Goal: Task Accomplishment & Management: Complete application form

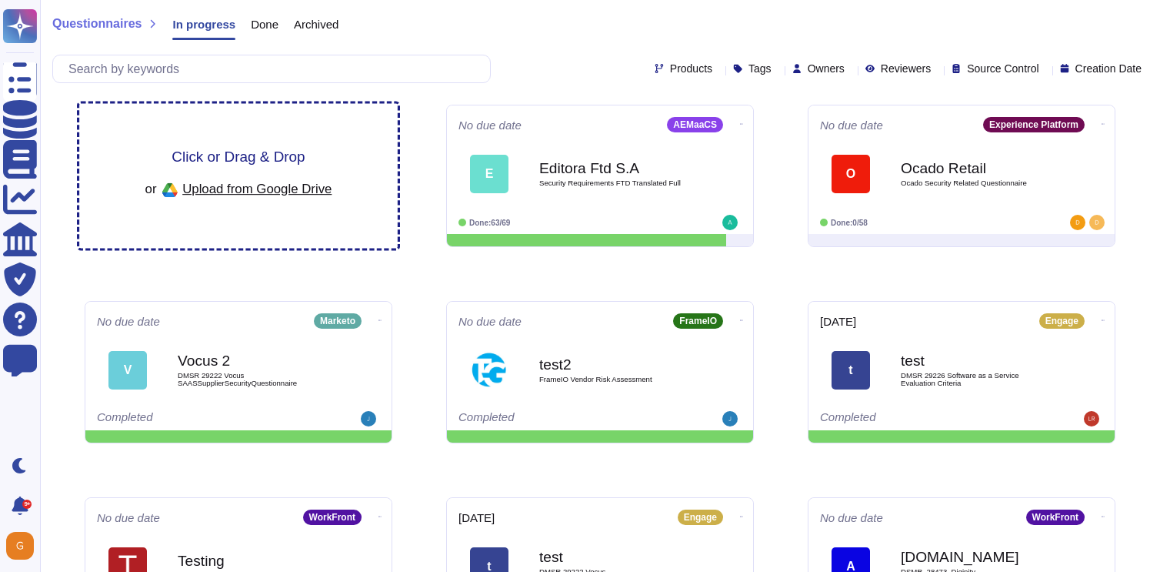
click at [259, 159] on span "Click or Drag & Drop" at bounding box center [238, 156] width 133 height 15
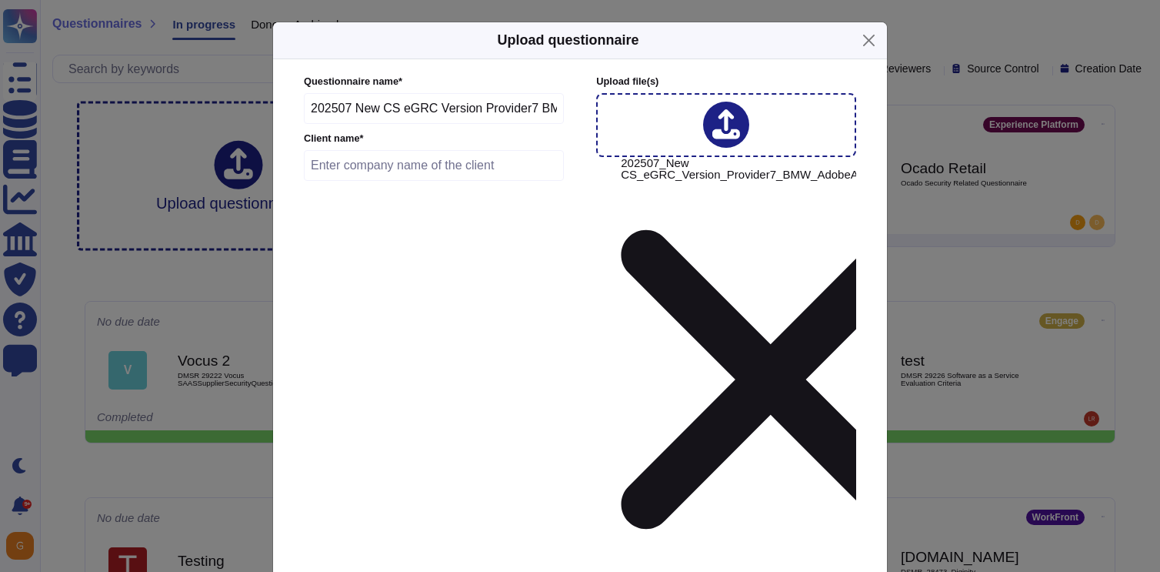
click at [403, 181] on input "text" at bounding box center [434, 165] width 260 height 31
type input "BMW"
type input "2025-09-29"
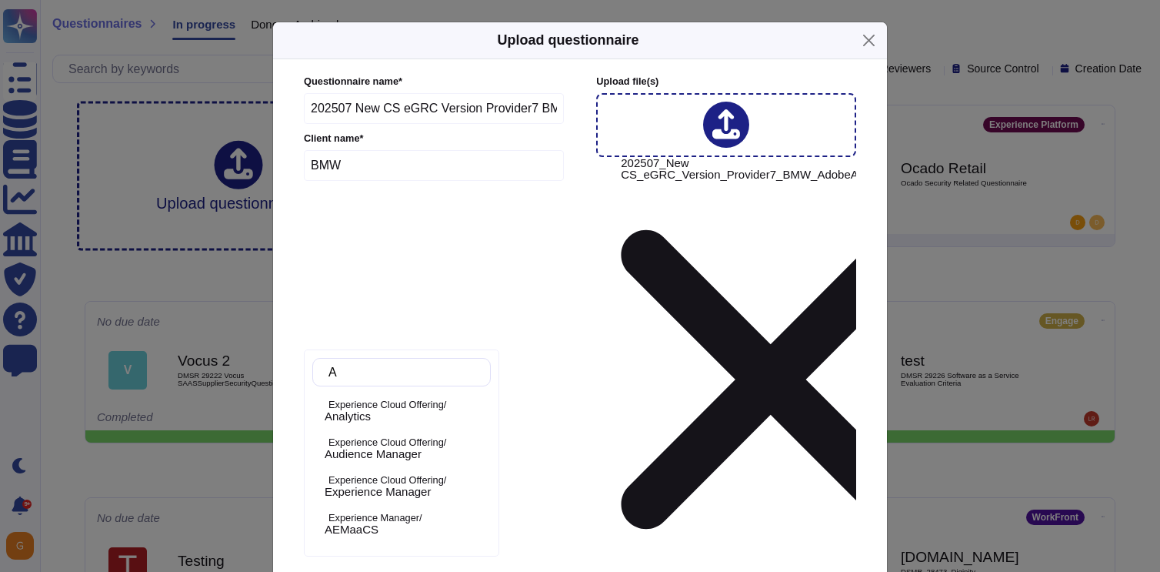
type input "Ana"
click at [371, 417] on span "Analytics" at bounding box center [348, 416] width 46 height 14
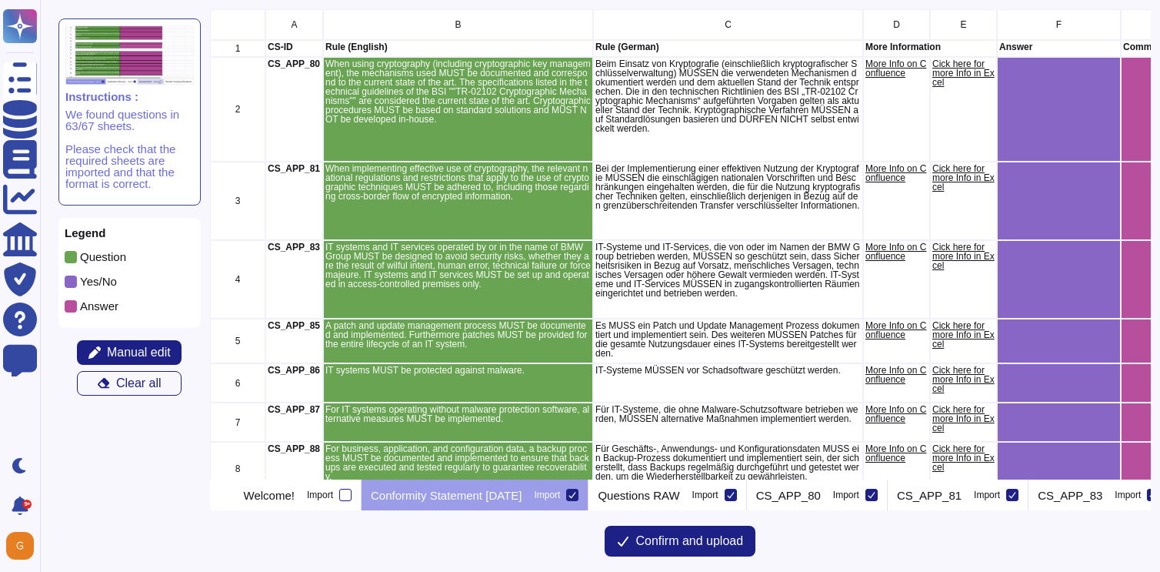
scroll to position [470, 941]
click at [576, 495] on icon at bounding box center [572, 495] width 7 height 6
click at [0, 0] on input "Import" at bounding box center [0, 0] width 0 height 0
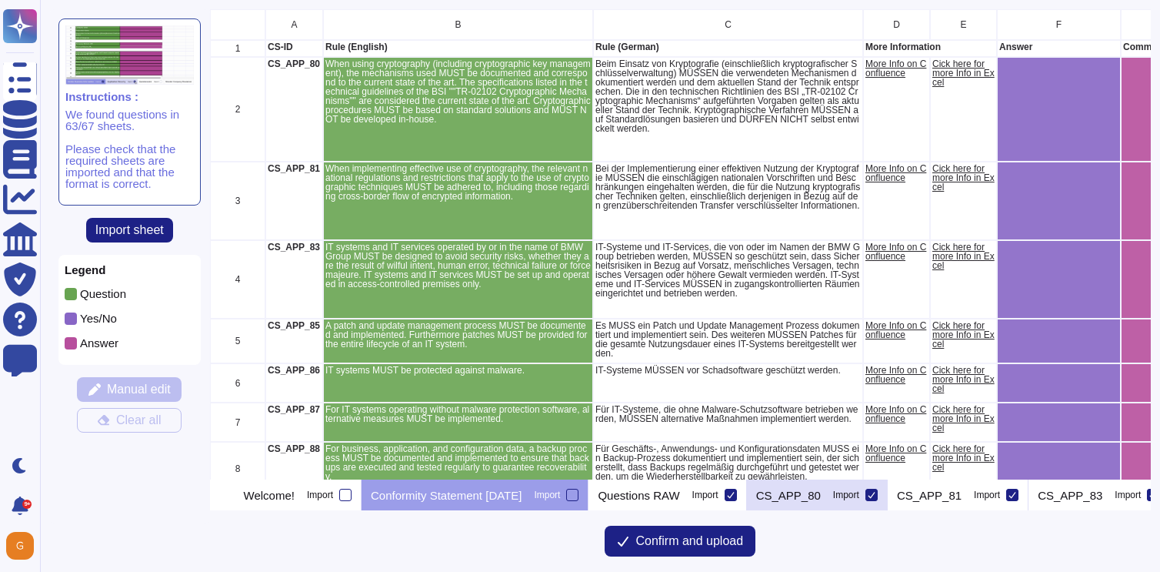
click at [875, 498] on icon at bounding box center [872, 495] width 8 height 8
click at [0, 0] on input "Import" at bounding box center [0, 0] width 0 height 0
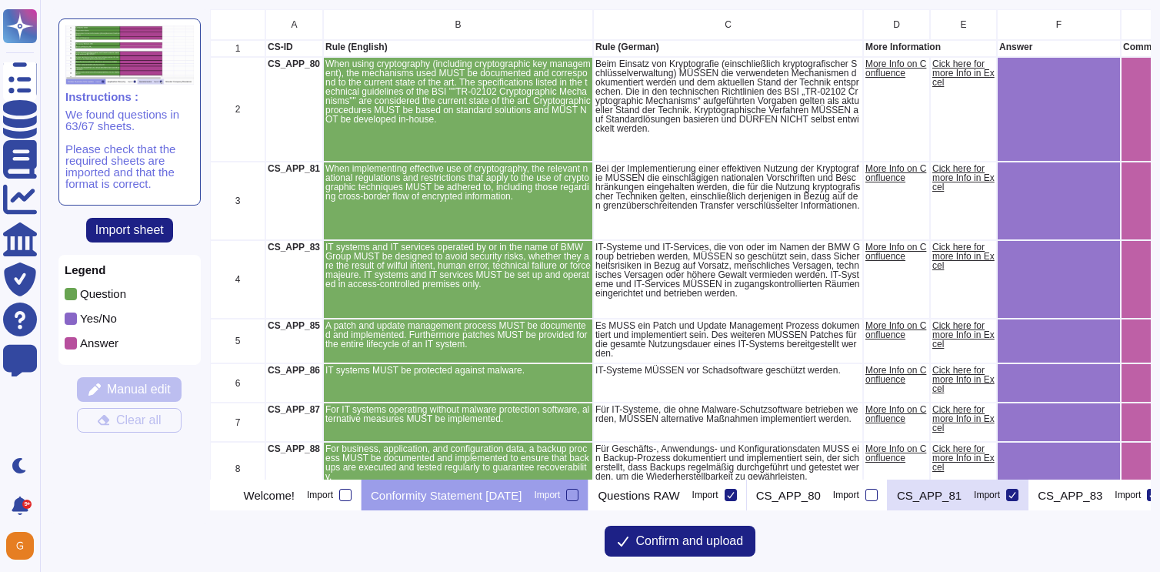
click at [1016, 495] on icon at bounding box center [1012, 495] width 8 height 8
click at [0, 0] on input "Import" at bounding box center [0, 0] width 0 height 0
click at [228, 496] on icon at bounding box center [228, 496] width 0 height 0
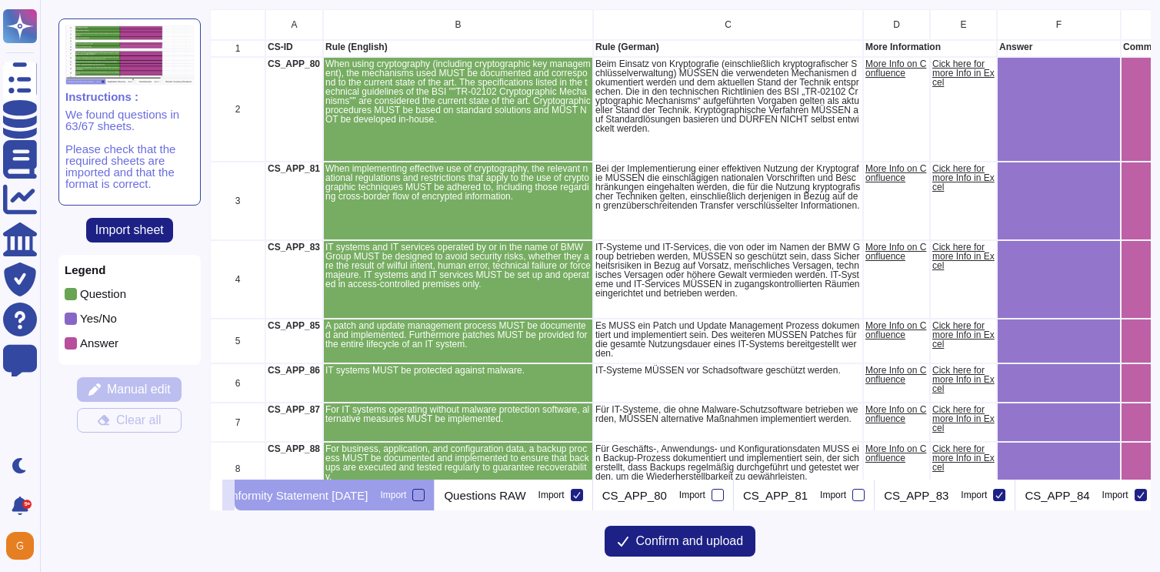
click at [228, 496] on icon at bounding box center [228, 496] width 0 height 0
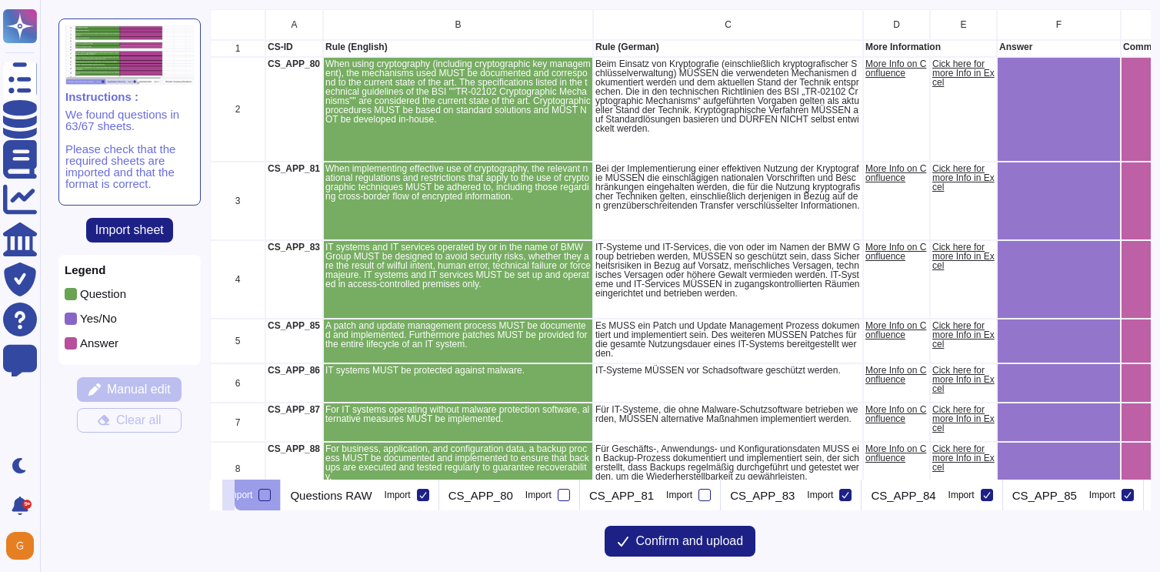
click at [228, 496] on icon at bounding box center [228, 496] width 0 height 0
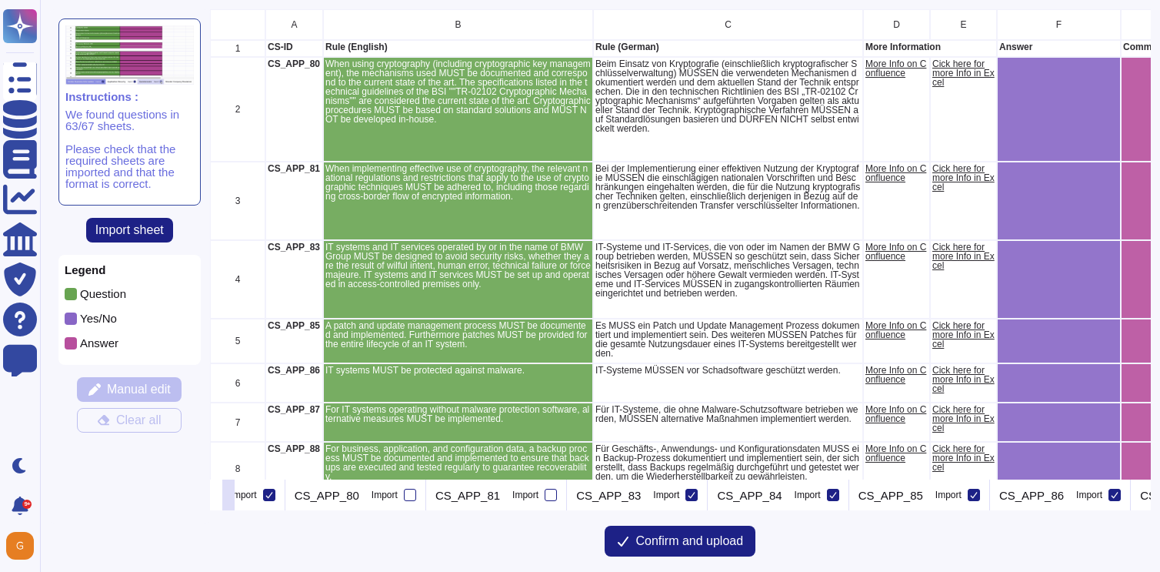
click at [228, 496] on icon at bounding box center [228, 496] width 0 height 0
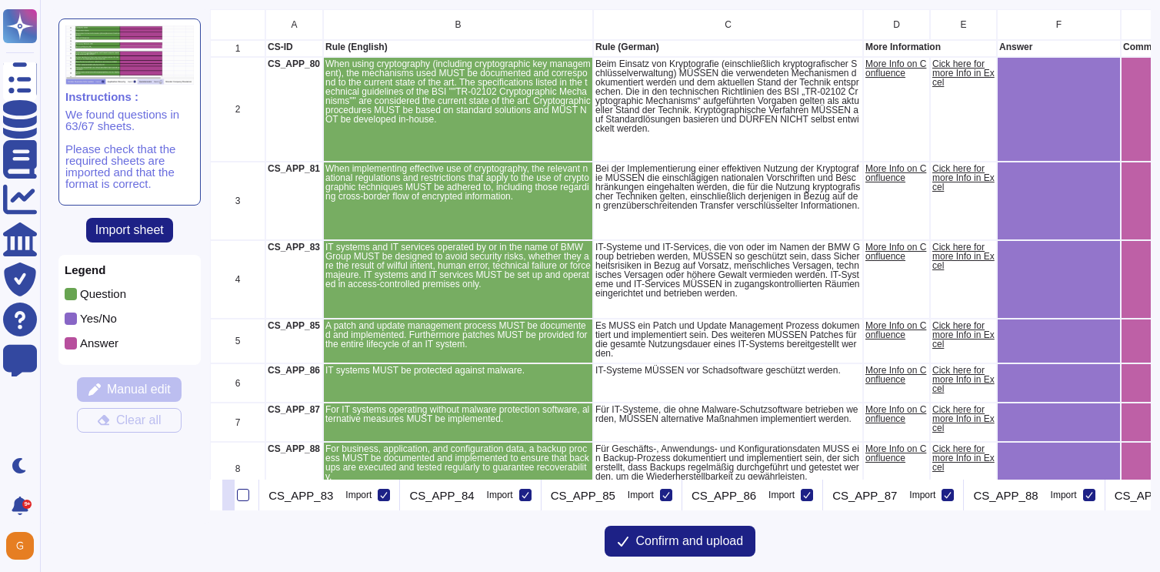
click at [228, 496] on icon at bounding box center [228, 496] width 0 height 0
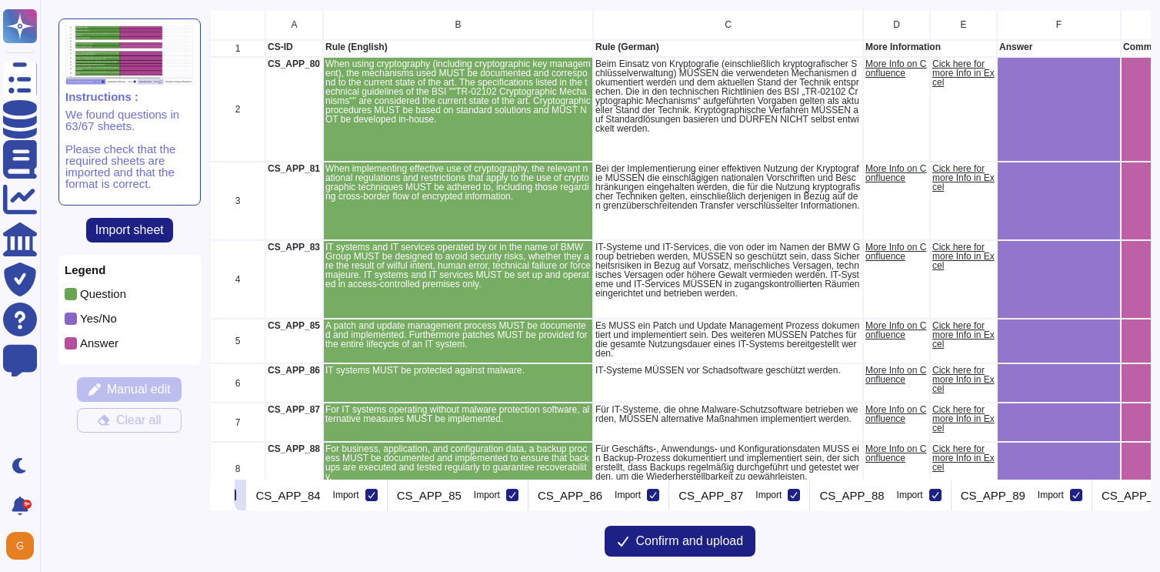
click at [234, 495] on icon at bounding box center [230, 495] width 8 height 8
click at [0, 0] on input "Import" at bounding box center [0, 0] width 0 height 0
click at [375, 492] on icon at bounding box center [372, 495] width 8 height 8
click at [0, 0] on input "Import" at bounding box center [0, 0] width 0 height 0
click at [518, 493] on div at bounding box center [512, 494] width 12 height 12
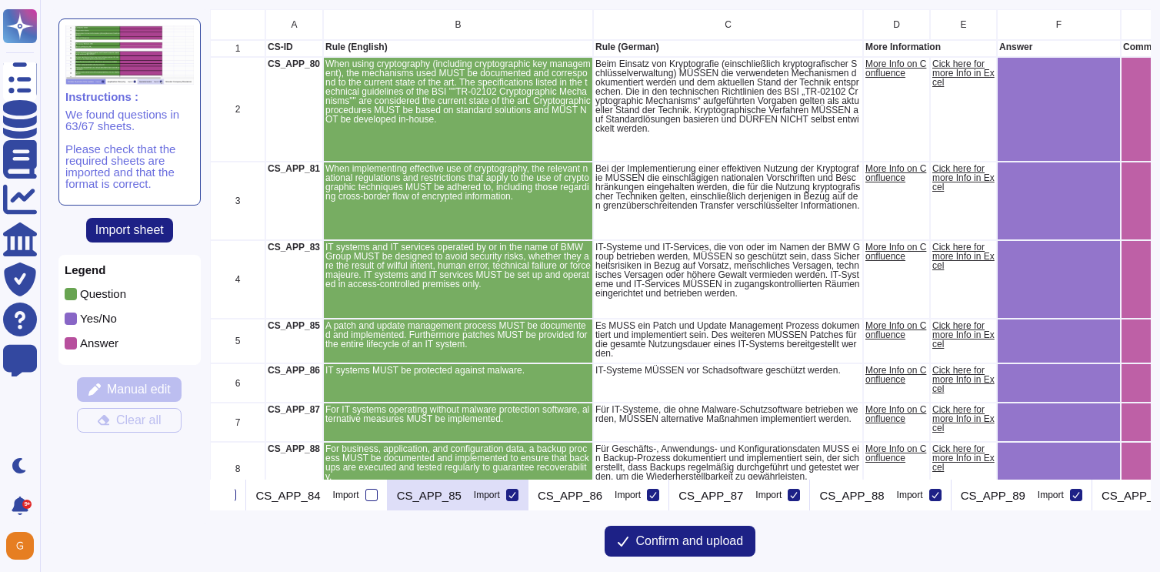
click at [0, 0] on input "Import" at bounding box center [0, 0] width 0 height 0
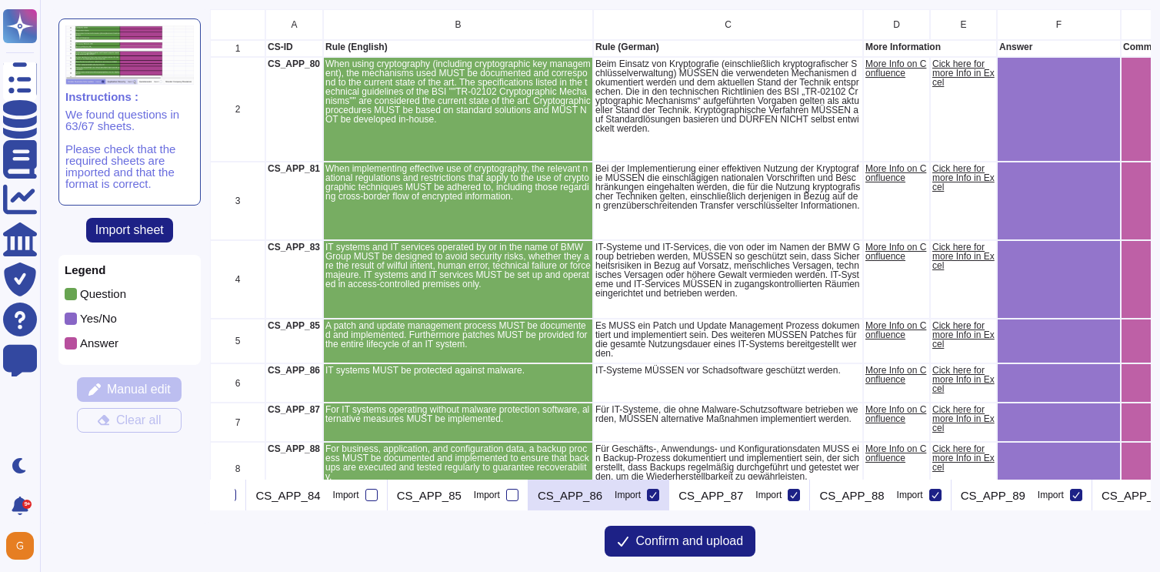
click at [657, 495] on icon at bounding box center [653, 495] width 8 height 8
click at [0, 0] on input "Import" at bounding box center [0, 0] width 0 height 0
click at [798, 496] on icon at bounding box center [794, 495] width 8 height 8
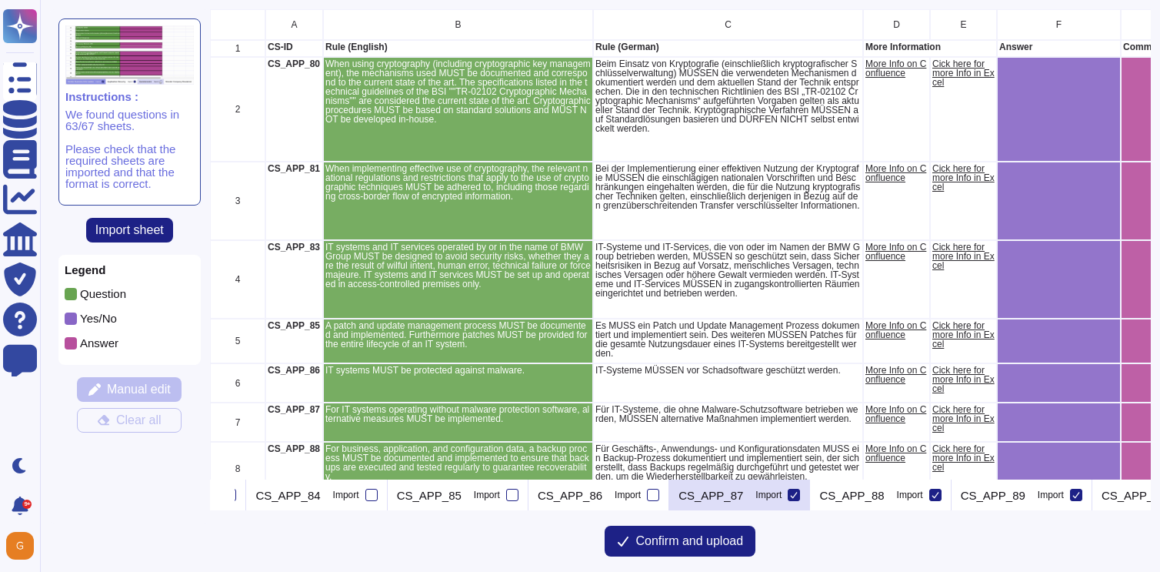
click at [0, 0] on input "Import" at bounding box center [0, 0] width 0 height 0
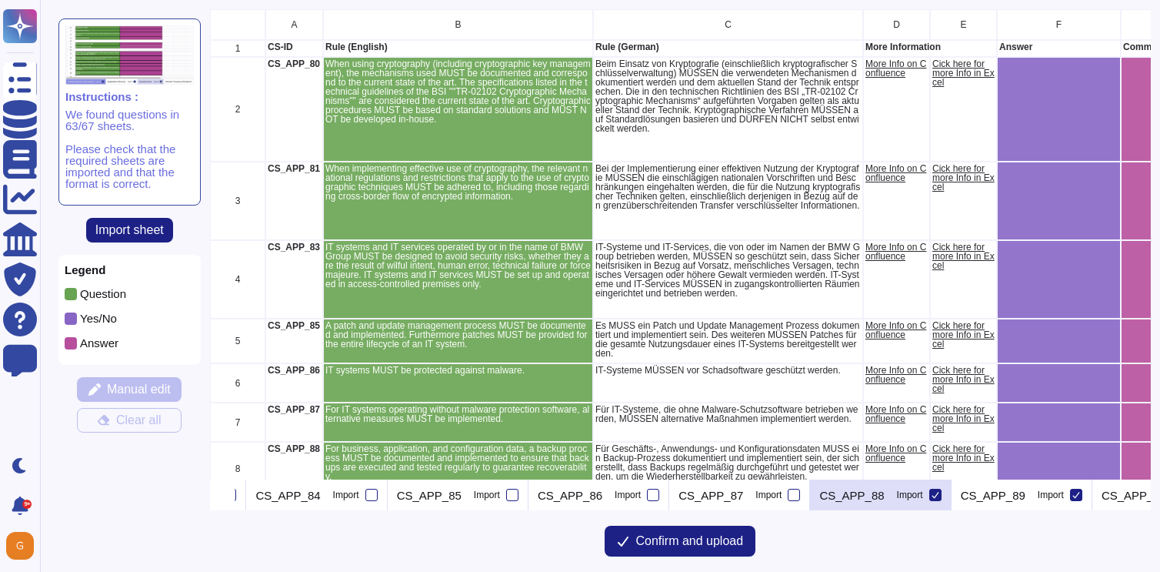
click at [939, 498] on icon at bounding box center [936, 495] width 8 height 8
click at [0, 0] on input "Import" at bounding box center [0, 0] width 0 height 0
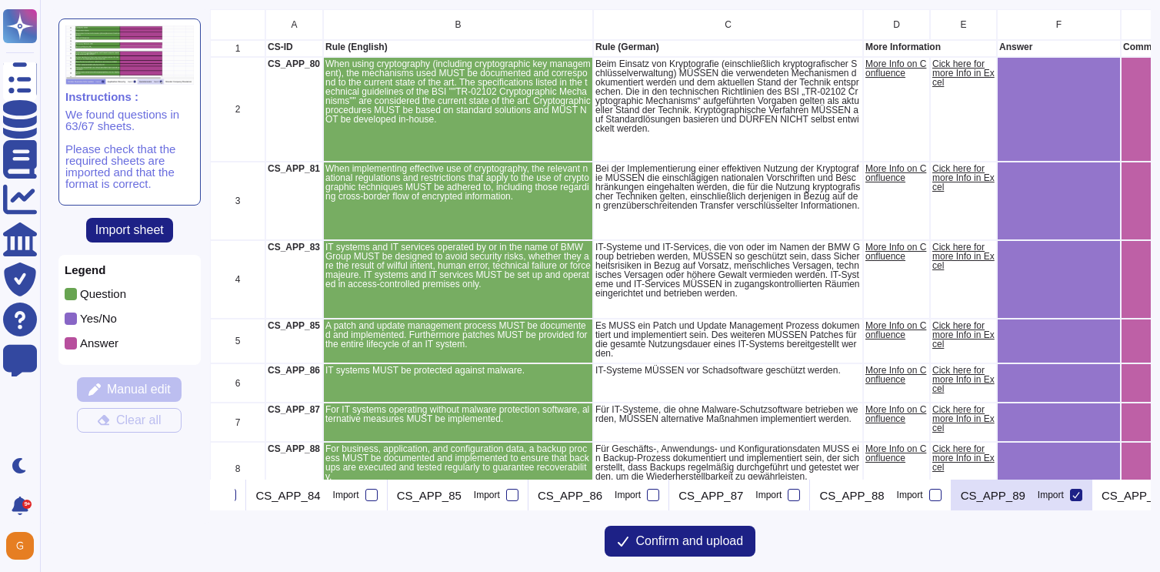
click at [1080, 497] on icon at bounding box center [1076, 495] width 7 height 6
click at [0, 0] on input "Import" at bounding box center [0, 0] width 0 height 0
click at [228, 496] on icon at bounding box center [228, 496] width 0 height 0
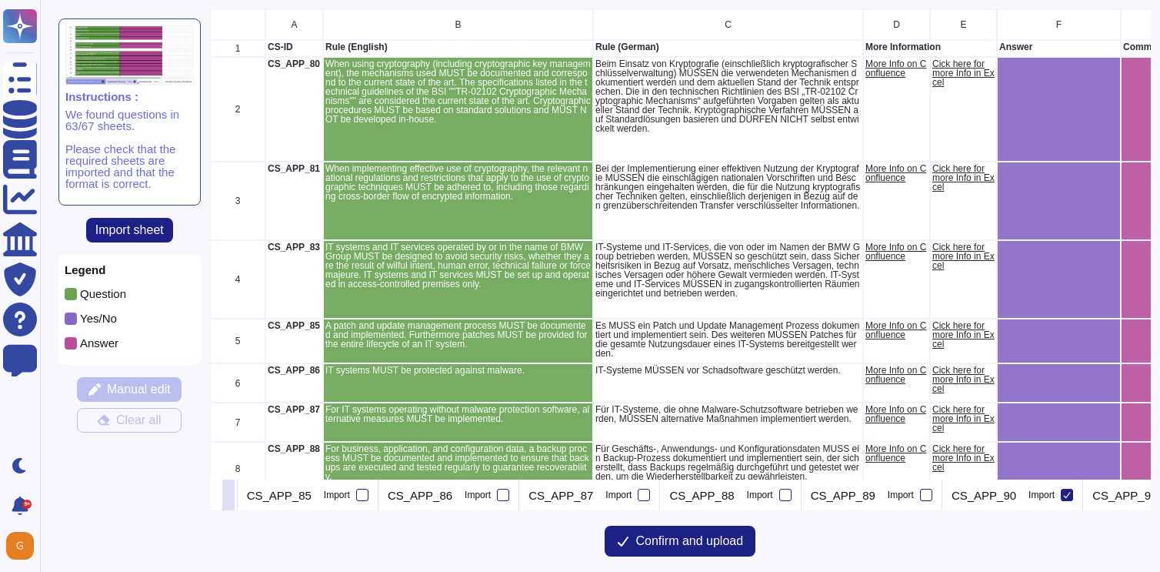
scroll to position [0, 1077]
click at [228, 496] on icon at bounding box center [228, 496] width 0 height 0
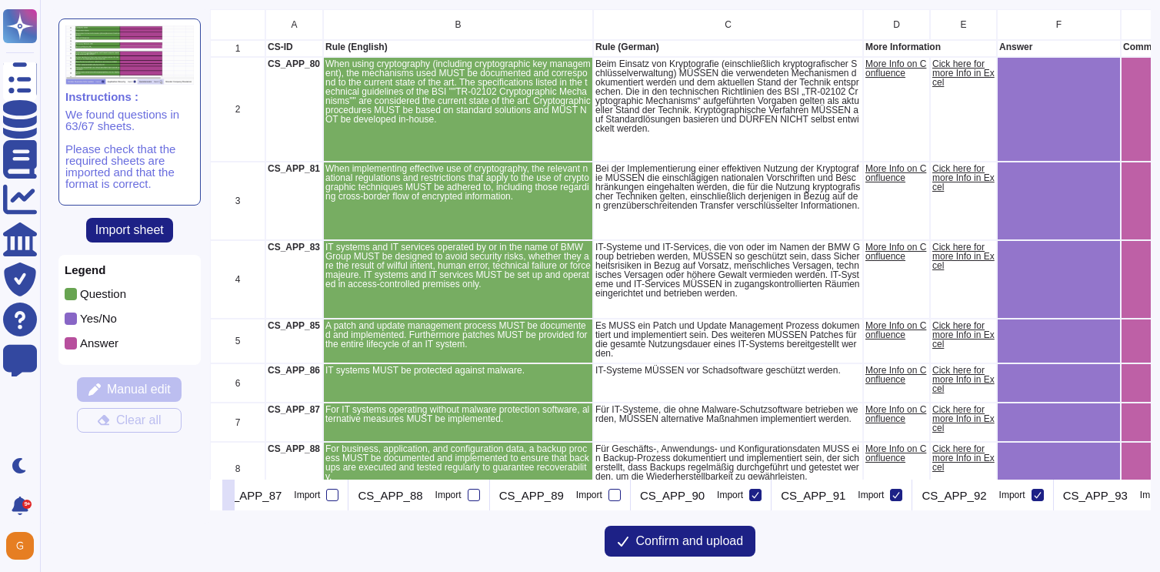
click at [228, 496] on icon at bounding box center [228, 496] width 0 height 0
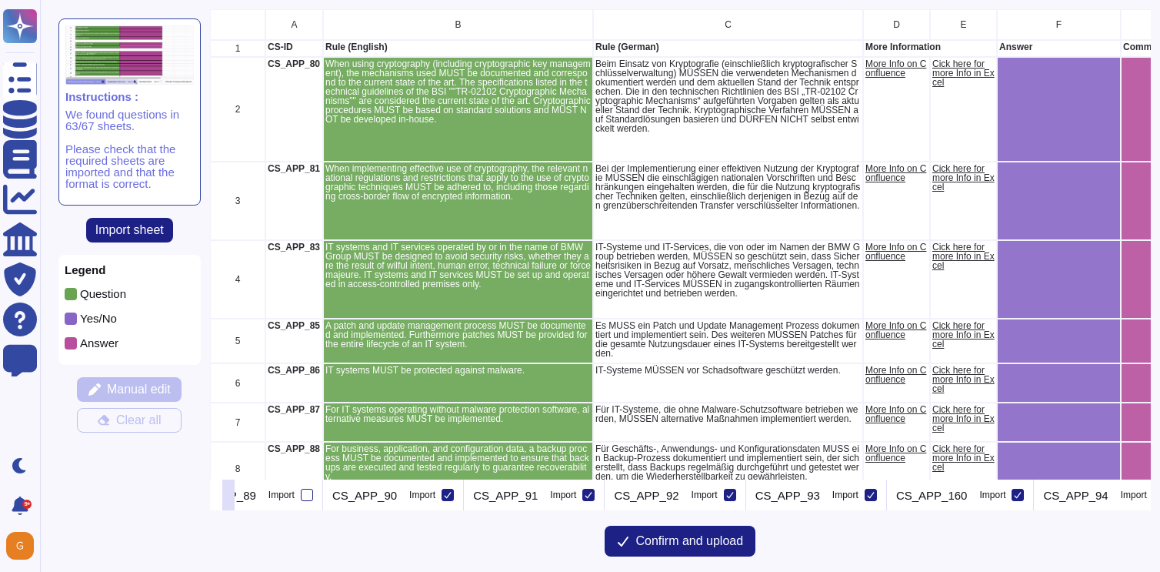
click at [228, 496] on icon at bounding box center [228, 496] width 0 height 0
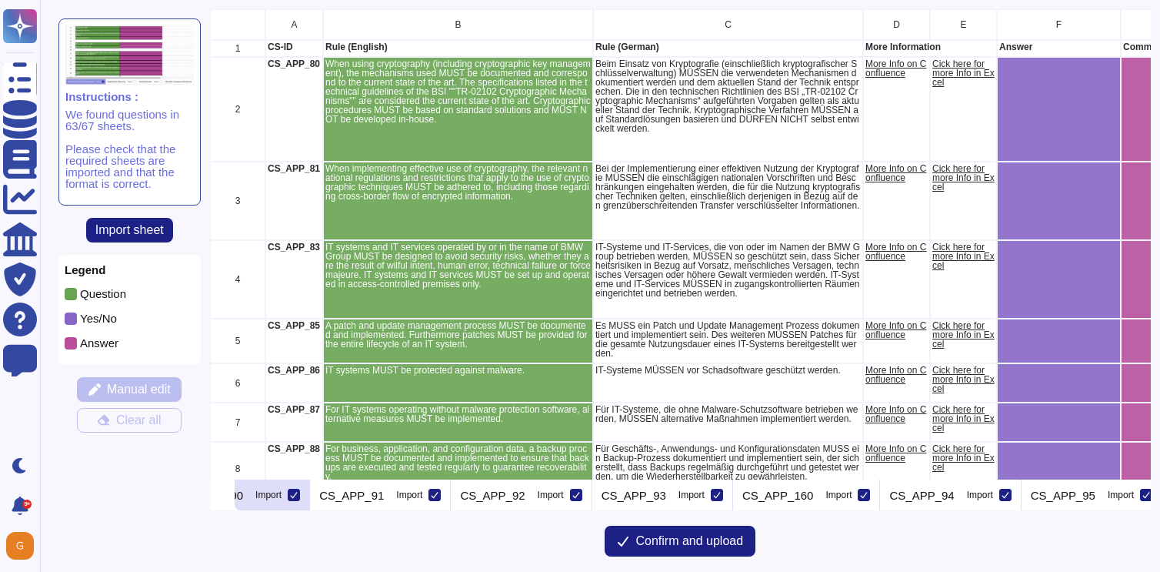
click at [300, 495] on div at bounding box center [294, 494] width 12 height 12
click at [0, 0] on input "Import" at bounding box center [0, 0] width 0 height 0
click at [451, 497] on div "CS_APP_91 Import" at bounding box center [380, 494] width 141 height 31
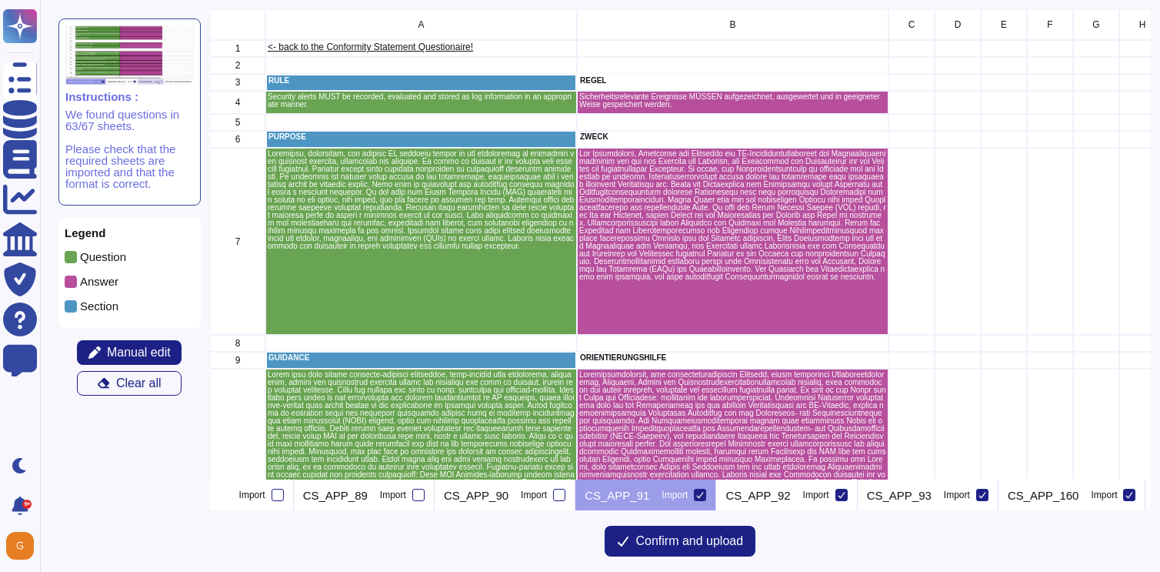
scroll to position [0, 1574]
click at [711, 494] on icon at bounding box center [707, 495] width 8 height 8
click at [0, 0] on input "Import" at bounding box center [0, 0] width 0 height 0
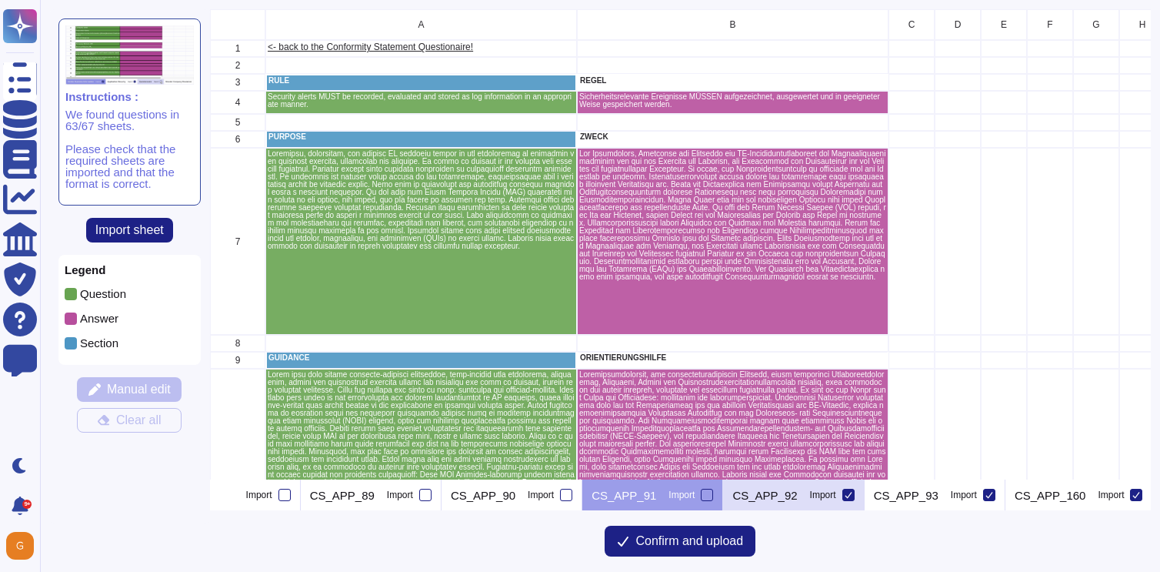
click at [852, 495] on icon at bounding box center [849, 495] width 8 height 8
click at [0, 0] on input "Import" at bounding box center [0, 0] width 0 height 0
click at [995, 495] on div at bounding box center [989, 494] width 12 height 12
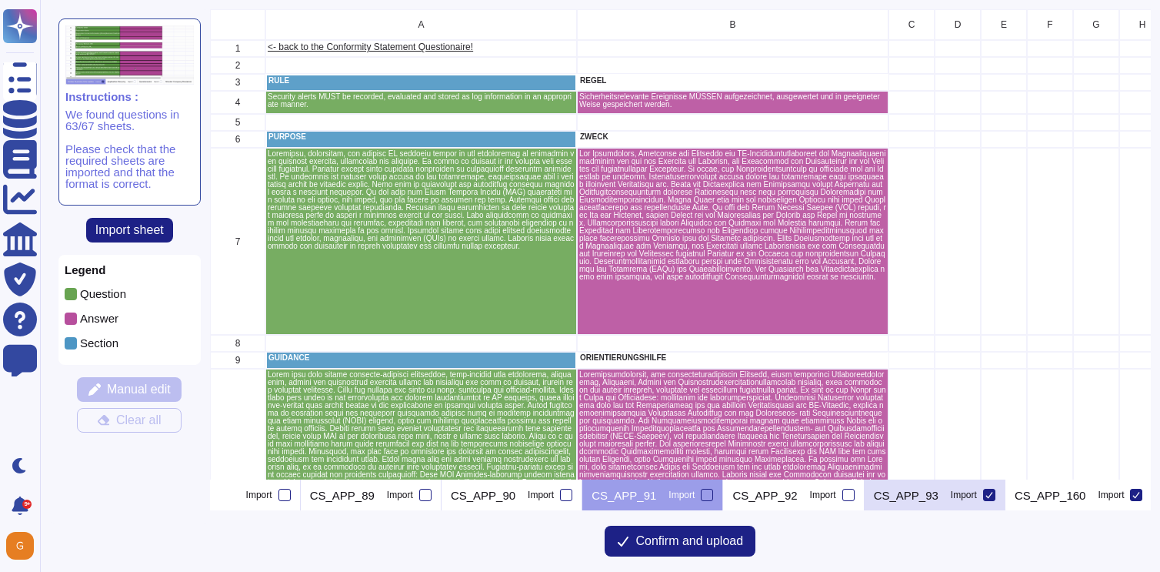
click at [0, 0] on input "Import" at bounding box center [0, 0] width 0 height 0
click at [235, 496] on button at bounding box center [228, 494] width 12 height 31
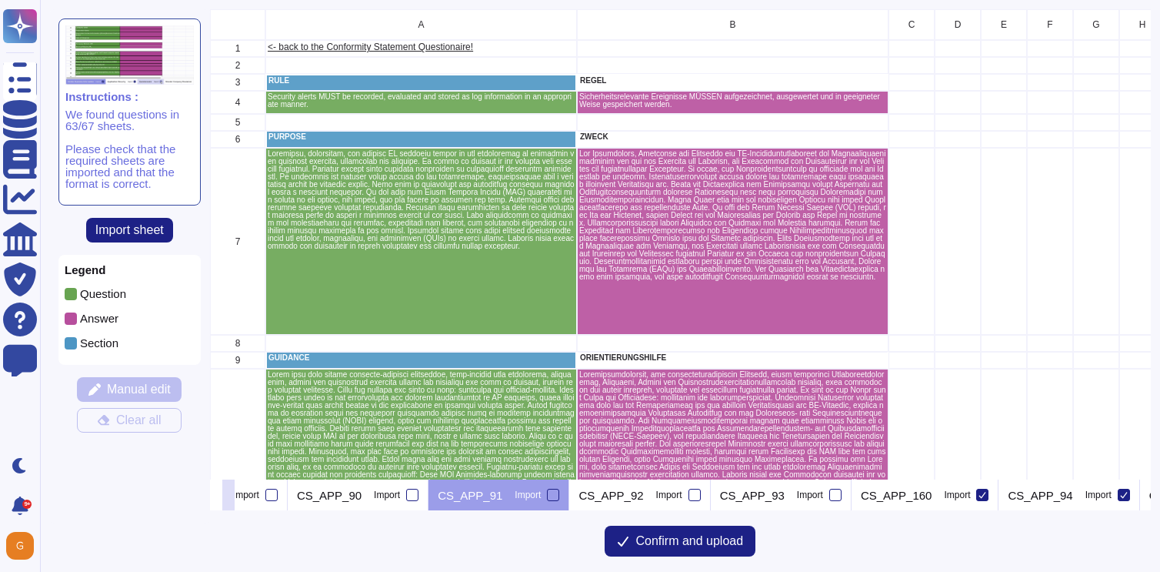
click at [228, 496] on icon at bounding box center [228, 496] width 0 height 0
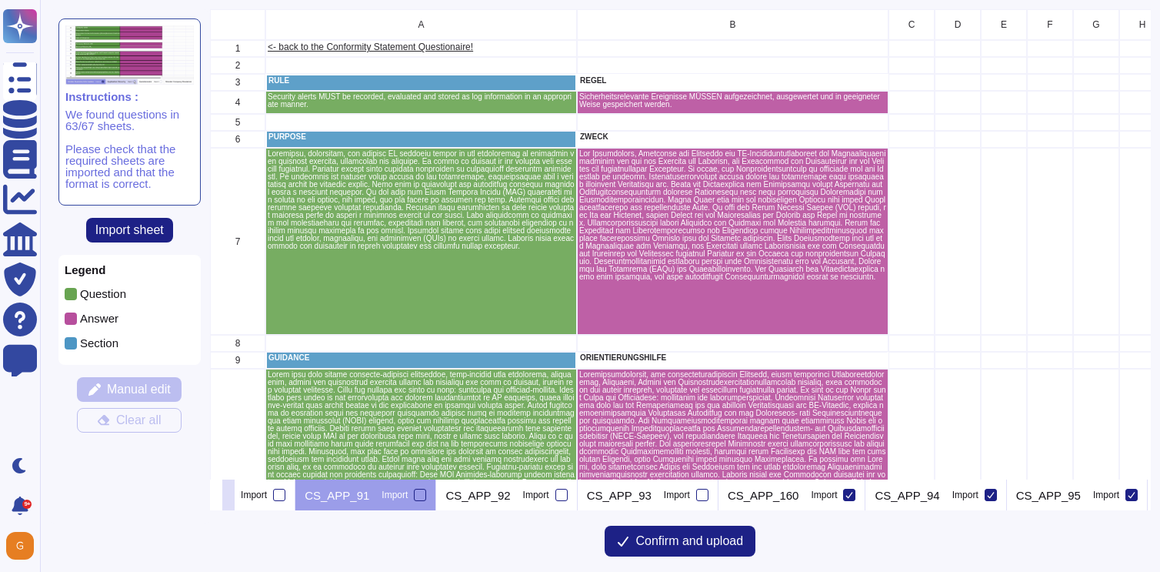
click at [228, 496] on icon at bounding box center [228, 496] width 0 height 0
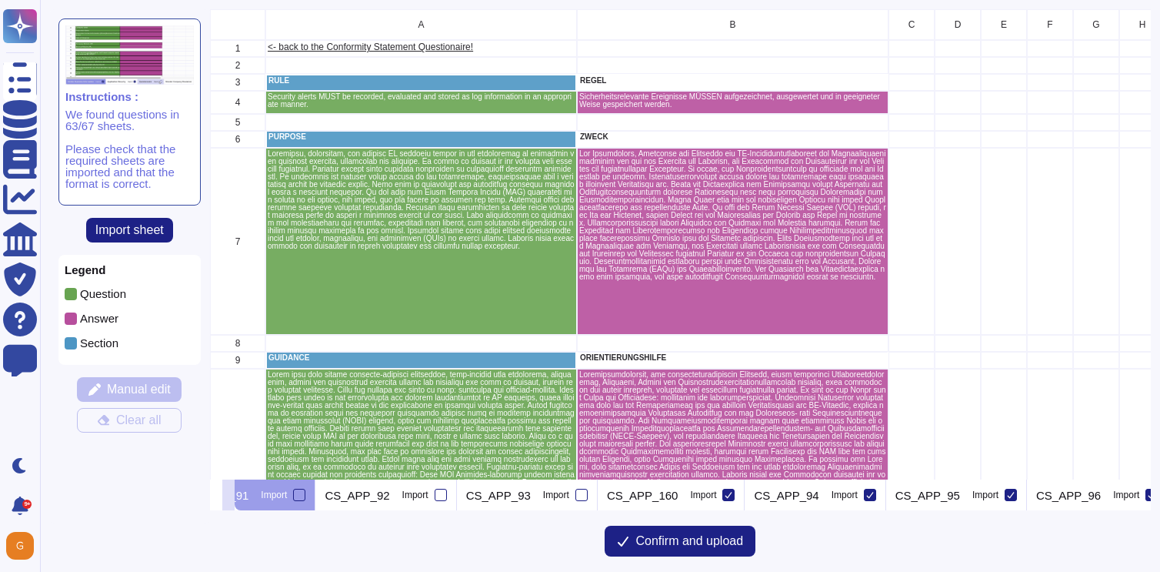
click at [228, 496] on icon at bounding box center [228, 496] width 0 height 0
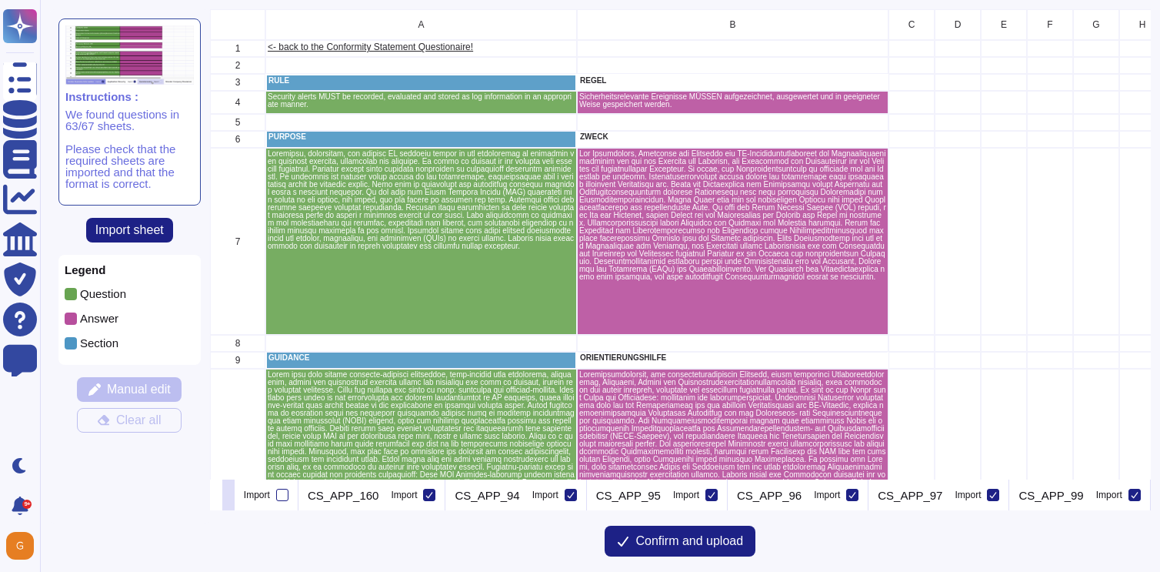
click at [228, 496] on icon at bounding box center [228, 496] width 0 height 0
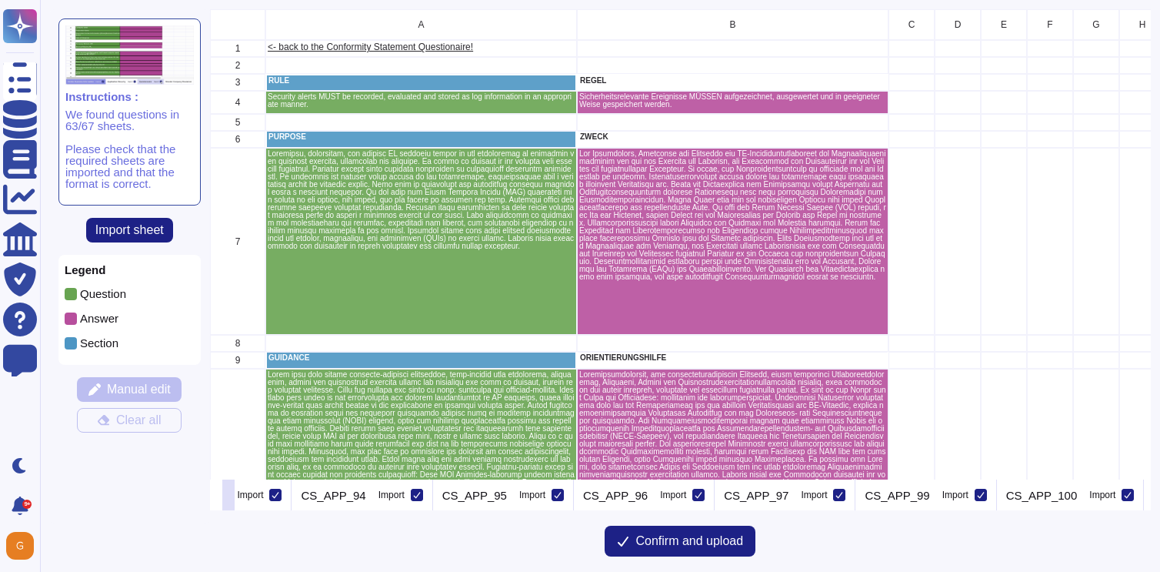
click at [228, 496] on icon at bounding box center [228, 496] width 0 height 0
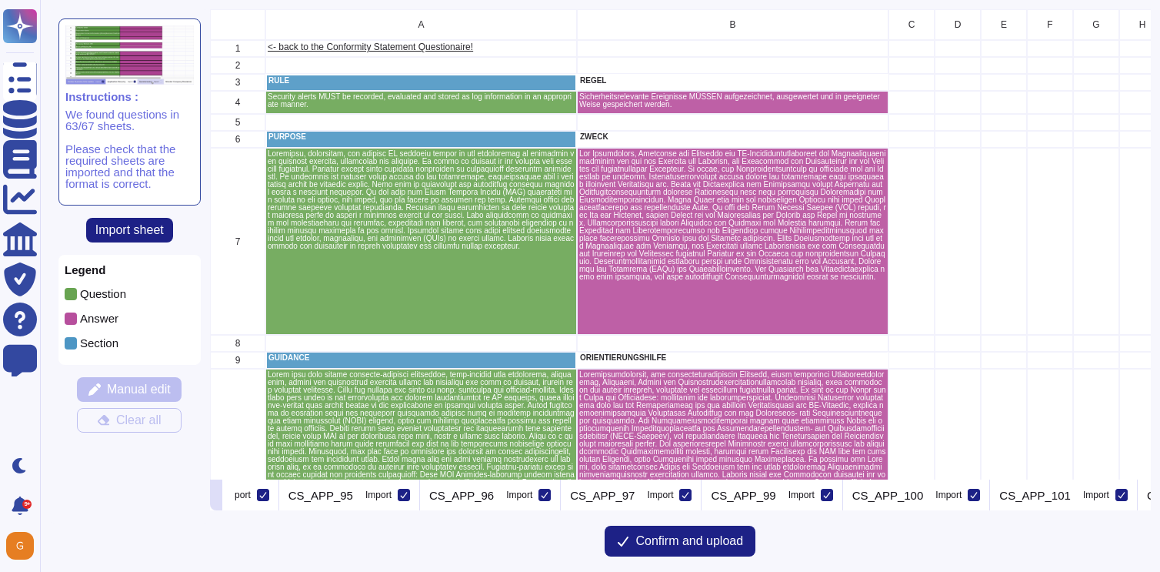
click at [216, 496] on icon at bounding box center [216, 496] width 0 height 0
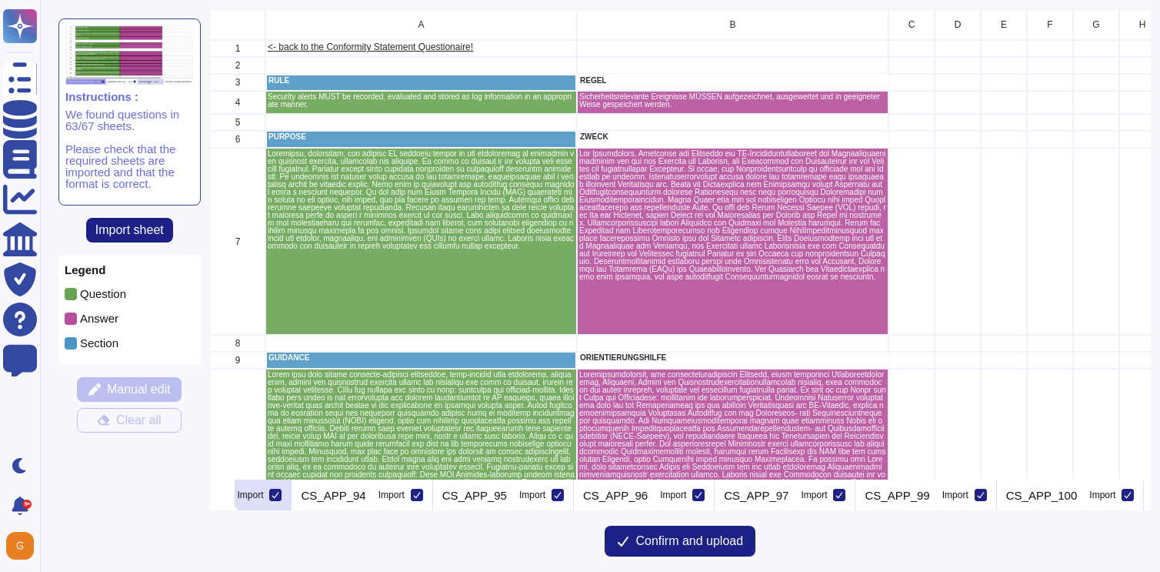
click at [292, 493] on div "CS_APP_160 Import" at bounding box center [219, 494] width 148 height 31
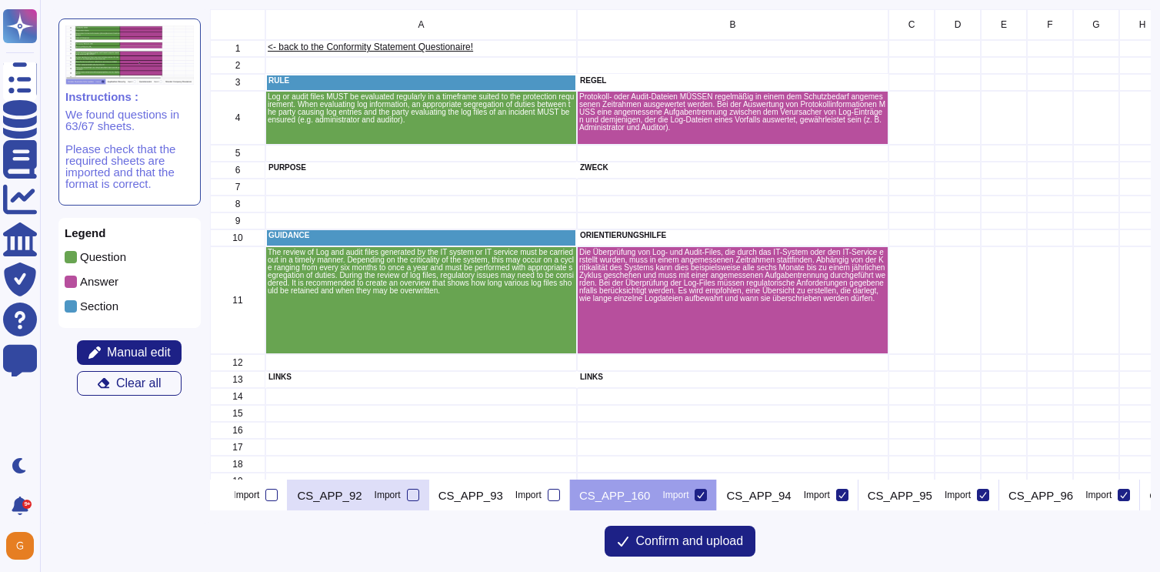
scroll to position [0, 1999]
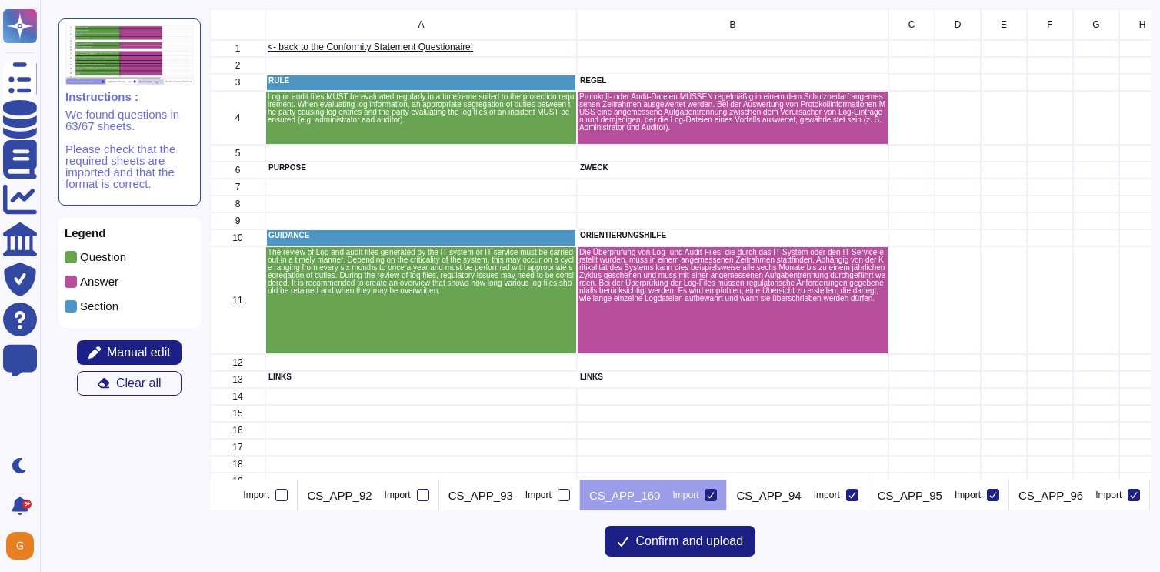
click at [728, 495] on div "CS_APP_160 Import" at bounding box center [654, 494] width 148 height 31
click at [715, 492] on icon at bounding box center [711, 495] width 8 height 8
click at [0, 0] on input "Import" at bounding box center [0, 0] width 0 height 0
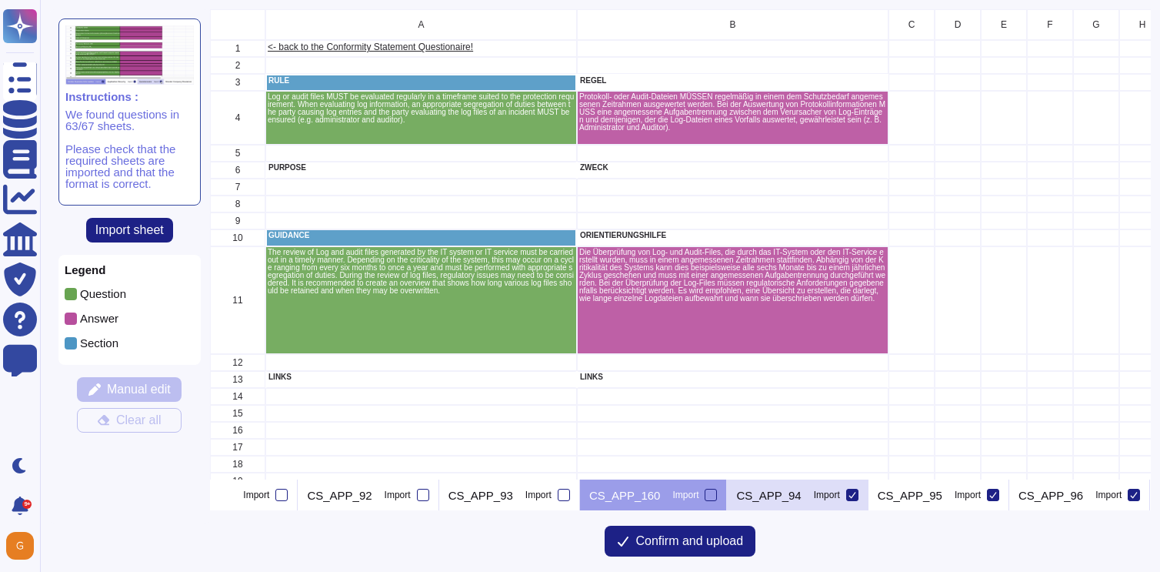
click at [856, 492] on icon at bounding box center [852, 495] width 8 height 8
click at [0, 0] on input "Import" at bounding box center [0, 0] width 0 height 0
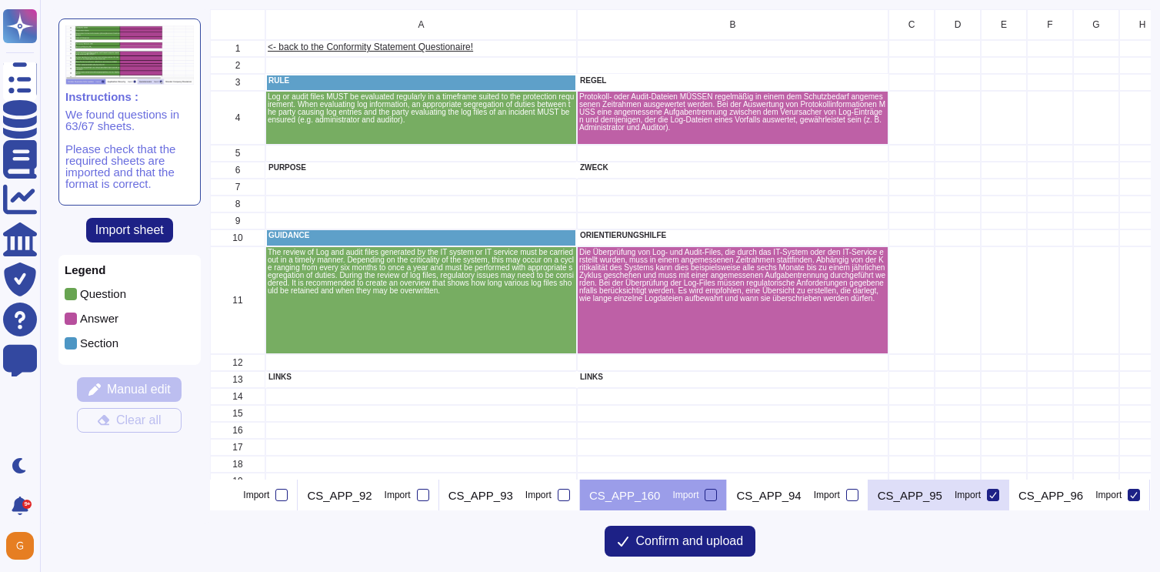
click at [997, 494] on icon at bounding box center [993, 495] width 7 height 6
click at [0, 0] on input "Import" at bounding box center [0, 0] width 0 height 0
click at [228, 496] on icon at bounding box center [228, 496] width 0 height 0
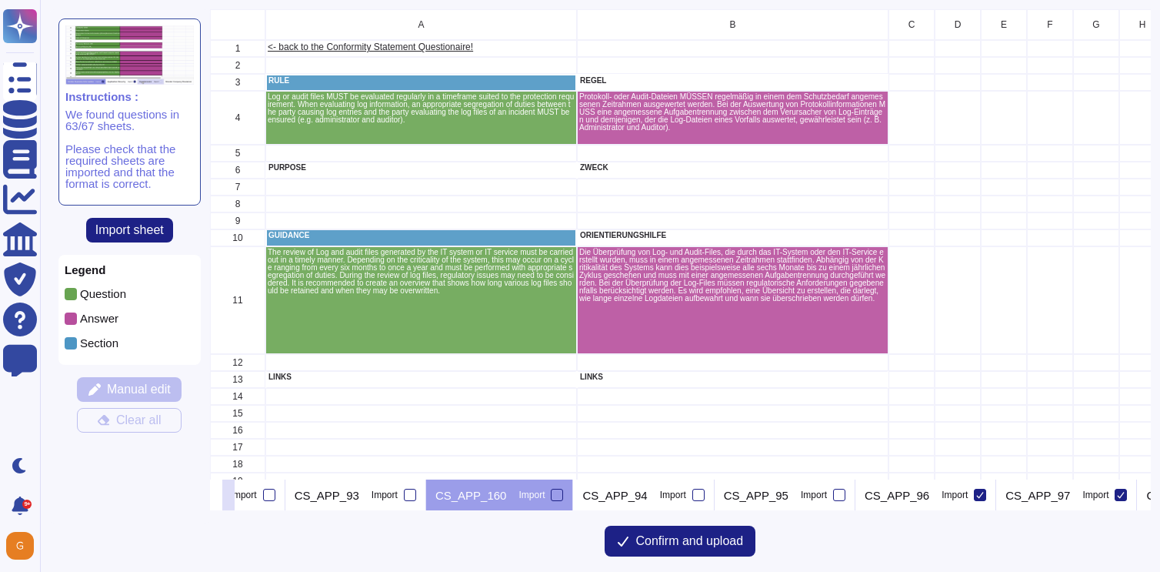
click at [228, 496] on icon at bounding box center [228, 496] width 0 height 0
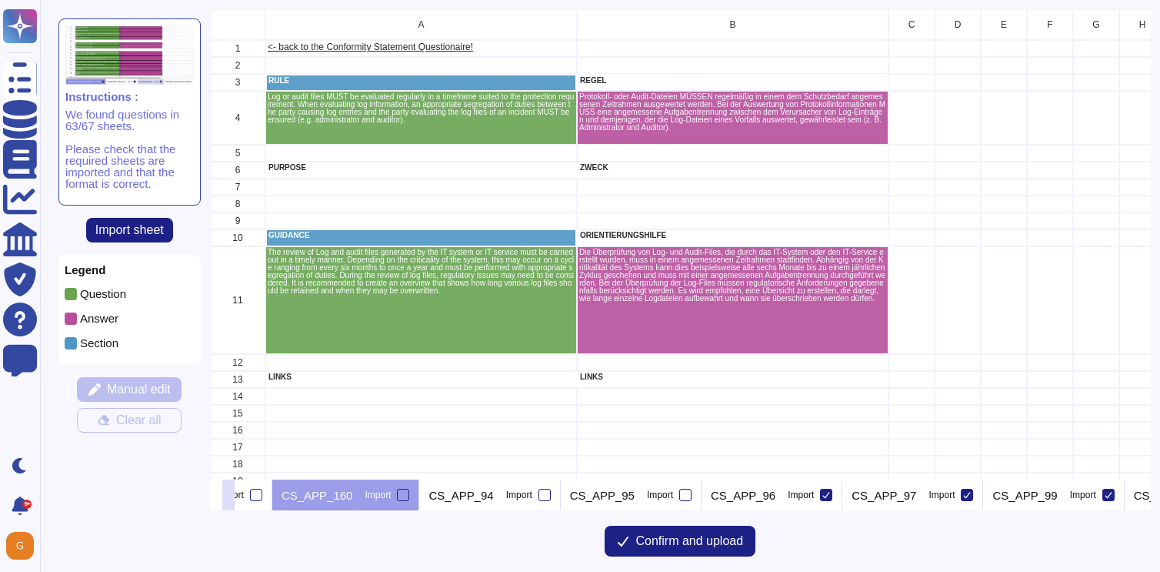
click at [228, 496] on icon at bounding box center [228, 496] width 0 height 0
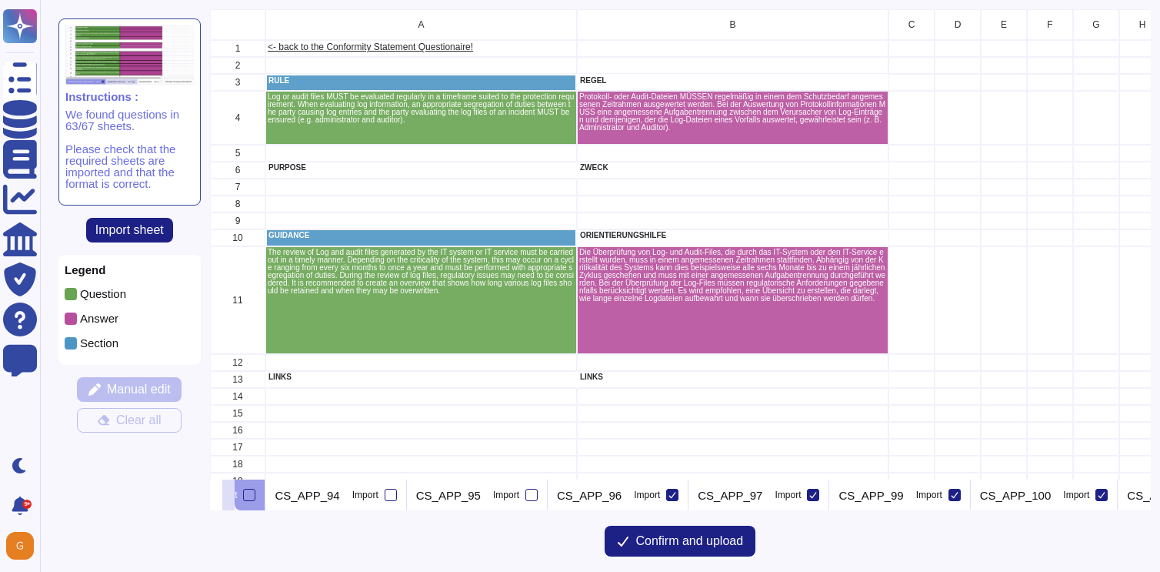
click at [228, 496] on icon at bounding box center [228, 496] width 0 height 0
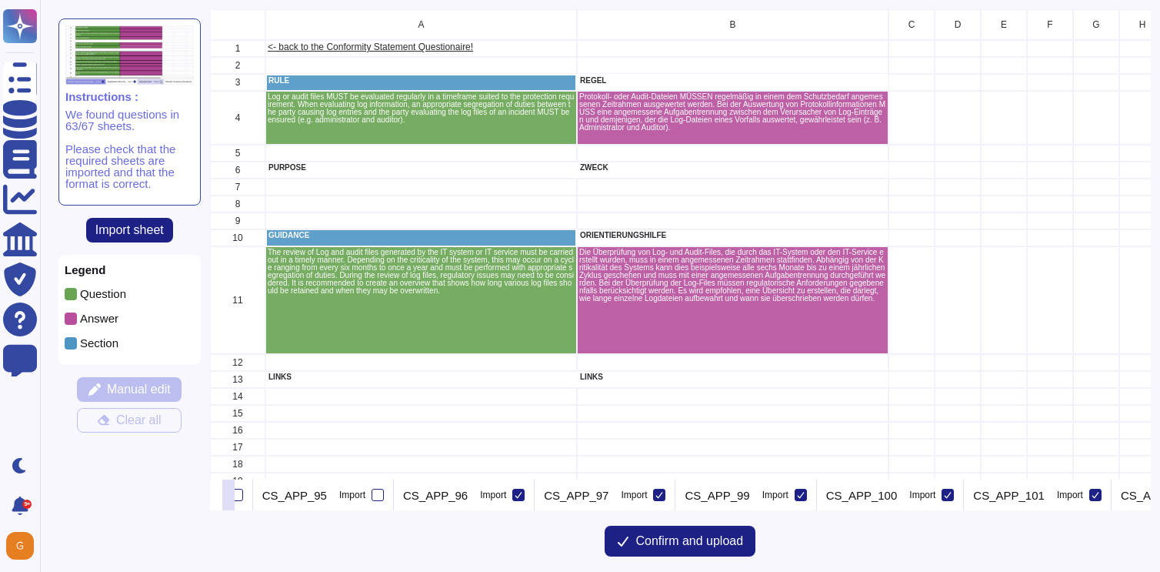
click at [228, 496] on icon at bounding box center [228, 496] width 0 height 0
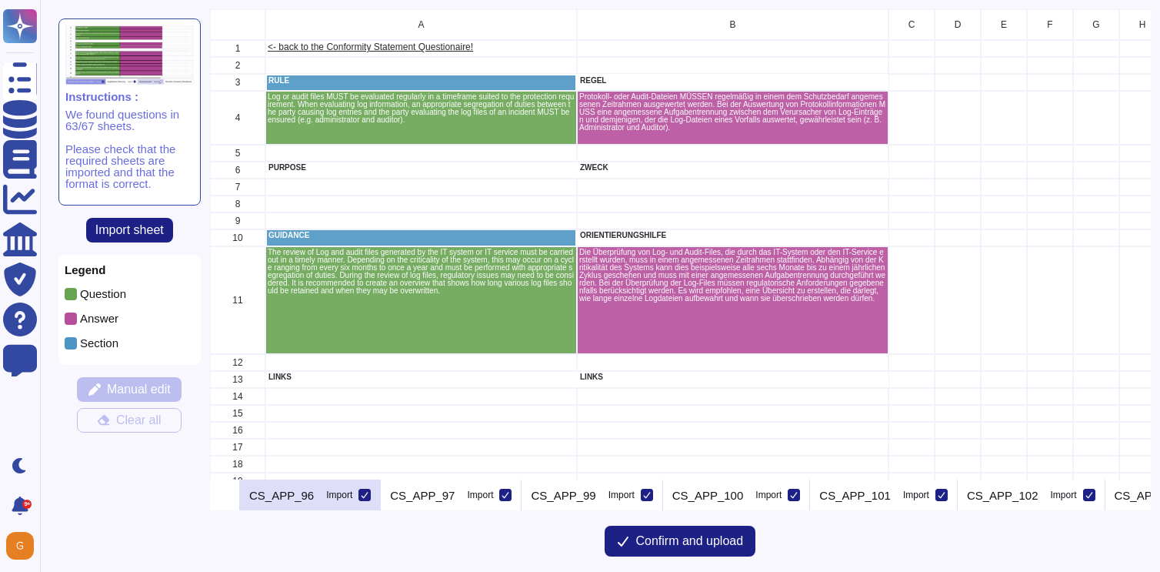
click at [368, 493] on icon at bounding box center [365, 495] width 8 height 8
click at [0, 0] on input "Import" at bounding box center [0, 0] width 0 height 0
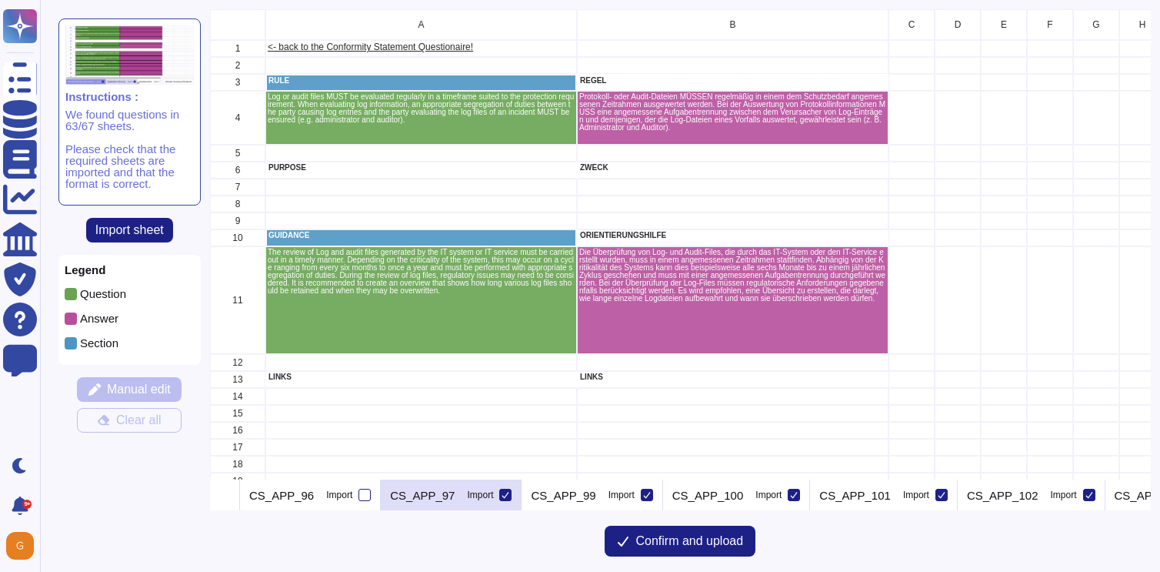
click at [509, 495] on icon at bounding box center [505, 495] width 7 height 6
click at [0, 0] on input "Import" at bounding box center [0, 0] width 0 height 0
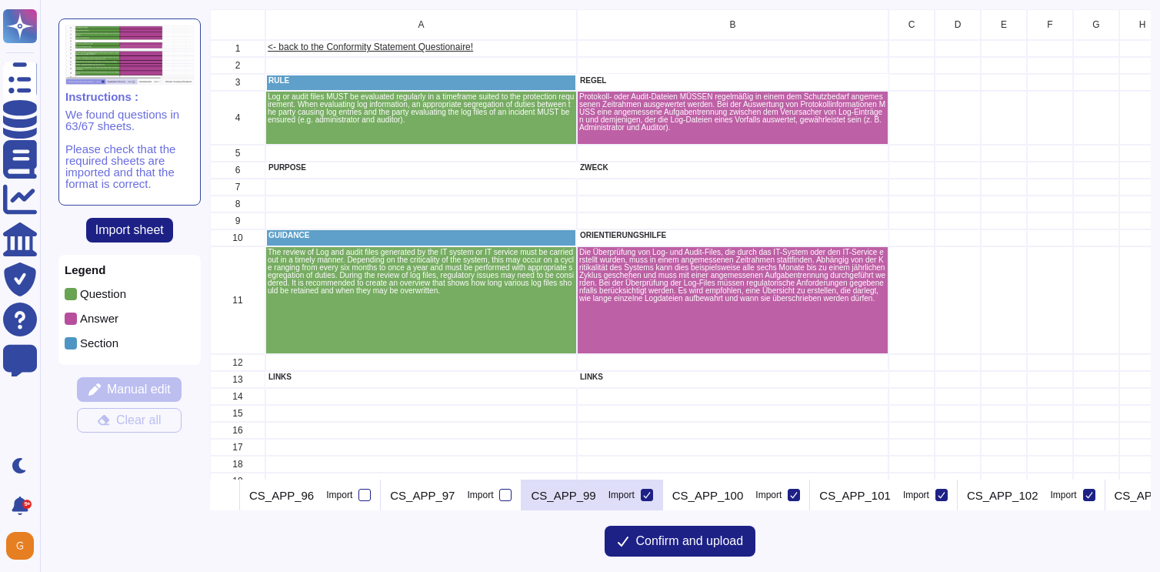
click at [651, 493] on icon at bounding box center [647, 495] width 8 height 8
click at [0, 0] on input "Import" at bounding box center [0, 0] width 0 height 0
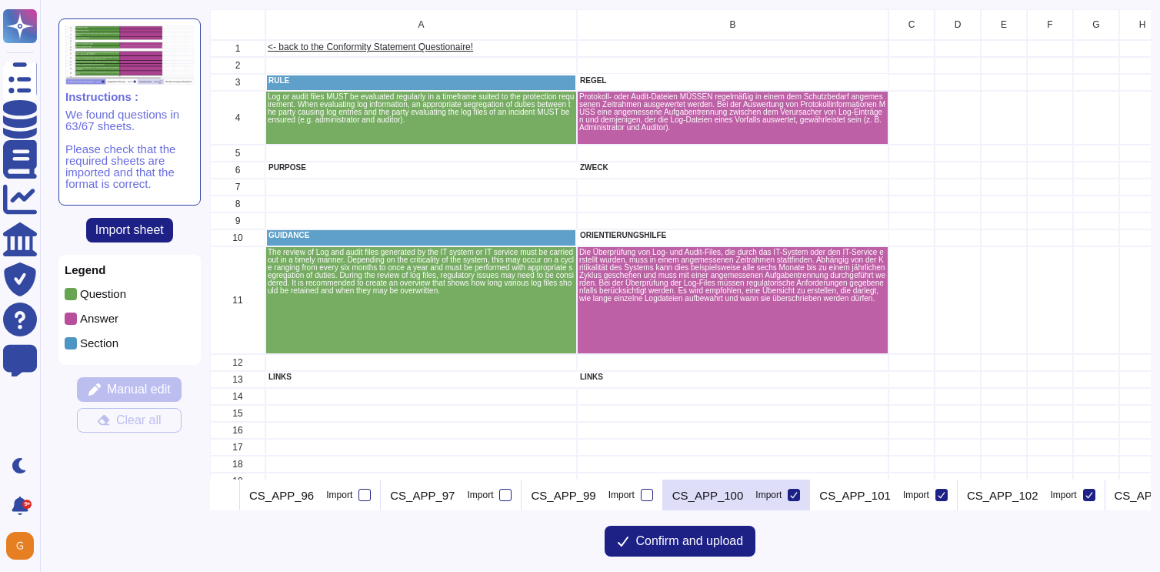
click at [798, 494] on icon at bounding box center [794, 495] width 8 height 8
click at [0, 0] on input "Import" at bounding box center [0, 0] width 0 height 0
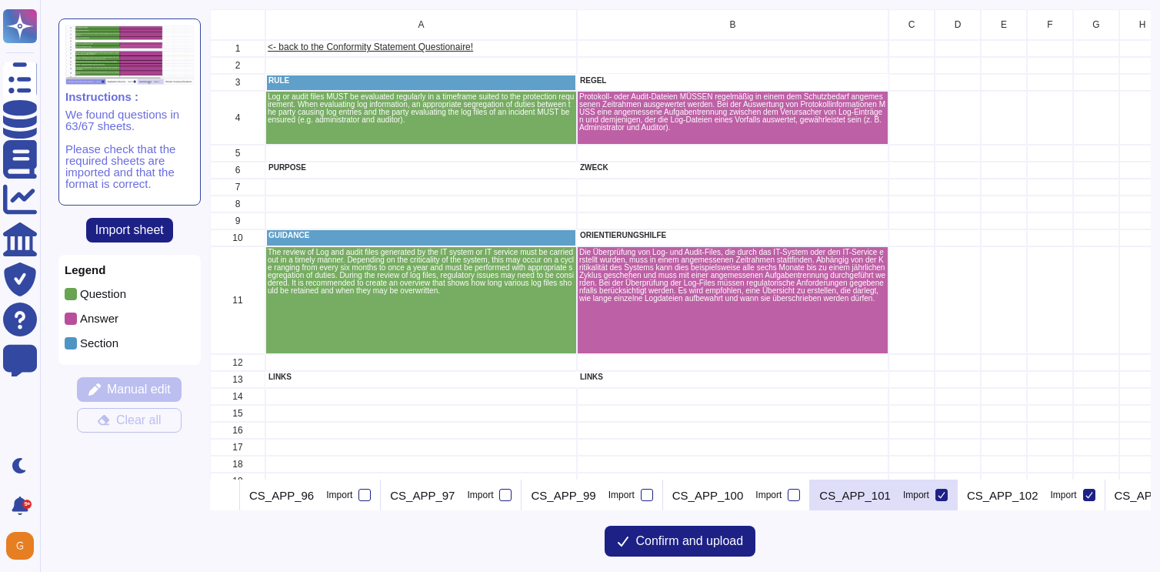
click at [945, 491] on icon at bounding box center [942, 495] width 8 height 8
click at [0, 0] on input "Import" at bounding box center [0, 0] width 0 height 0
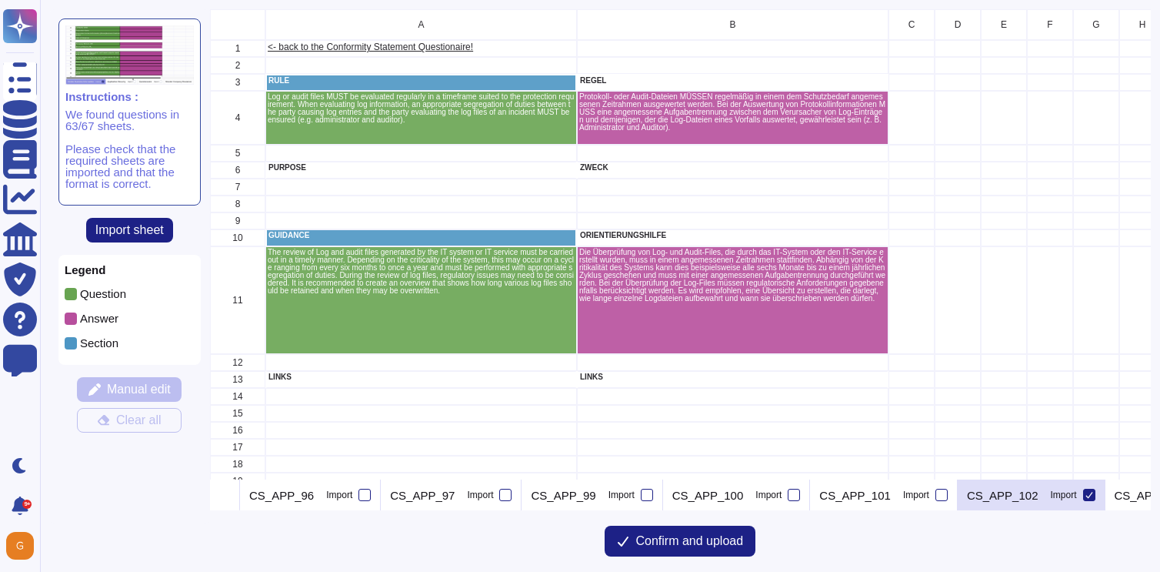
click at [1093, 493] on icon at bounding box center [1089, 495] width 8 height 8
click at [0, 0] on input "Import" at bounding box center [0, 0] width 0 height 0
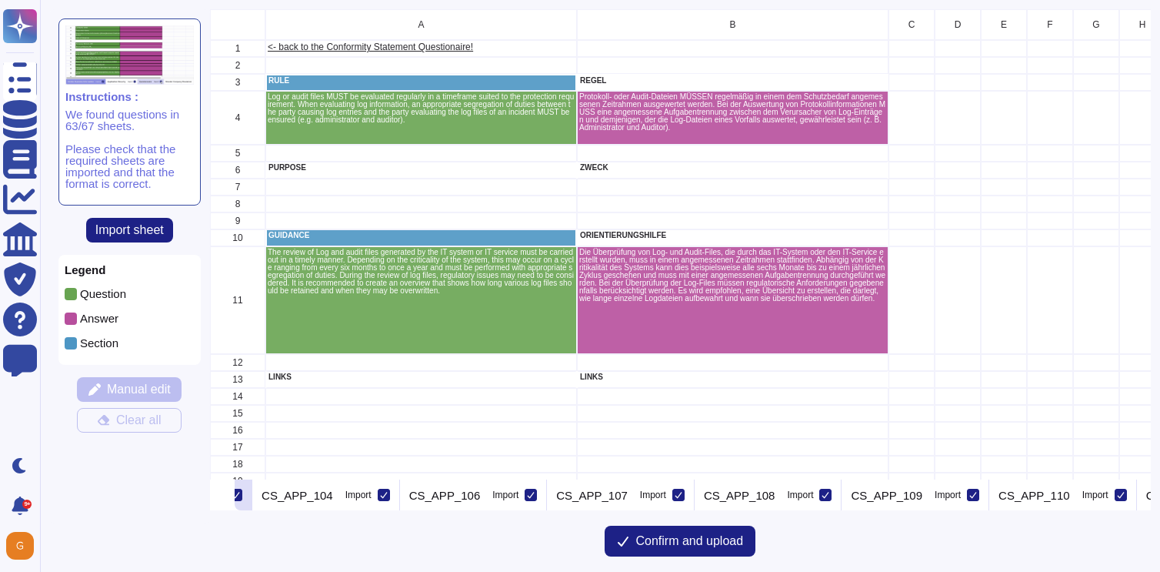
click at [240, 495] on icon at bounding box center [236, 495] width 8 height 8
click at [0, 0] on input "Import" at bounding box center [0, 0] width 0 height 0
click at [388, 492] on icon at bounding box center [384, 495] width 8 height 8
click at [0, 0] on input "Import" at bounding box center [0, 0] width 0 height 0
click at [535, 494] on icon at bounding box center [531, 495] width 8 height 8
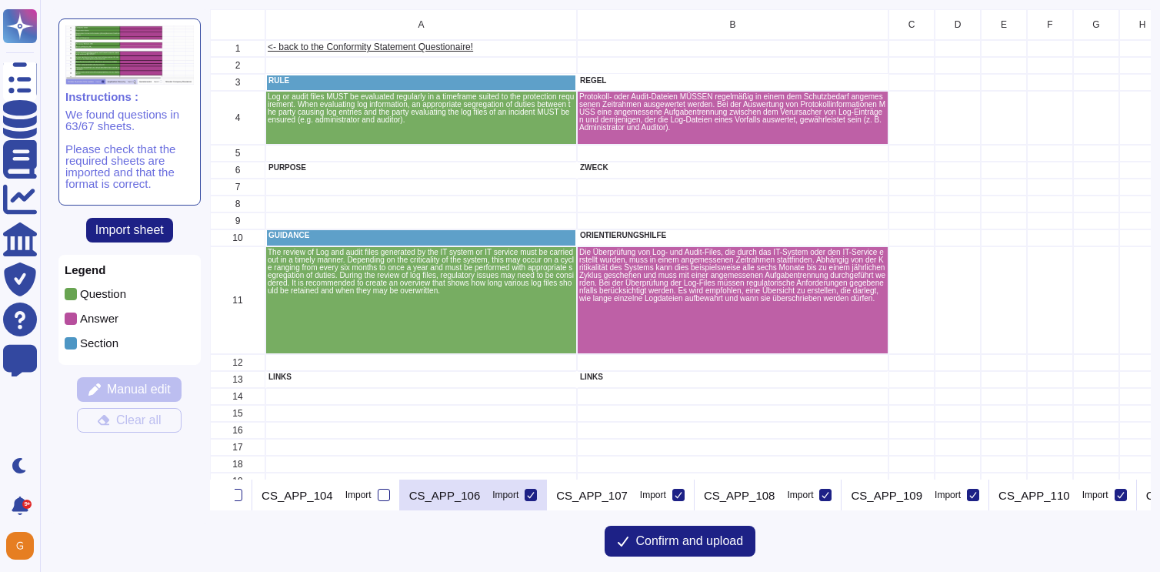
click at [0, 0] on input "Import" at bounding box center [0, 0] width 0 height 0
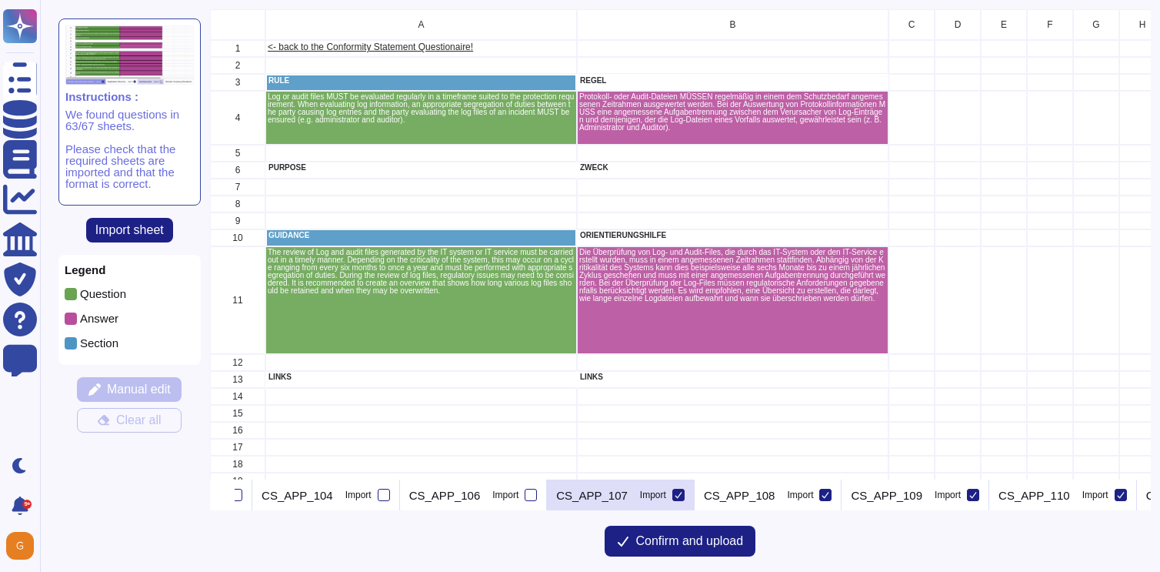
click at [685, 494] on div at bounding box center [678, 494] width 12 height 12
click at [0, 0] on input "Import" at bounding box center [0, 0] width 0 height 0
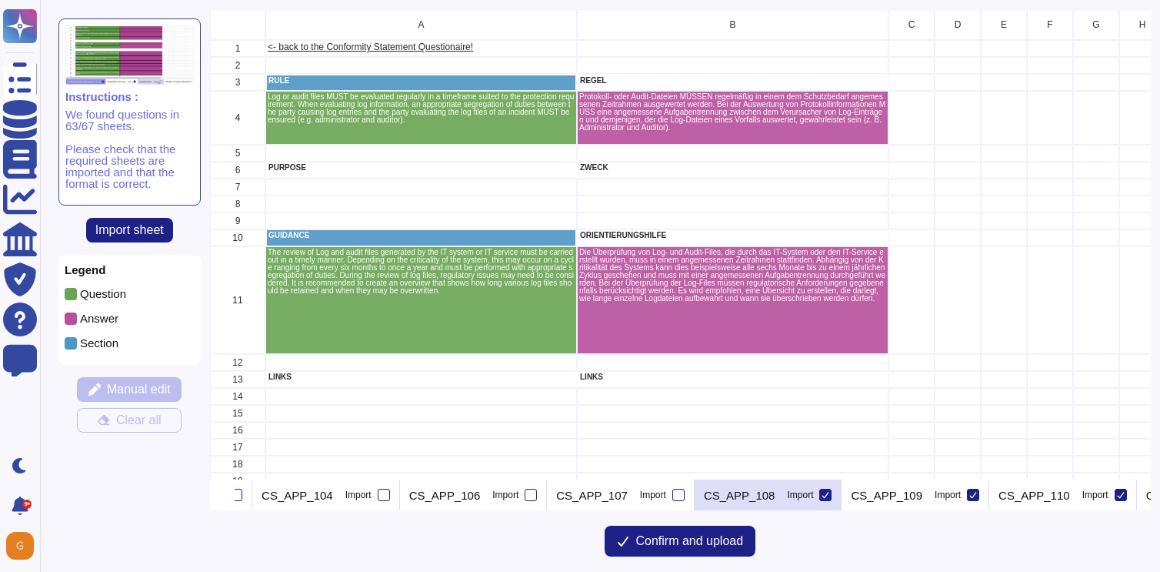
click at [829, 494] on icon at bounding box center [826, 495] width 8 height 8
click at [0, 0] on input "Import" at bounding box center [0, 0] width 0 height 0
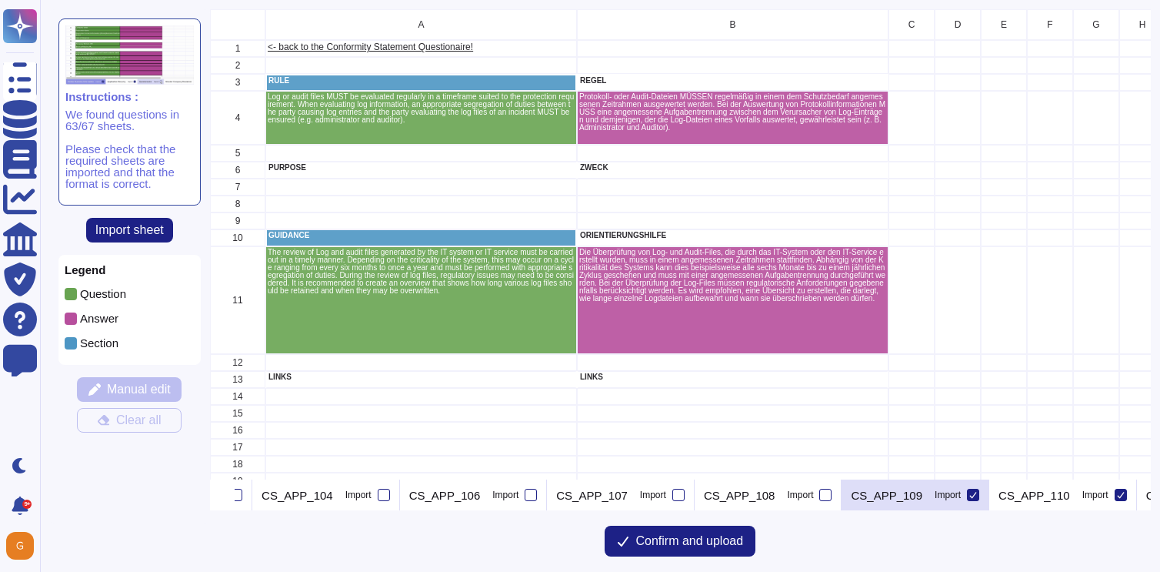
click at [977, 494] on icon at bounding box center [973, 495] width 8 height 8
click at [0, 0] on input "Import" at bounding box center [0, 0] width 0 height 0
click at [228, 496] on icon at bounding box center [228, 496] width 0 height 0
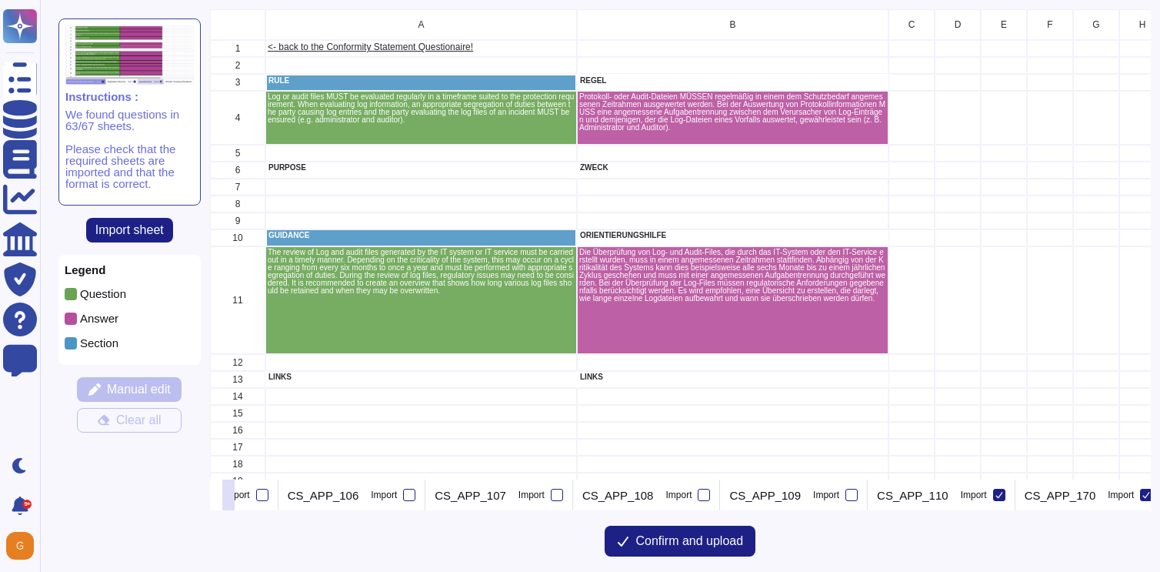
click at [228, 496] on icon at bounding box center [228, 496] width 0 height 0
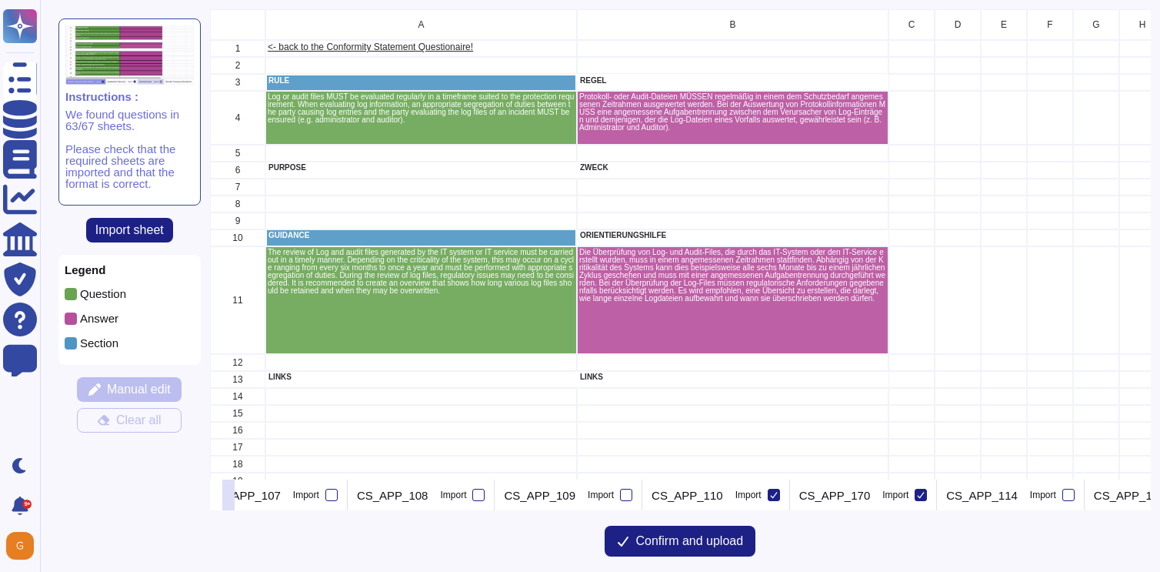
click at [228, 496] on icon at bounding box center [228, 496] width 0 height 0
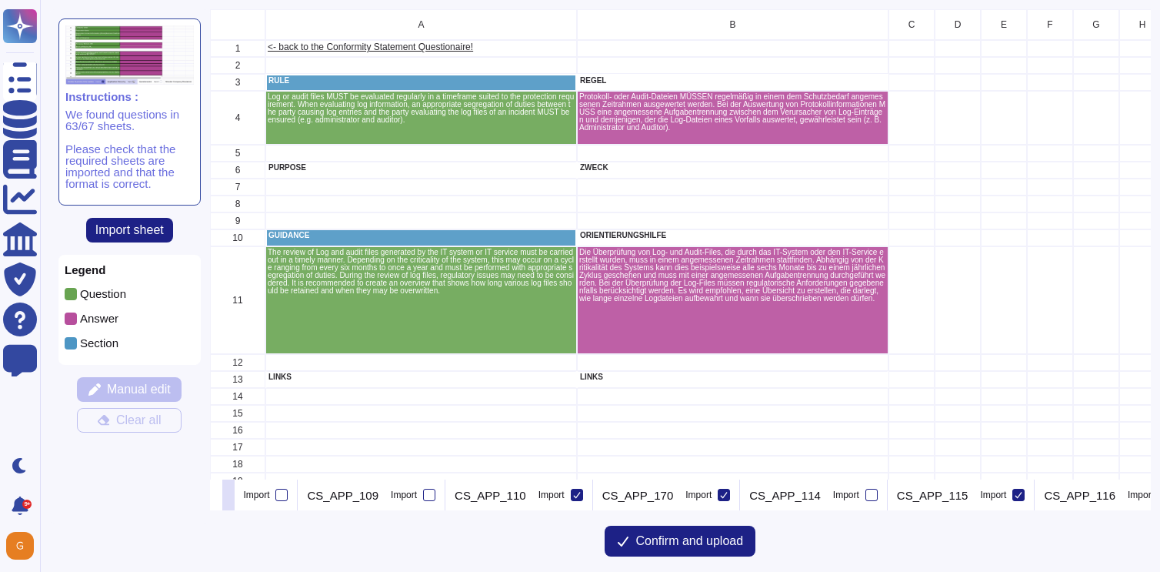
click at [228, 496] on icon at bounding box center [228, 496] width 0 height 0
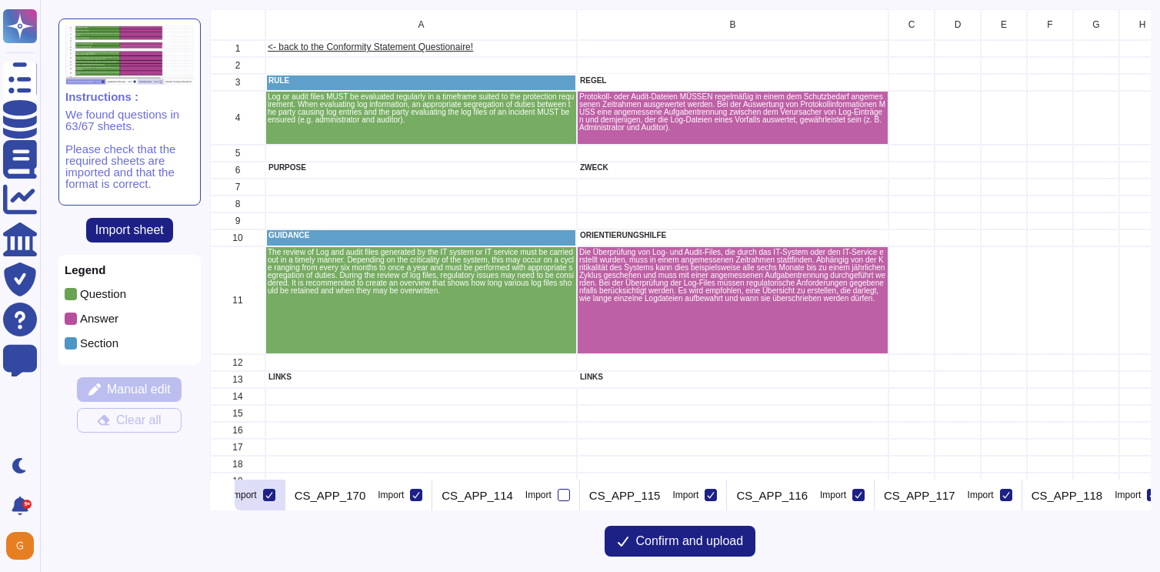
click at [273, 492] on icon at bounding box center [269, 495] width 8 height 8
click at [0, 0] on input "Import" at bounding box center [0, 0] width 0 height 0
click at [420, 491] on icon at bounding box center [416, 495] width 8 height 8
click at [0, 0] on input "Import" at bounding box center [0, 0] width 0 height 0
click at [715, 492] on icon at bounding box center [711, 495] width 8 height 8
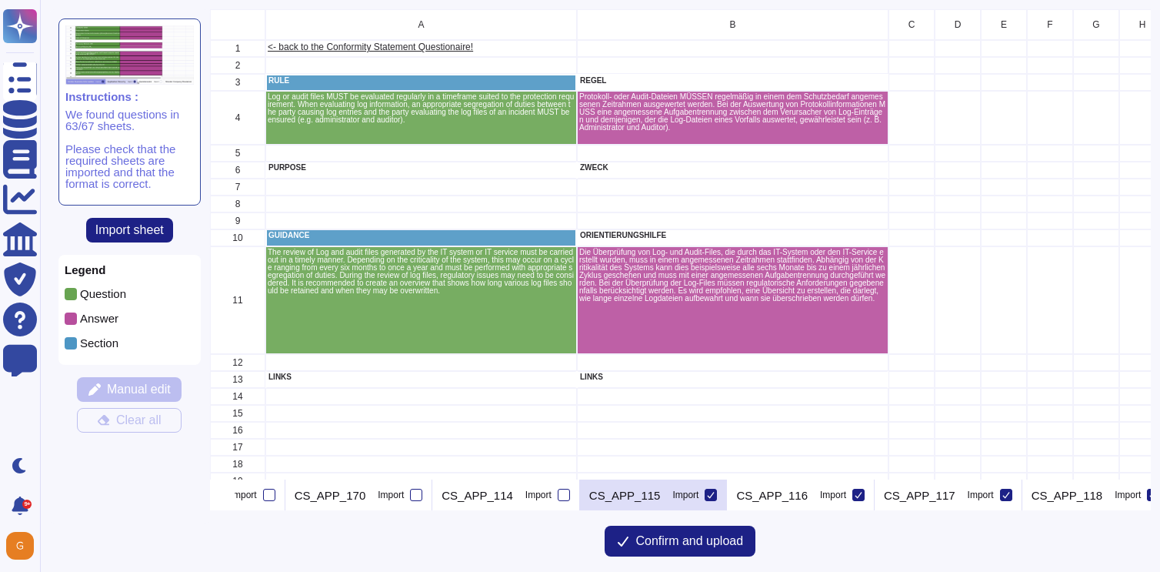
click at [0, 0] on input "Import" at bounding box center [0, 0] width 0 height 0
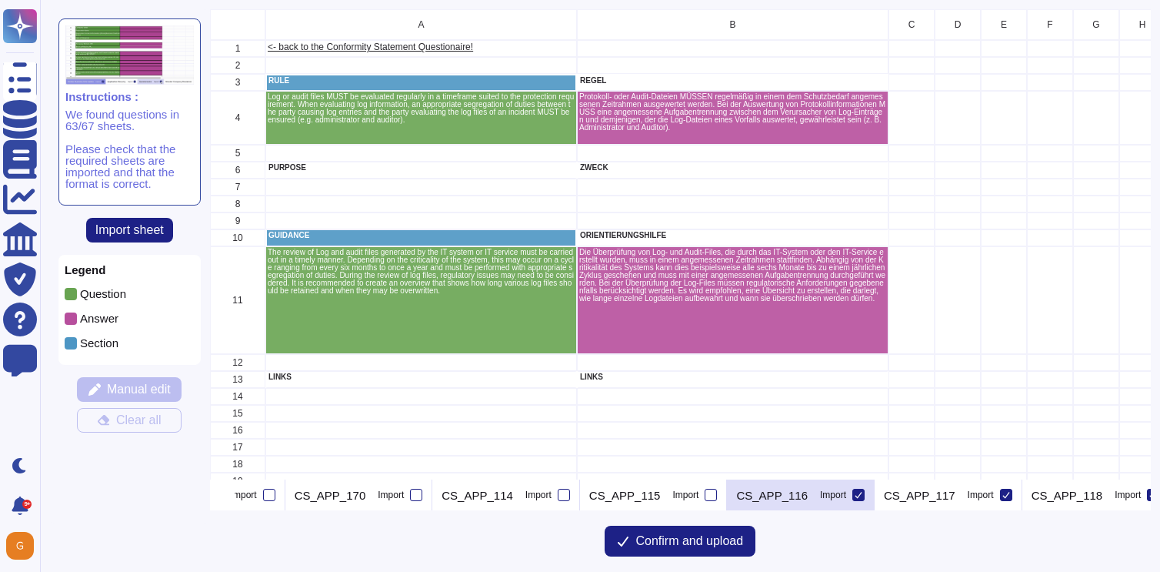
click at [862, 492] on icon at bounding box center [859, 495] width 8 height 8
click at [0, 0] on input "Import" at bounding box center [0, 0] width 0 height 0
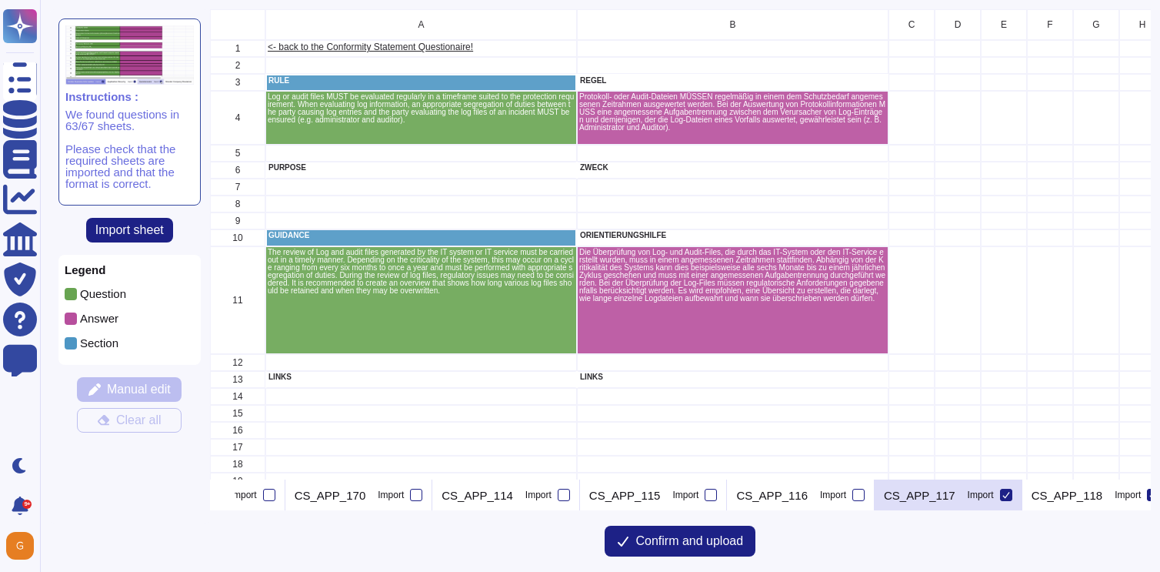
click at [1010, 493] on icon at bounding box center [1006, 495] width 8 height 8
click at [0, 0] on input "Import" at bounding box center [0, 0] width 0 height 0
click at [228, 496] on icon at bounding box center [228, 496] width 0 height 0
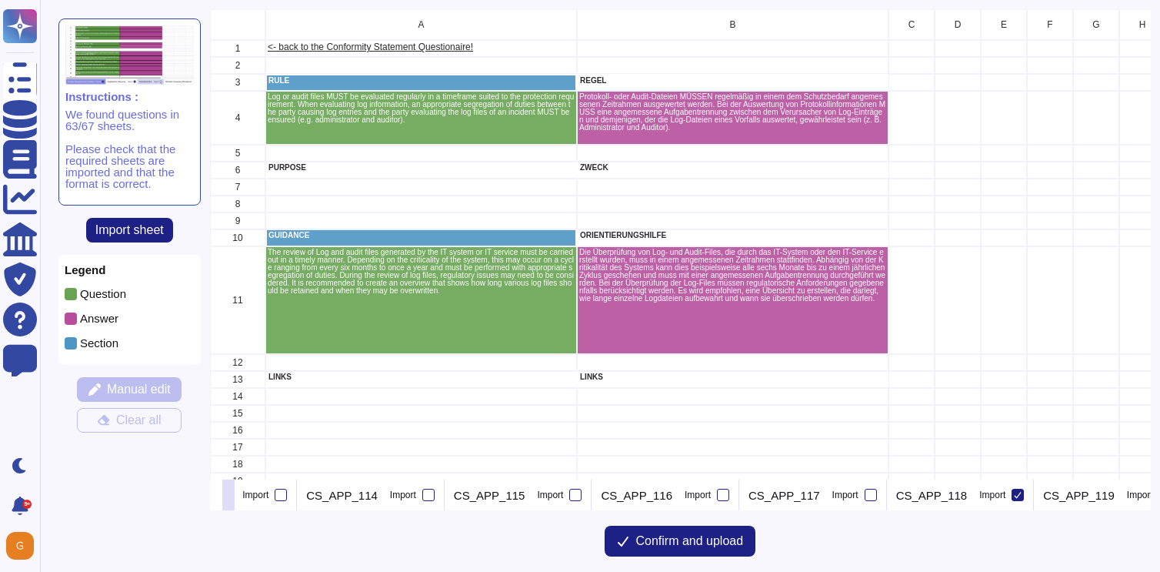
click at [228, 496] on icon at bounding box center [228, 496] width 0 height 0
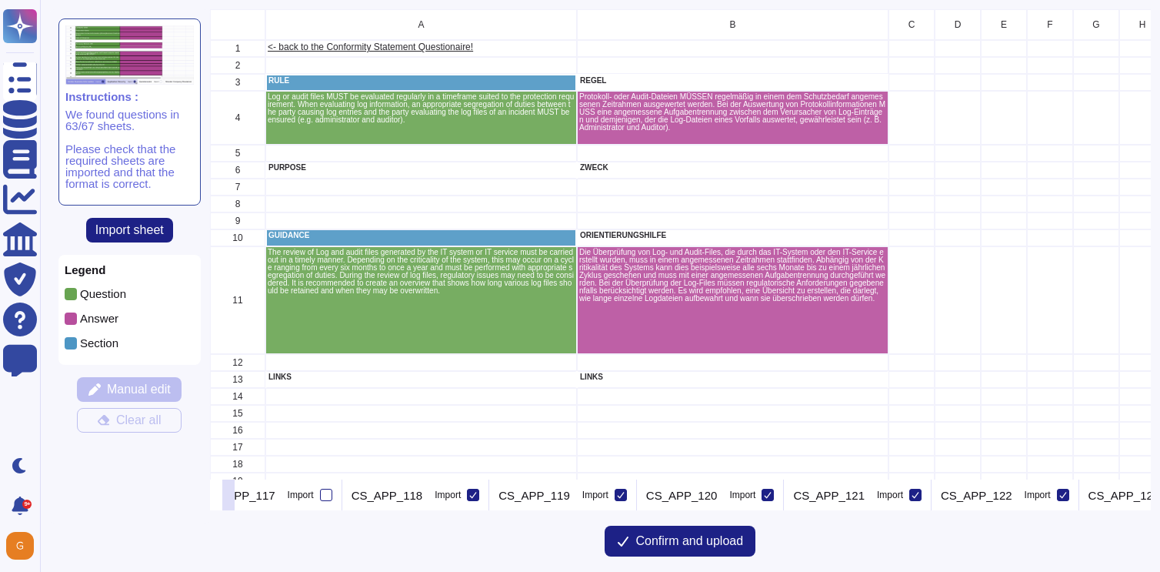
click at [228, 496] on icon at bounding box center [228, 496] width 0 height 0
click at [323, 495] on icon at bounding box center [319, 495] width 8 height 8
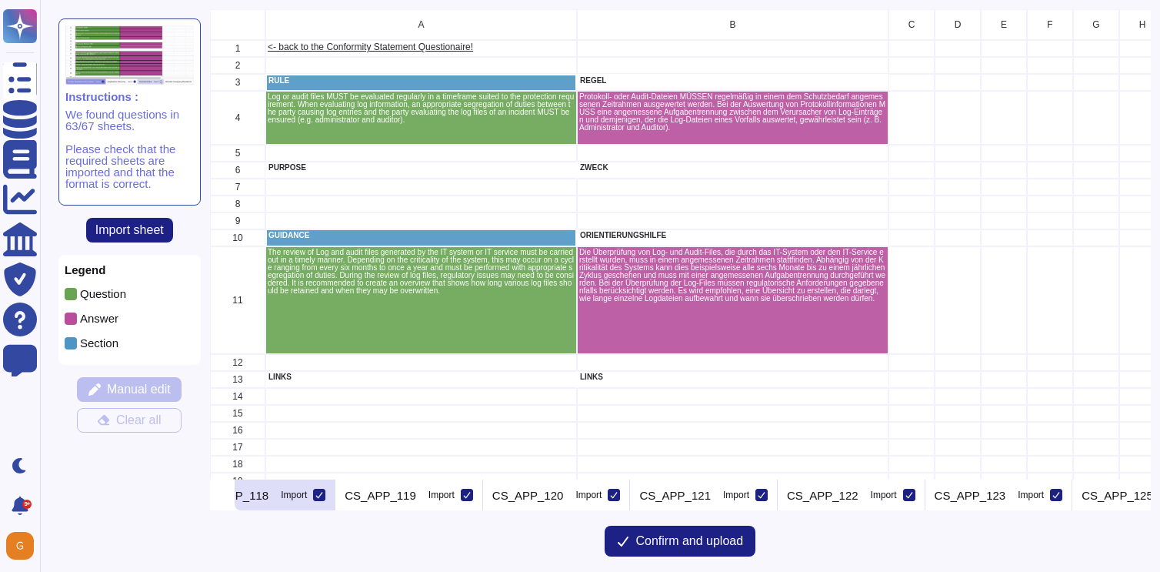
click at [0, 0] on input "Import" at bounding box center [0, 0] width 0 height 0
click at [471, 493] on icon at bounding box center [467, 495] width 8 height 8
click at [0, 0] on input "Import" at bounding box center [0, 0] width 0 height 0
click at [618, 492] on icon at bounding box center [614, 495] width 8 height 8
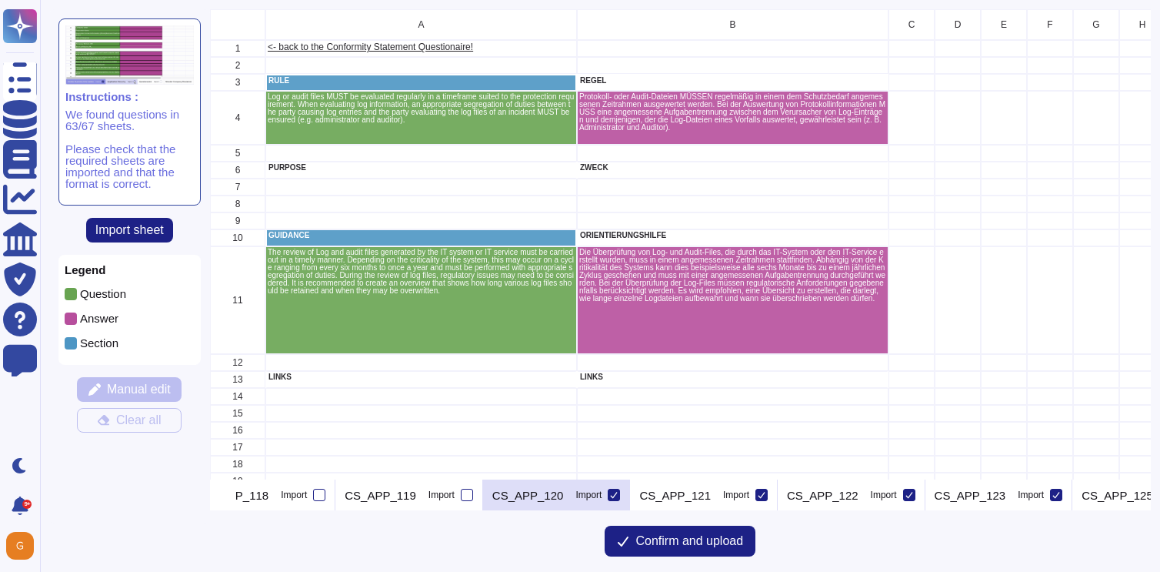
click at [0, 0] on input "Import" at bounding box center [0, 0] width 0 height 0
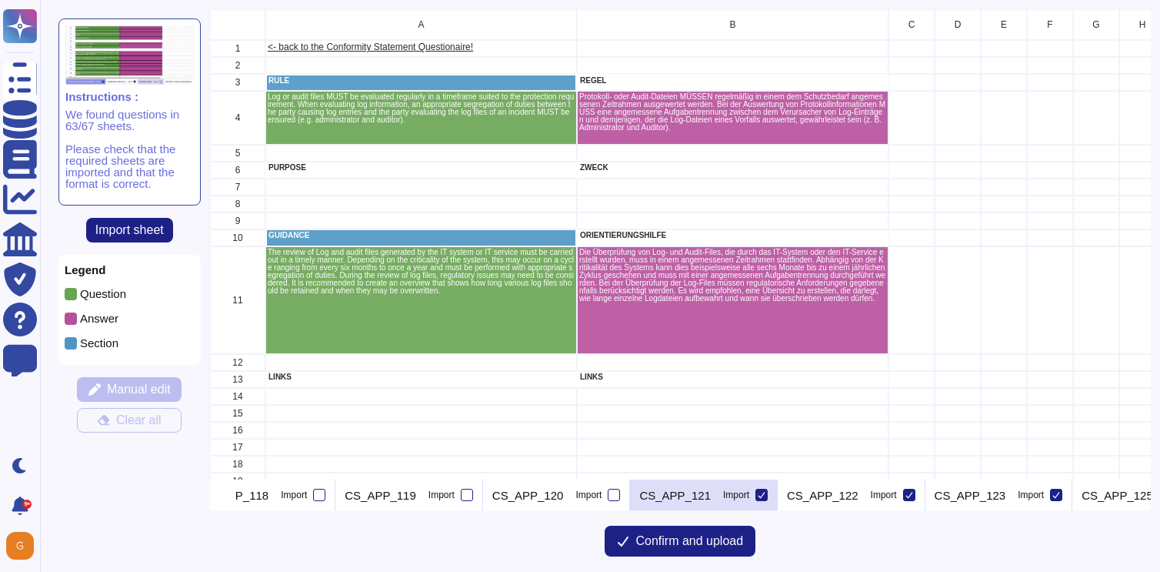
click at [765, 492] on icon at bounding box center [762, 495] width 8 height 8
click at [0, 0] on input "Import" at bounding box center [0, 0] width 0 height 0
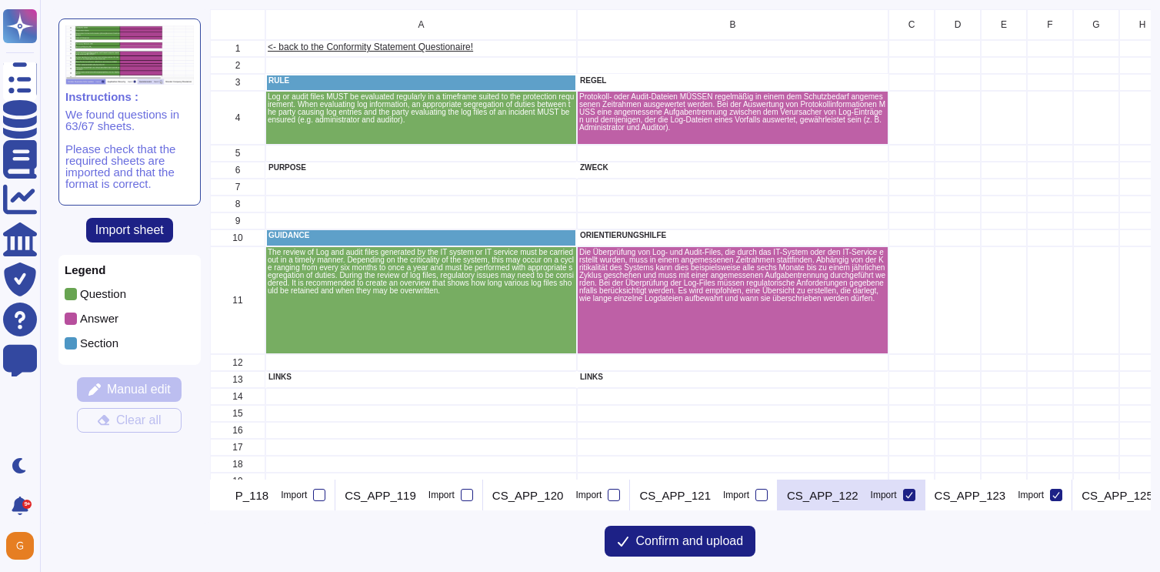
click at [915, 494] on div at bounding box center [909, 494] width 12 height 12
click at [0, 0] on input "Import" at bounding box center [0, 0] width 0 height 0
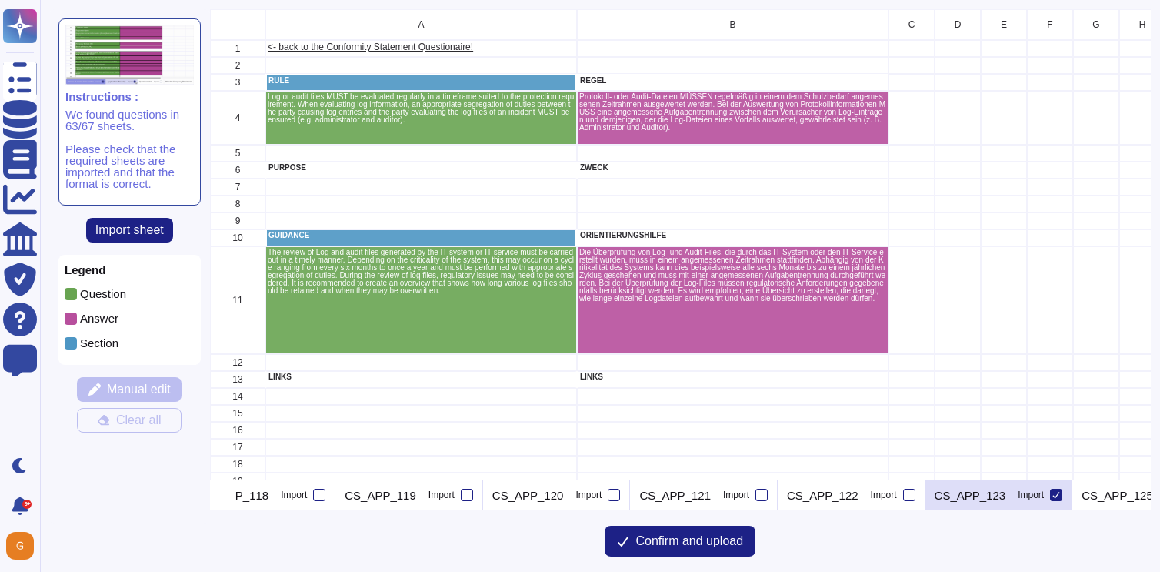
click at [1058, 495] on icon at bounding box center [1056, 495] width 8 height 8
click at [0, 0] on input "Import" at bounding box center [0, 0] width 0 height 0
click at [228, 496] on icon at bounding box center [228, 496] width 0 height 0
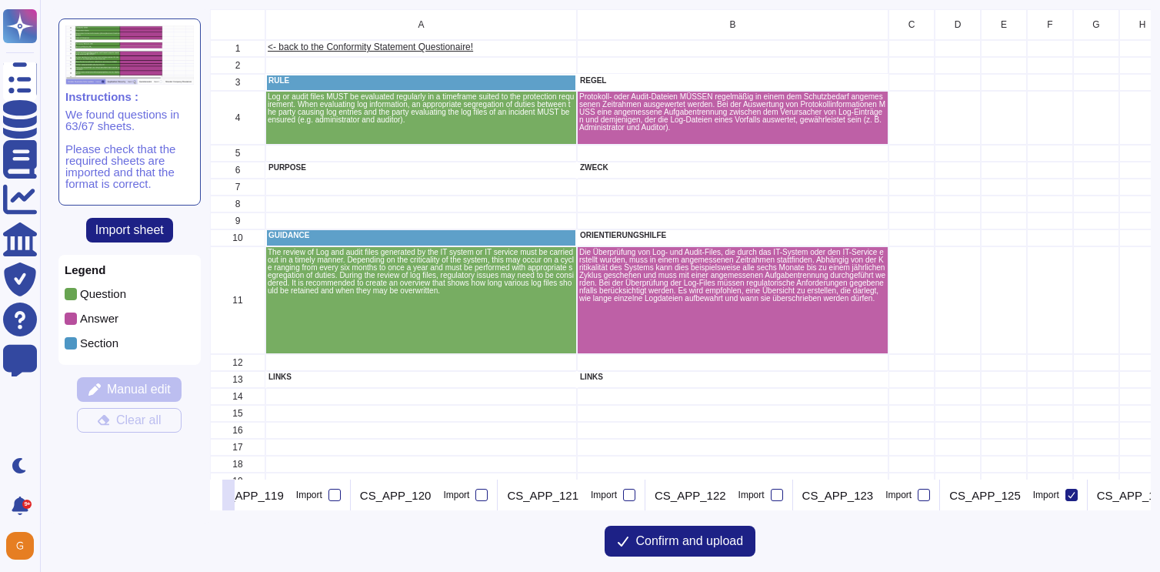
click at [228, 496] on icon at bounding box center [228, 496] width 0 height 0
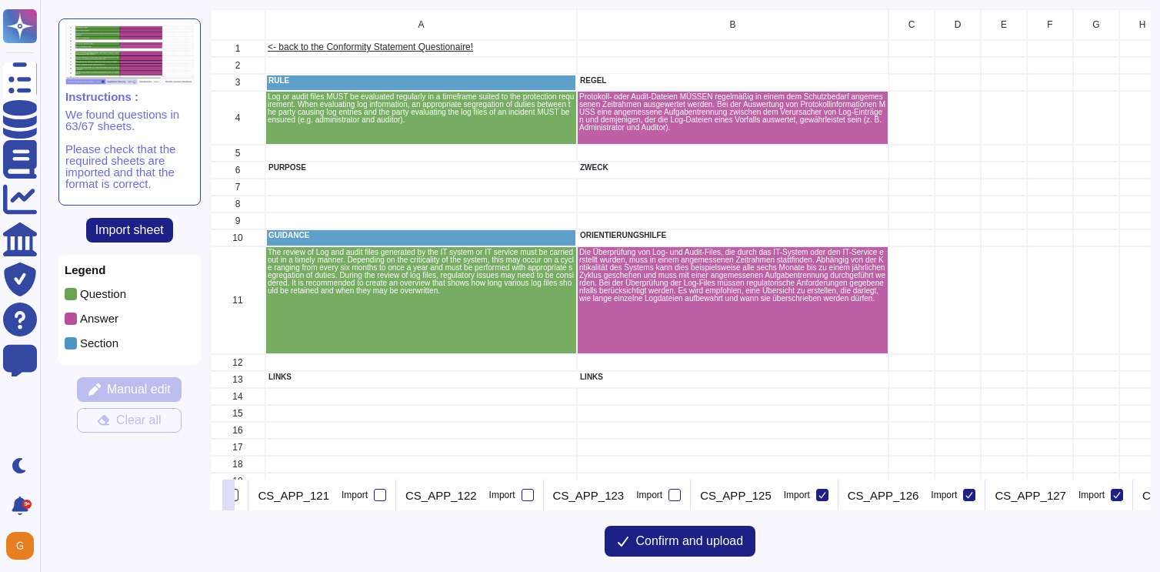
click at [228, 496] on icon at bounding box center [228, 496] width 0 height 0
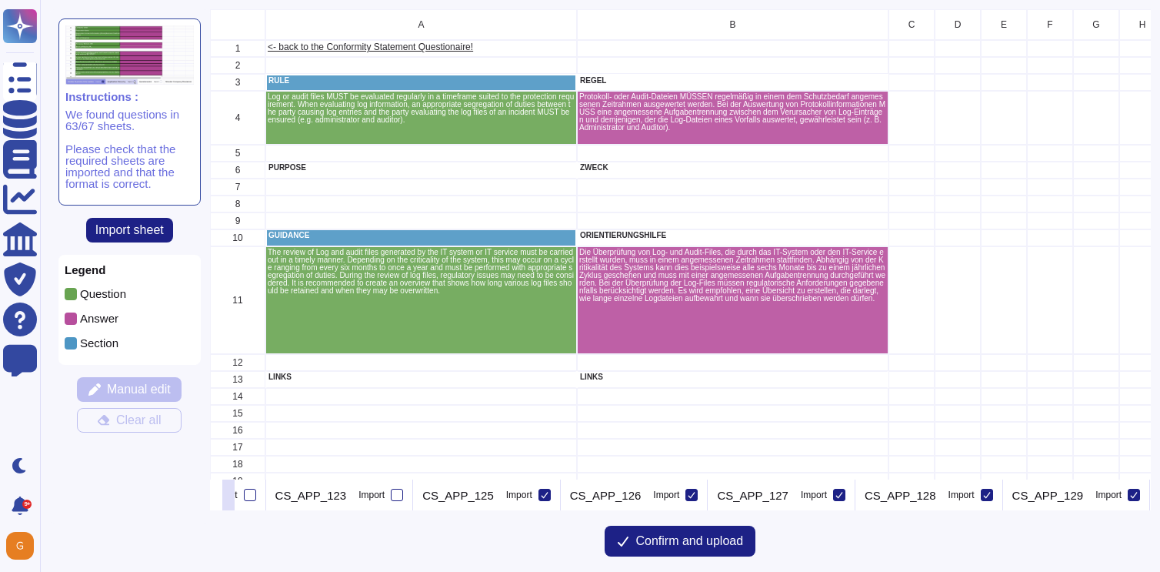
click at [228, 496] on icon at bounding box center [228, 496] width 0 height 0
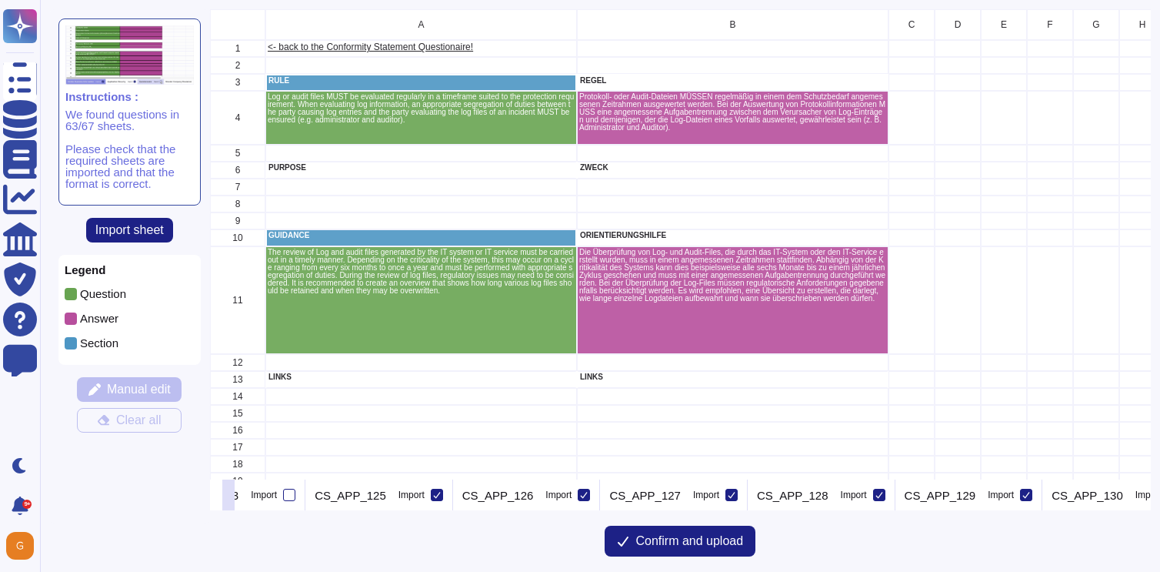
click at [228, 496] on icon at bounding box center [228, 496] width 0 height 0
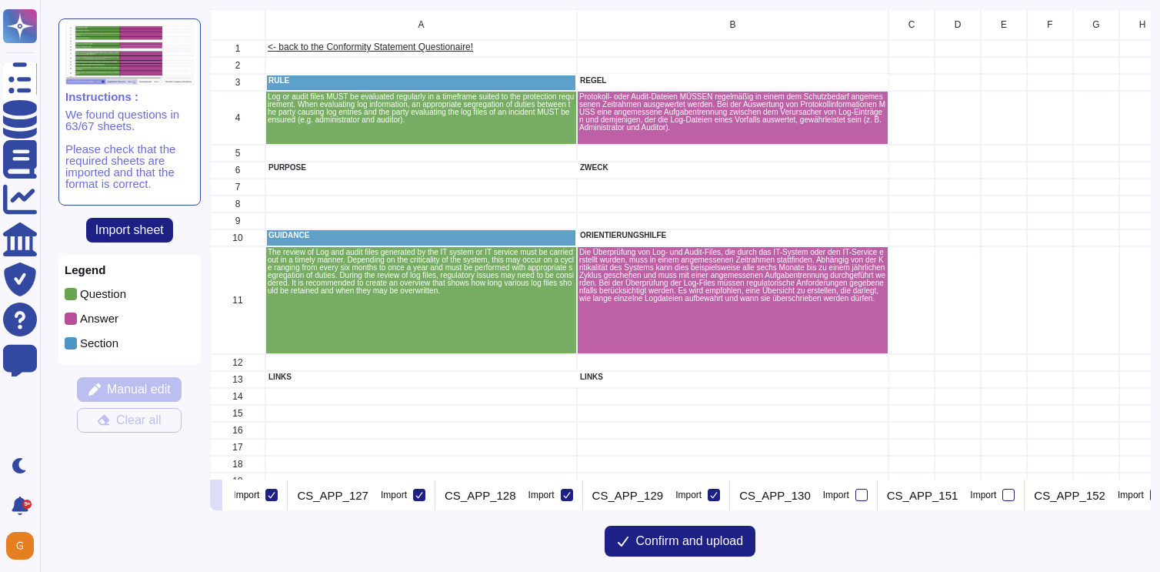
click at [216, 496] on icon at bounding box center [216, 496] width 0 height 0
click at [280, 495] on icon at bounding box center [279, 495] width 8 height 8
click at [0, 0] on input "Import" at bounding box center [0, 0] width 0 height 0
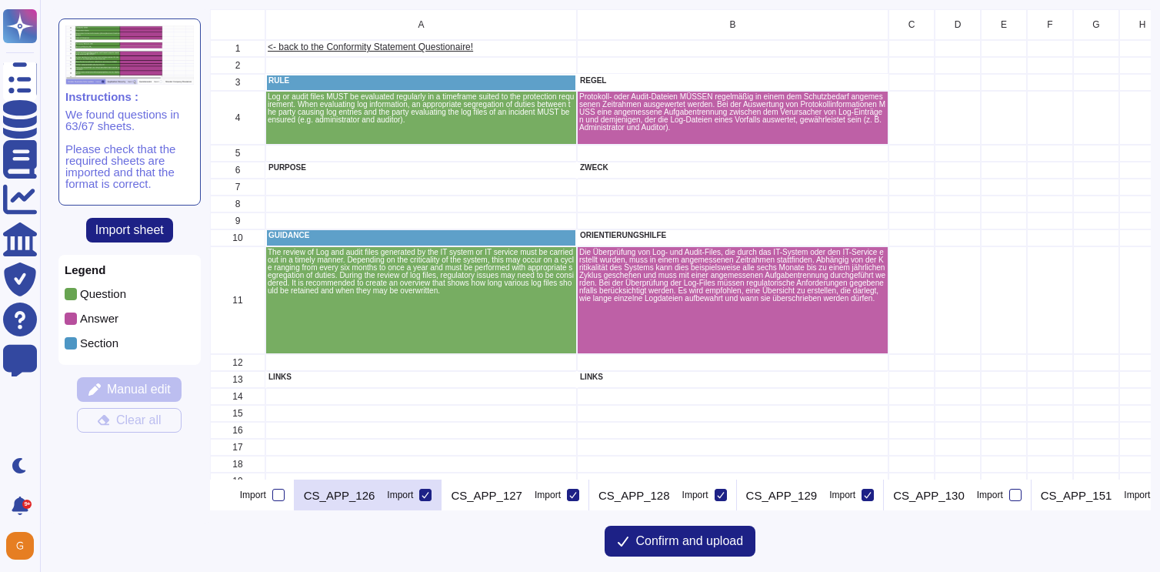
click at [426, 492] on icon at bounding box center [426, 495] width 8 height 8
click at [0, 0] on input "Import" at bounding box center [0, 0] width 0 height 0
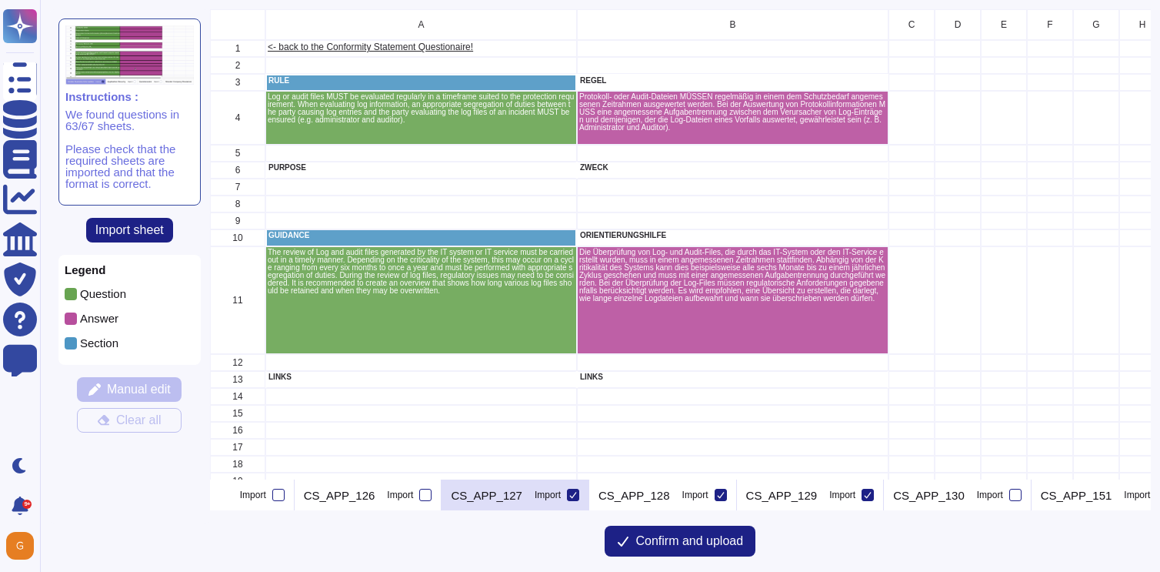
click at [570, 492] on icon at bounding box center [573, 495] width 8 height 8
click at [0, 0] on input "Import" at bounding box center [0, 0] width 0 height 0
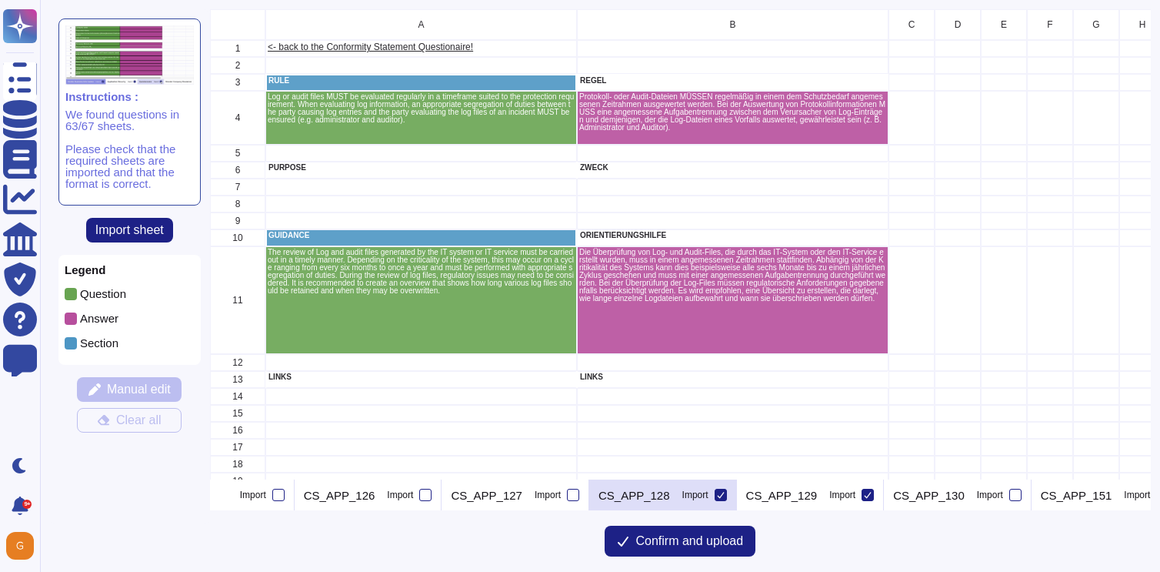
click at [717, 493] on icon at bounding box center [721, 495] width 8 height 8
click at [0, 0] on input "Import" at bounding box center [0, 0] width 0 height 0
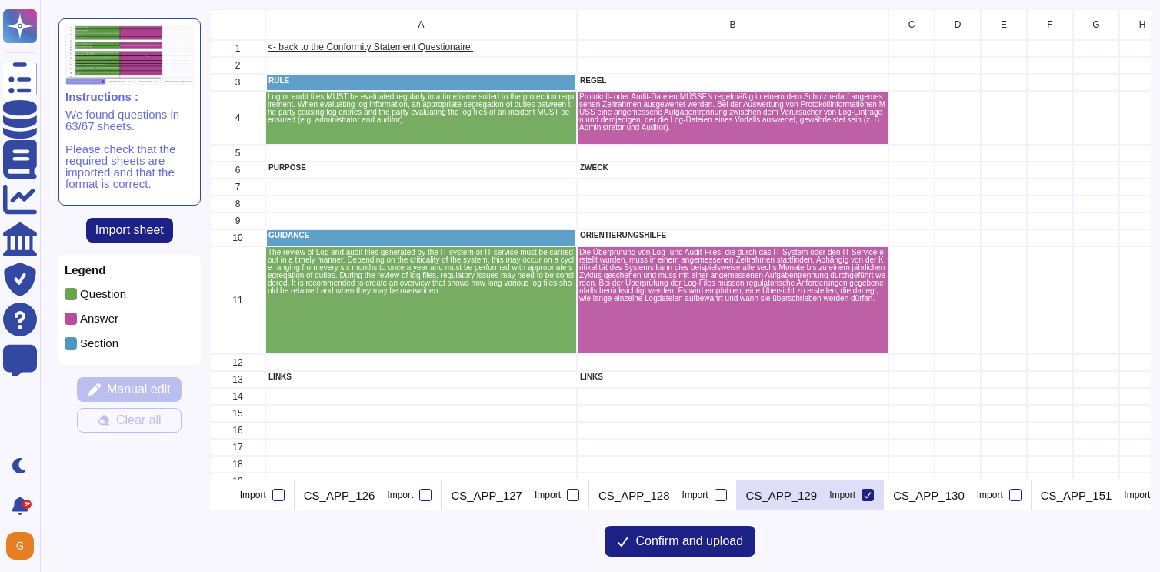
click at [864, 495] on div at bounding box center [868, 494] width 12 height 12
click at [0, 0] on input "Import" at bounding box center [0, 0] width 0 height 0
click at [228, 496] on icon at bounding box center [228, 496] width 0 height 0
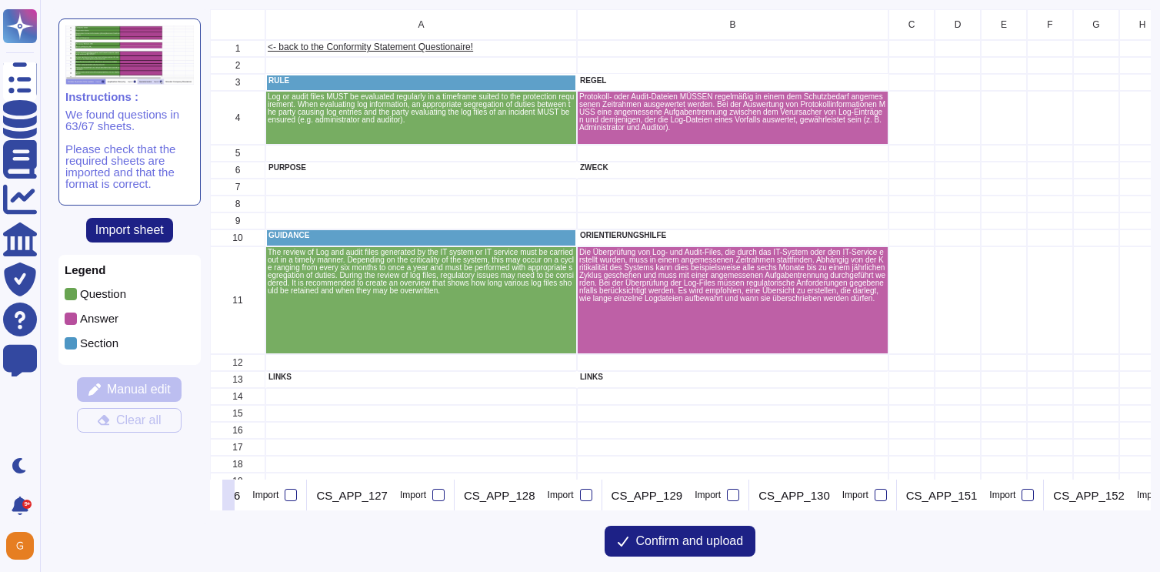
click at [228, 496] on icon at bounding box center [228, 496] width 0 height 0
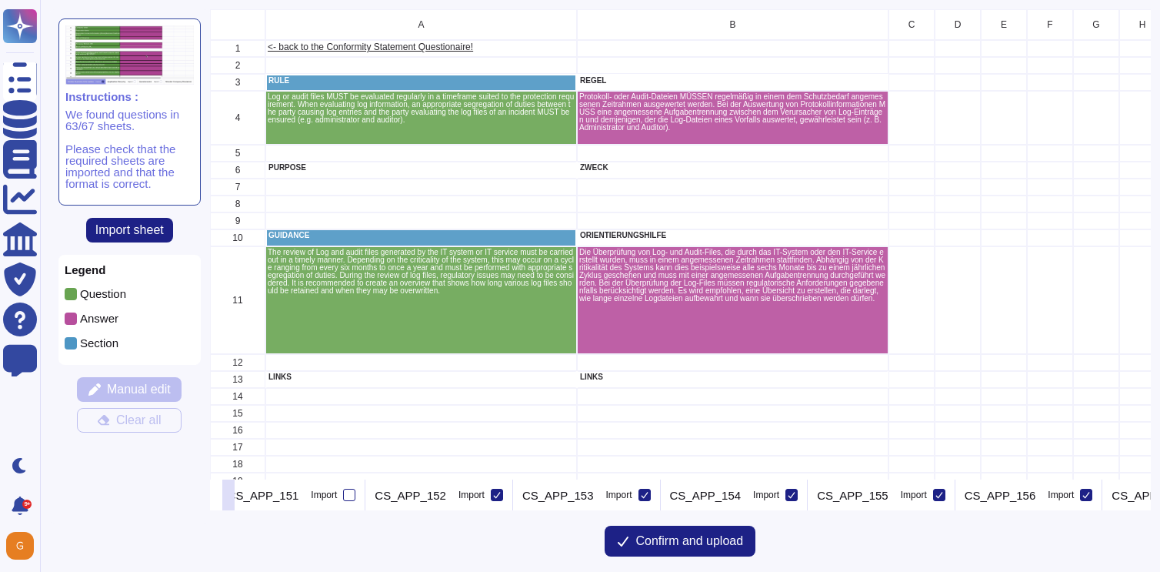
click at [228, 496] on icon at bounding box center [228, 496] width 0 height 0
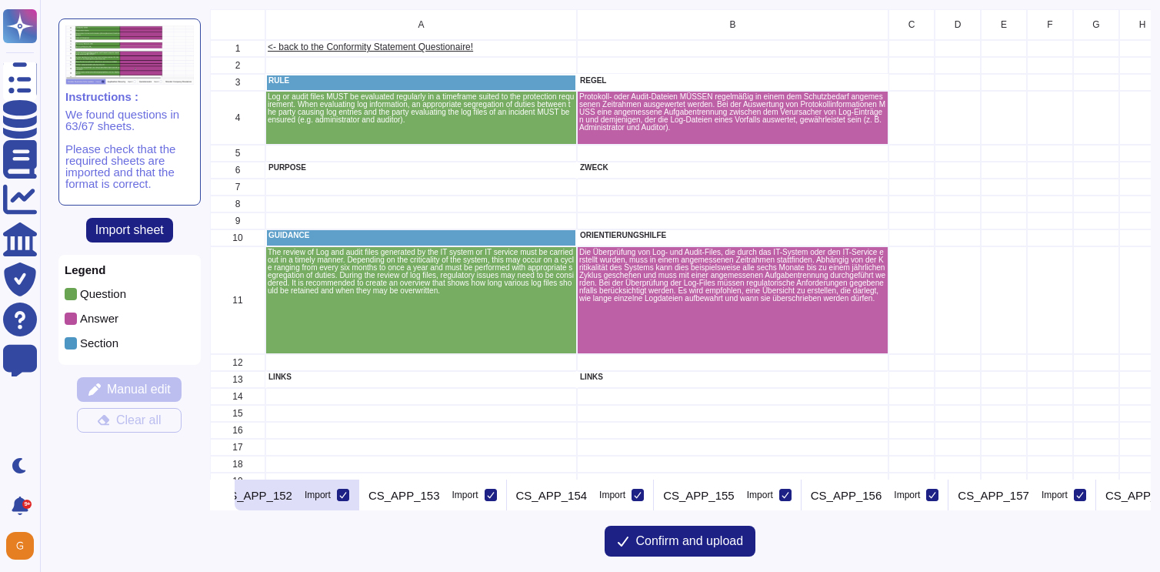
click at [339, 494] on icon at bounding box center [343, 495] width 8 height 8
click at [0, 0] on input "Import" at bounding box center [0, 0] width 0 height 0
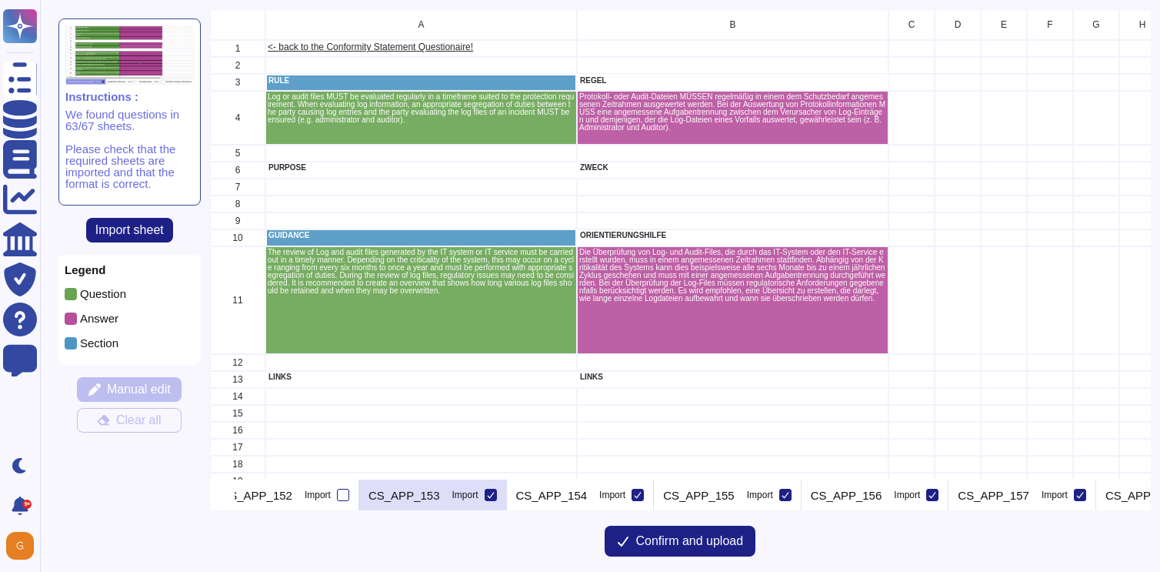
click at [487, 497] on icon at bounding box center [491, 495] width 8 height 8
click at [0, 0] on input "Import" at bounding box center [0, 0] width 0 height 0
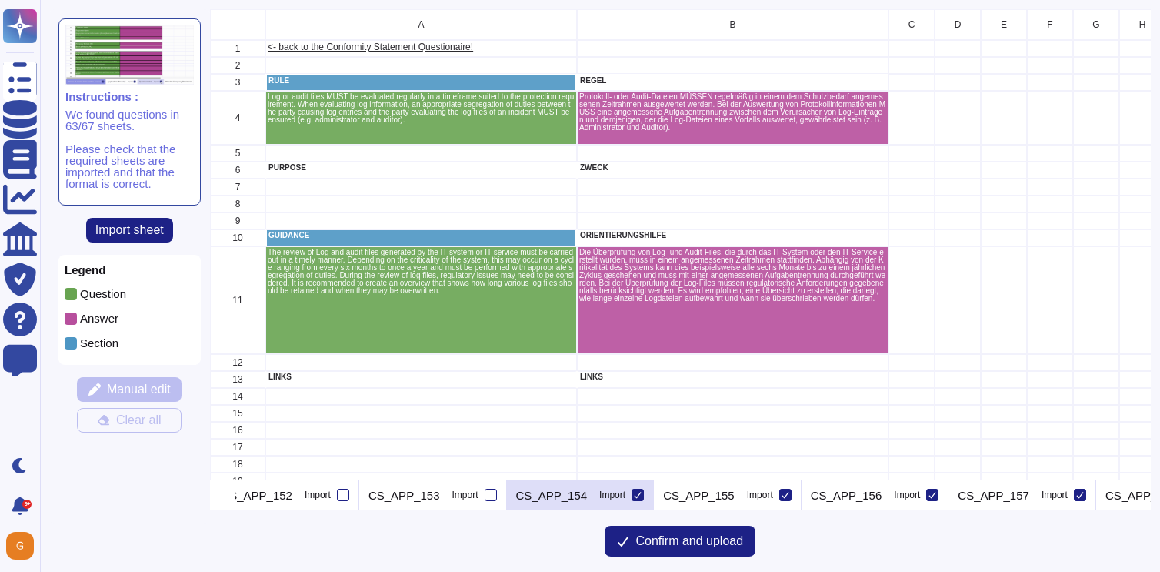
click at [634, 495] on icon at bounding box center [638, 495] width 8 height 8
click at [0, 0] on input "Import" at bounding box center [0, 0] width 0 height 0
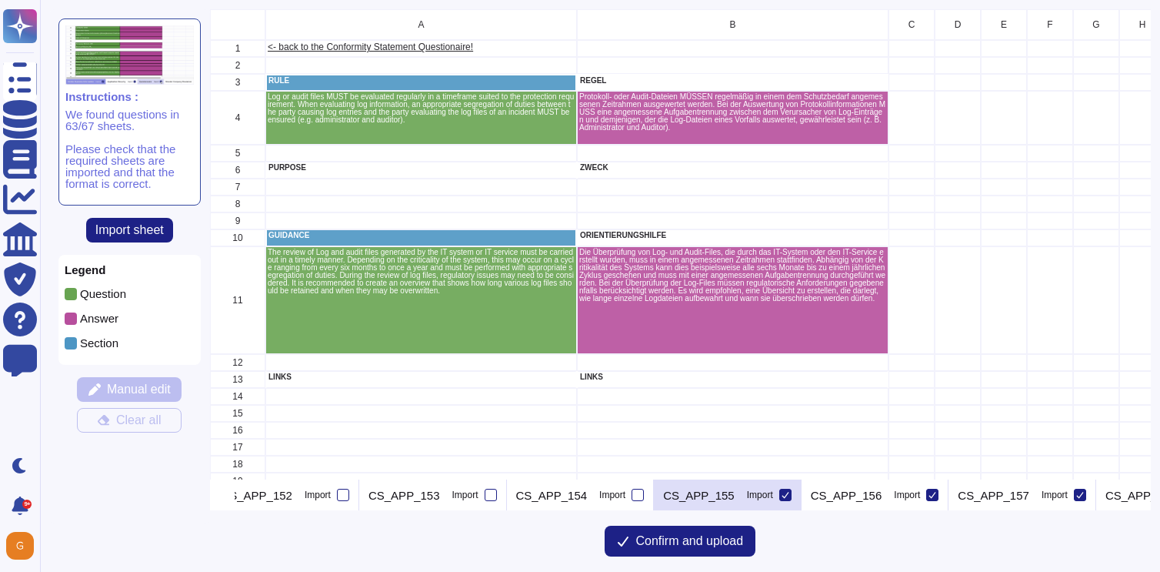
click at [782, 492] on icon at bounding box center [786, 495] width 8 height 8
click at [0, 0] on input "Import" at bounding box center [0, 0] width 0 height 0
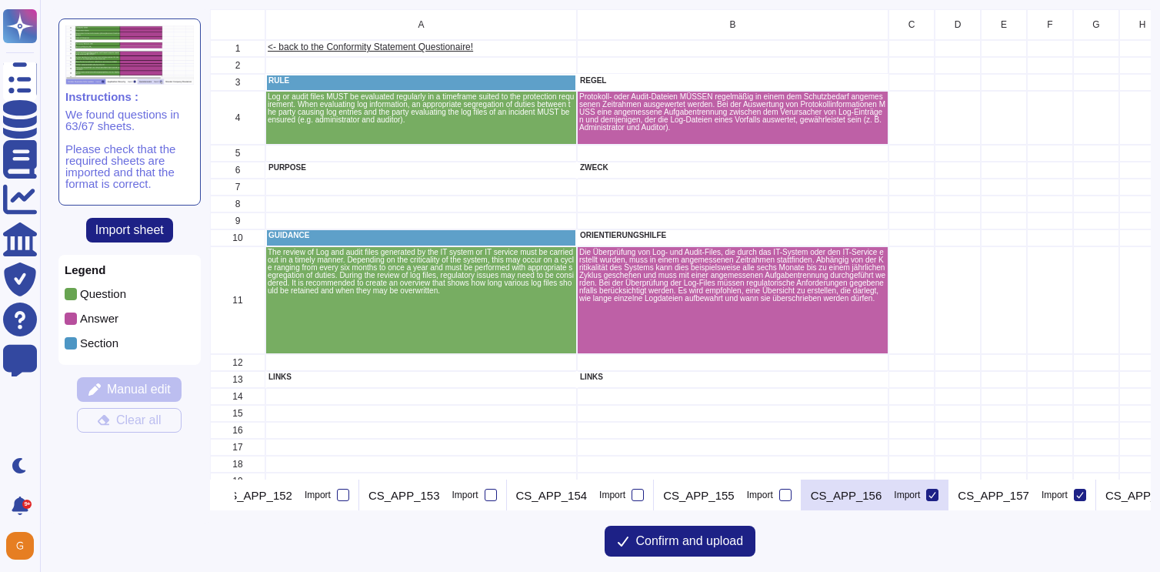
click at [928, 494] on icon at bounding box center [932, 495] width 8 height 8
click at [0, 0] on input "Import" at bounding box center [0, 0] width 0 height 0
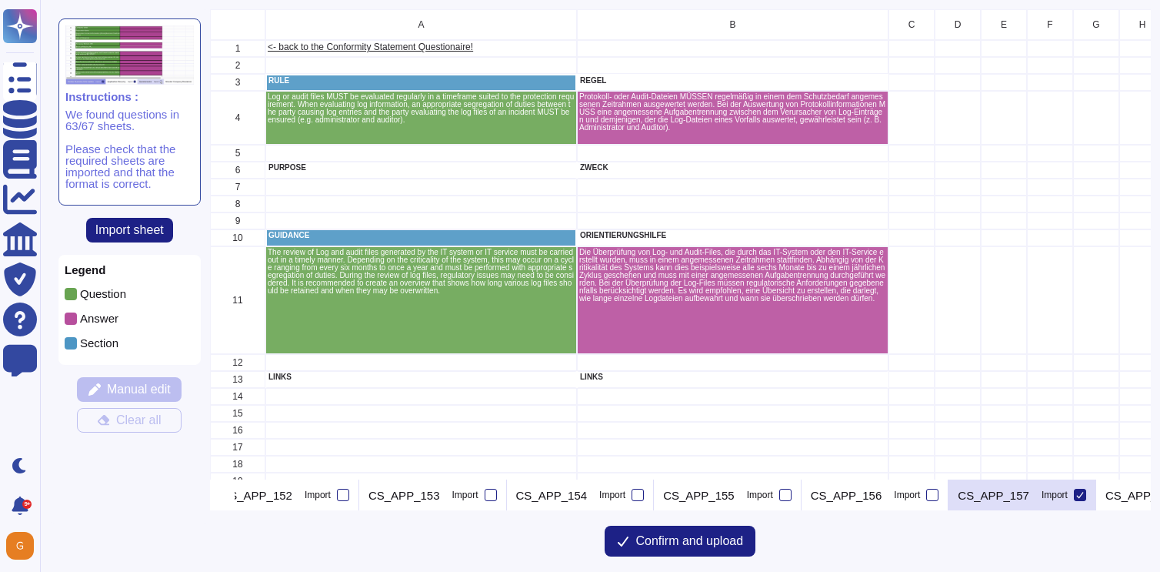
click at [1077, 496] on icon at bounding box center [1080, 495] width 7 height 6
click at [0, 0] on input "Import" at bounding box center [0, 0] width 0 height 0
click at [228, 496] on icon at bounding box center [228, 496] width 0 height 0
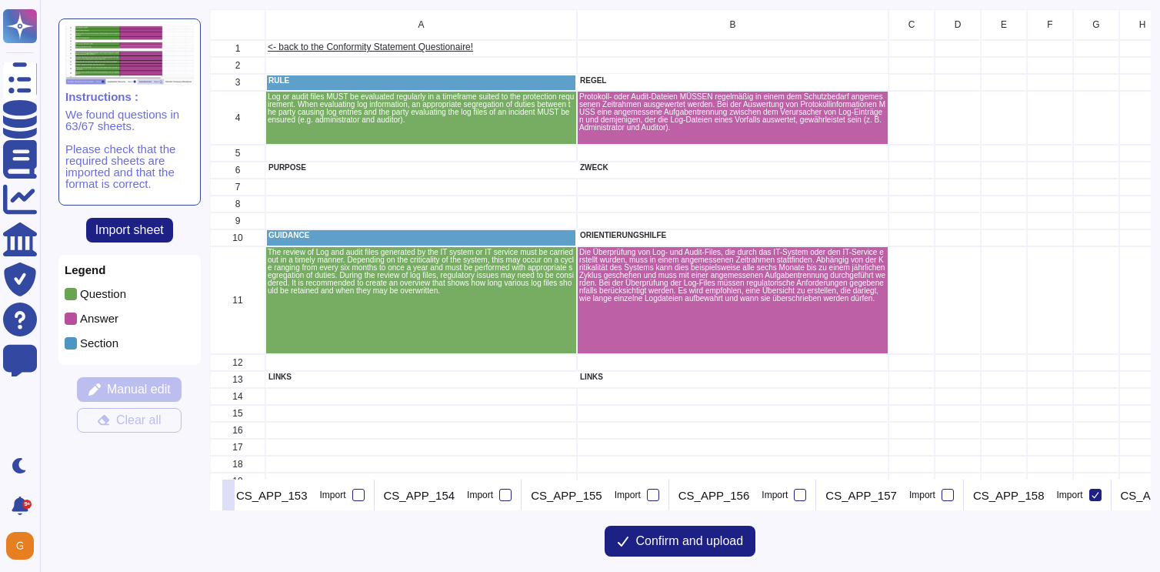
click at [228, 496] on icon at bounding box center [228, 496] width 0 height 0
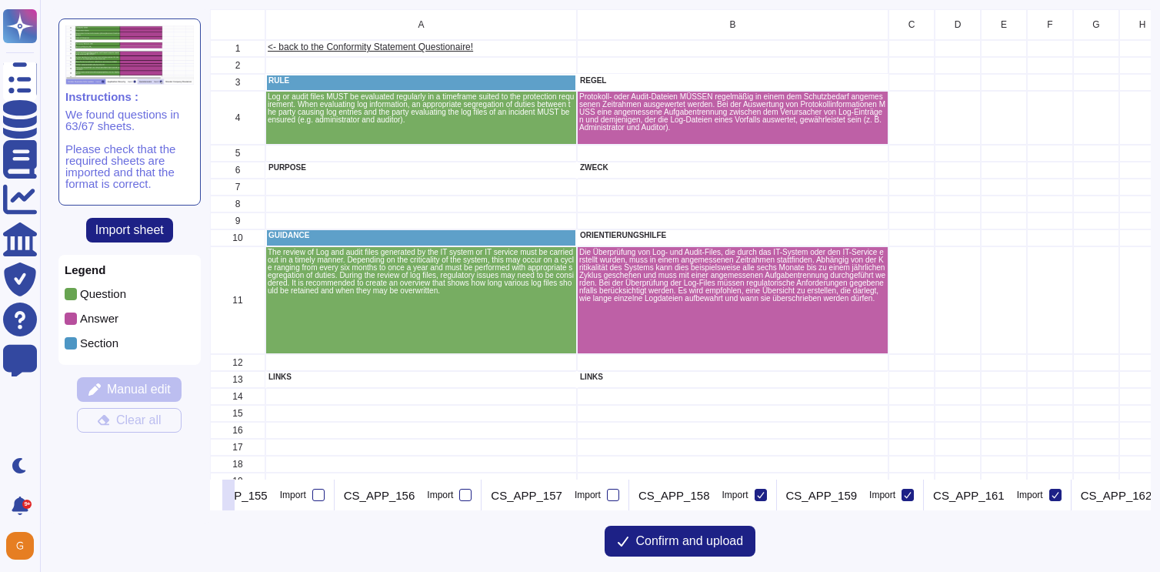
click at [228, 496] on icon at bounding box center [228, 496] width 0 height 0
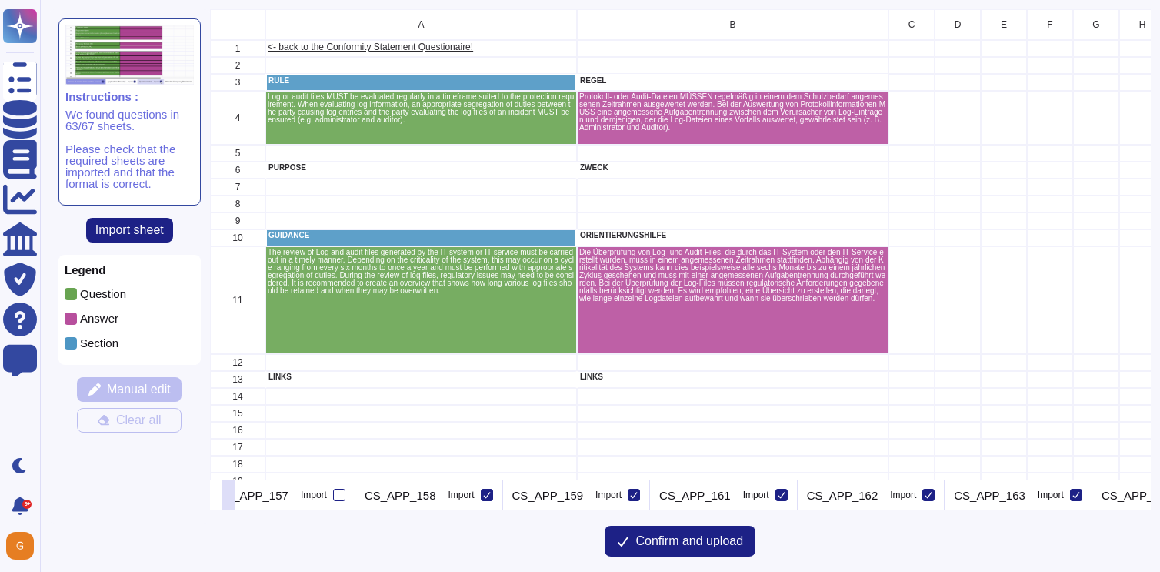
click at [228, 496] on icon at bounding box center [228, 496] width 0 height 0
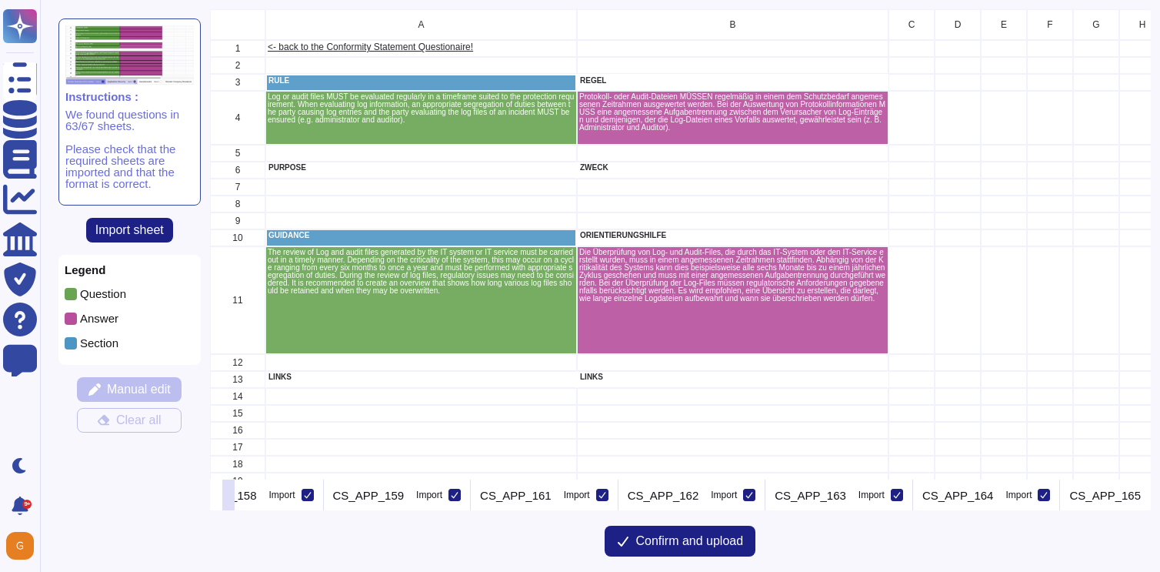
scroll to position [0, 8267]
click at [302, 495] on icon at bounding box center [306, 495] width 8 height 8
click at [0, 0] on input "Import" at bounding box center [0, 0] width 0 height 0
click at [449, 497] on icon at bounding box center [453, 495] width 8 height 8
click at [0, 0] on input "Import" at bounding box center [0, 0] width 0 height 0
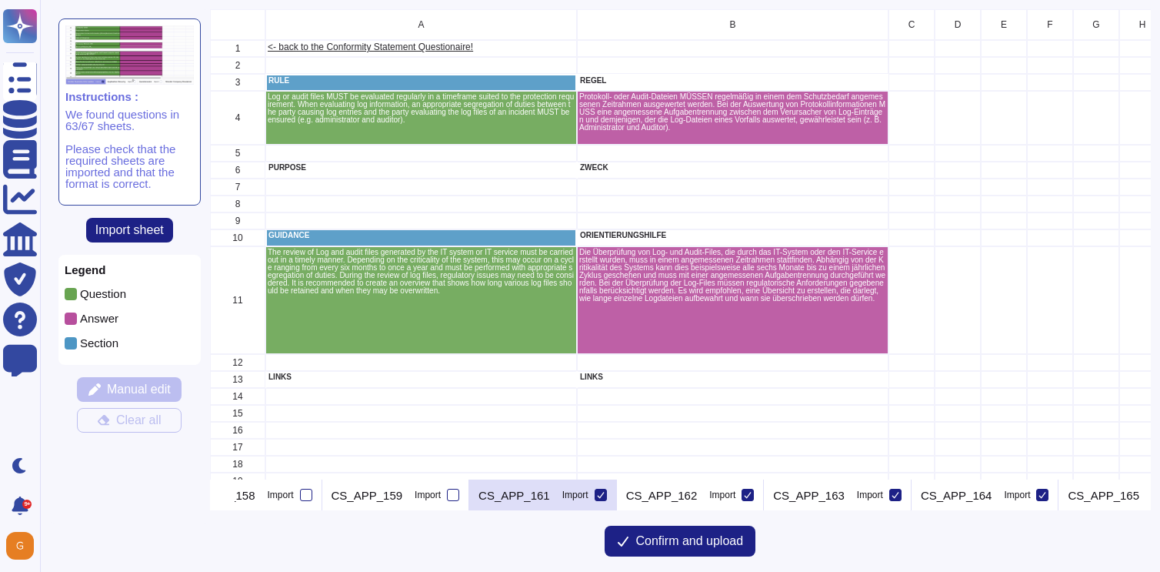
click at [597, 495] on icon at bounding box center [601, 495] width 8 height 8
click at [0, 0] on input "Import" at bounding box center [0, 0] width 0 height 0
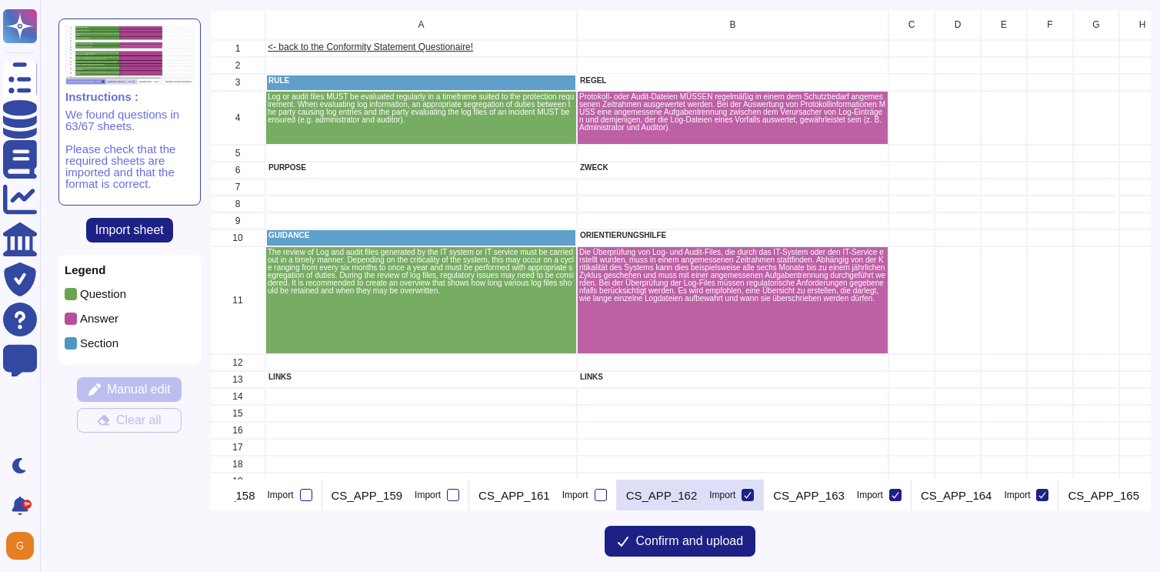
click at [744, 494] on icon at bounding box center [748, 495] width 8 height 8
click at [0, 0] on input "Import" at bounding box center [0, 0] width 0 height 0
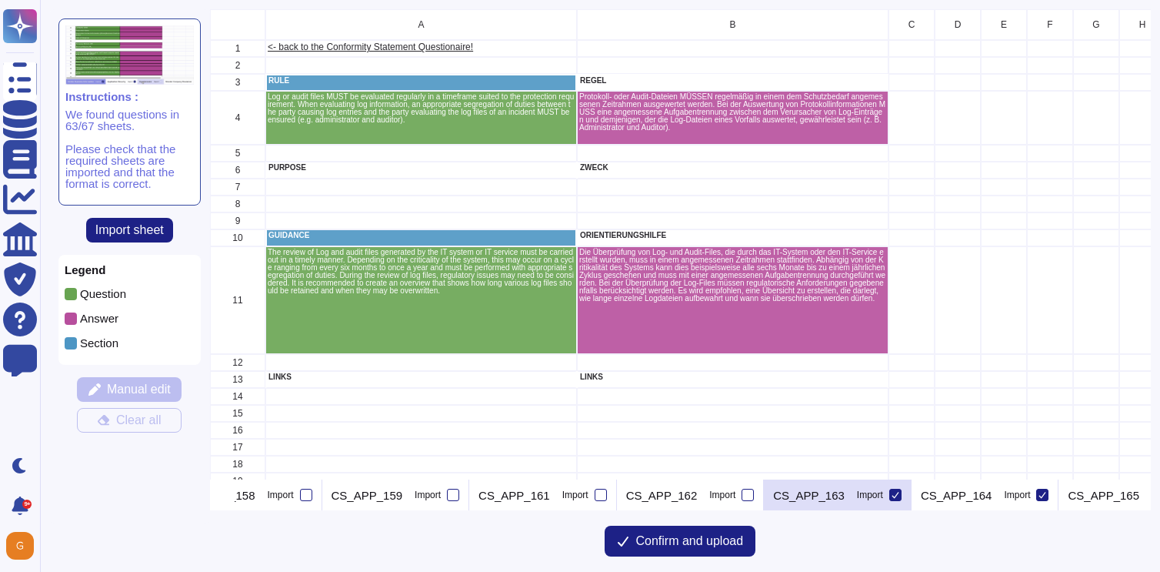
click at [892, 495] on icon at bounding box center [895, 495] width 7 height 6
click at [0, 0] on input "Import" at bounding box center [0, 0] width 0 height 0
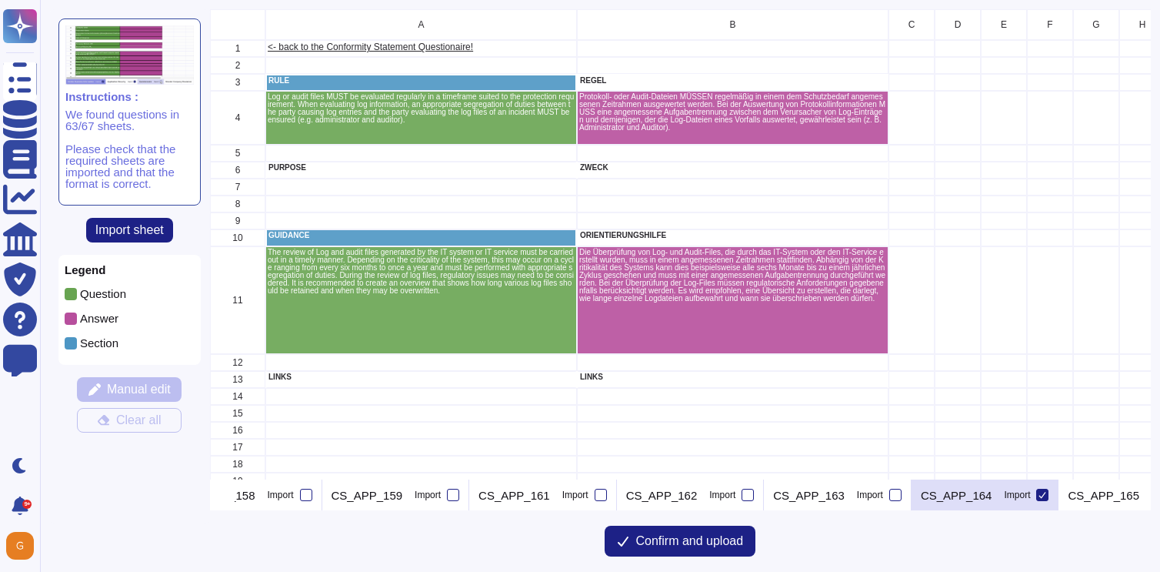
click at [1038, 497] on icon at bounding box center [1042, 495] width 8 height 8
click at [0, 0] on input "Import" at bounding box center [0, 0] width 0 height 0
click at [228, 496] on icon at bounding box center [228, 496] width 0 height 0
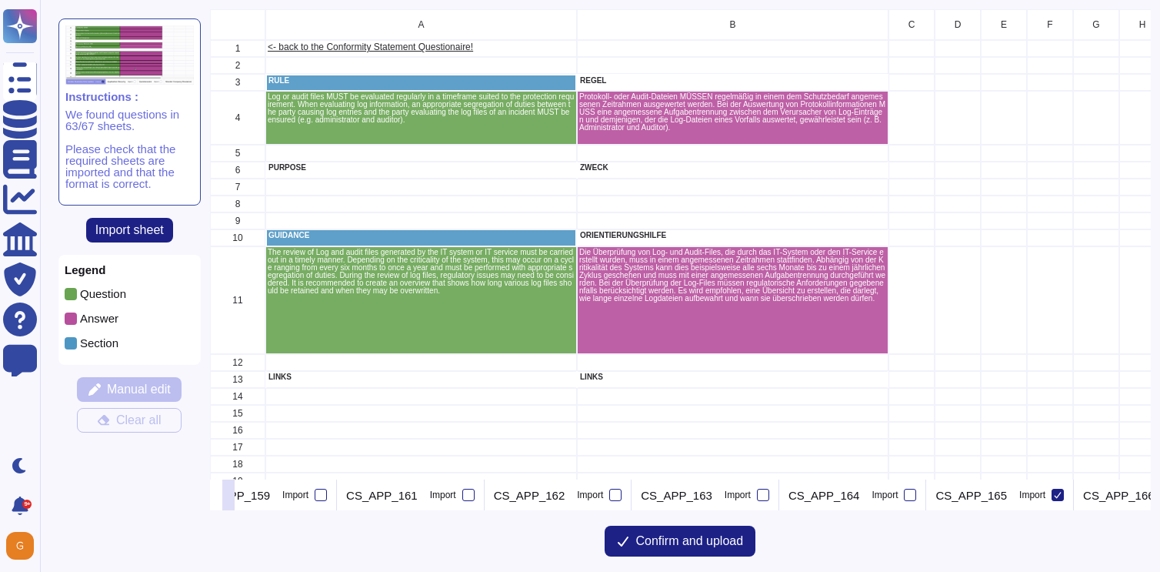
click at [228, 496] on icon at bounding box center [228, 496] width 0 height 0
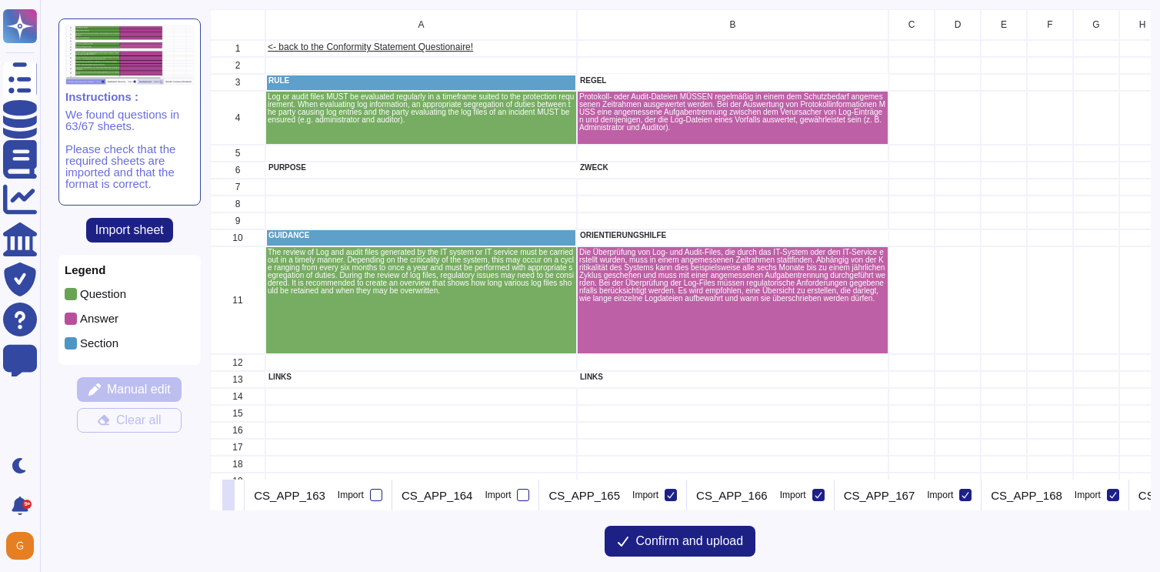
click at [228, 496] on icon at bounding box center [228, 496] width 0 height 0
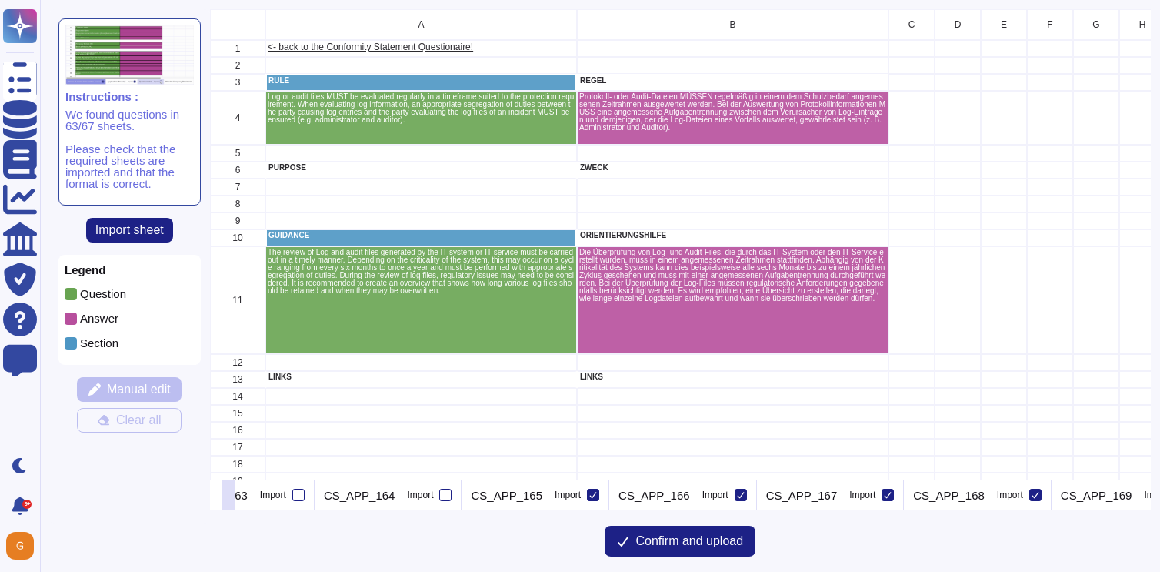
click at [228, 496] on icon at bounding box center [228, 496] width 0 height 0
click at [586, 497] on icon at bounding box center [590, 495] width 8 height 8
click at [0, 0] on input "Import" at bounding box center [0, 0] width 0 height 0
click at [734, 496] on icon at bounding box center [738, 495] width 8 height 8
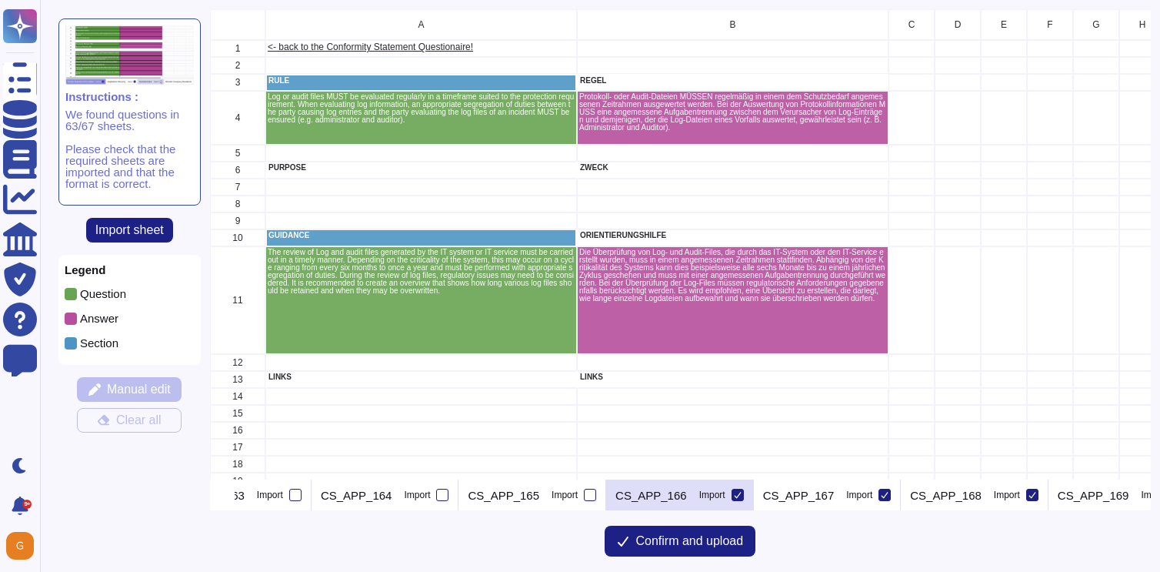
click at [0, 0] on input "Import" at bounding box center [0, 0] width 0 height 0
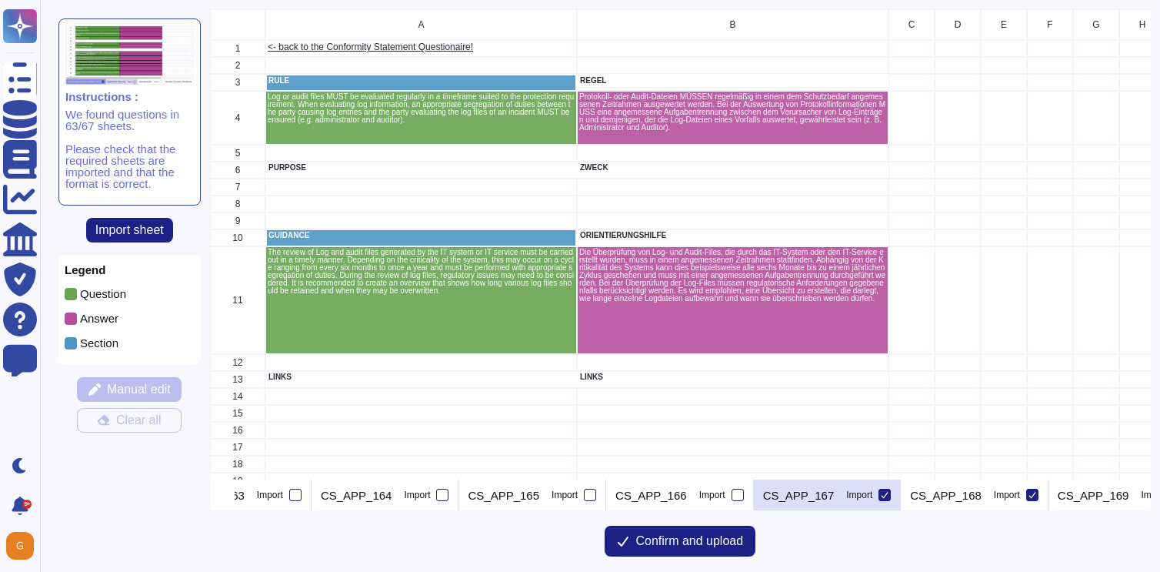
click at [881, 492] on icon at bounding box center [885, 495] width 8 height 8
click at [0, 0] on input "Import" at bounding box center [0, 0] width 0 height 0
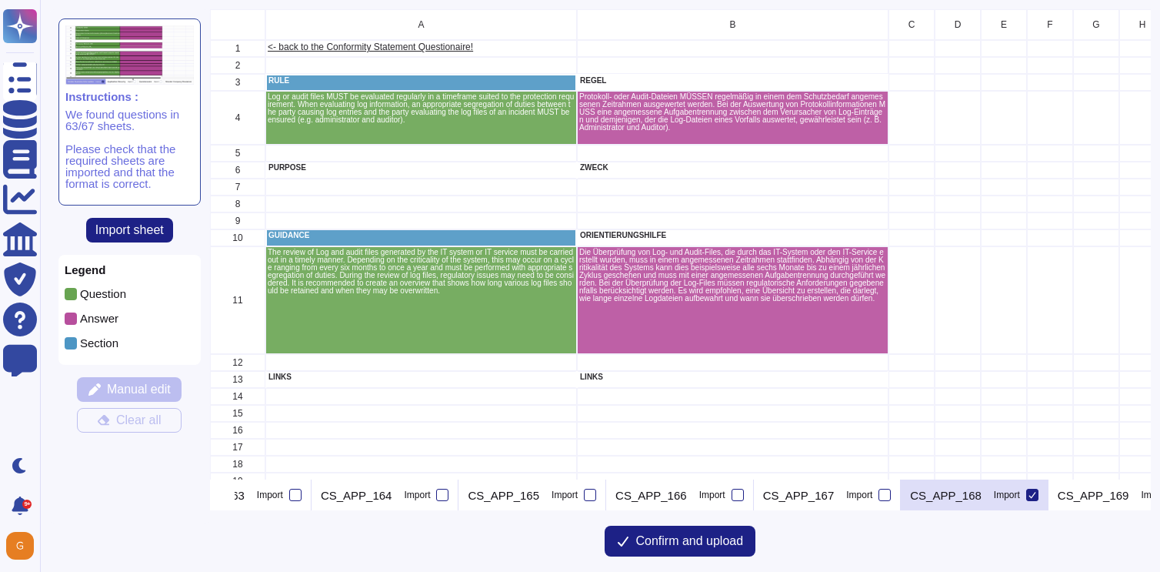
click at [1028, 495] on icon at bounding box center [1032, 495] width 8 height 8
click at [0, 0] on input "Import" at bounding box center [0, 0] width 0 height 0
click at [1159, 495] on icon at bounding box center [1179, 495] width 8 height 8
click at [0, 0] on input "Import" at bounding box center [0, 0] width 0 height 0
click at [228, 496] on icon at bounding box center [228, 496] width 0 height 0
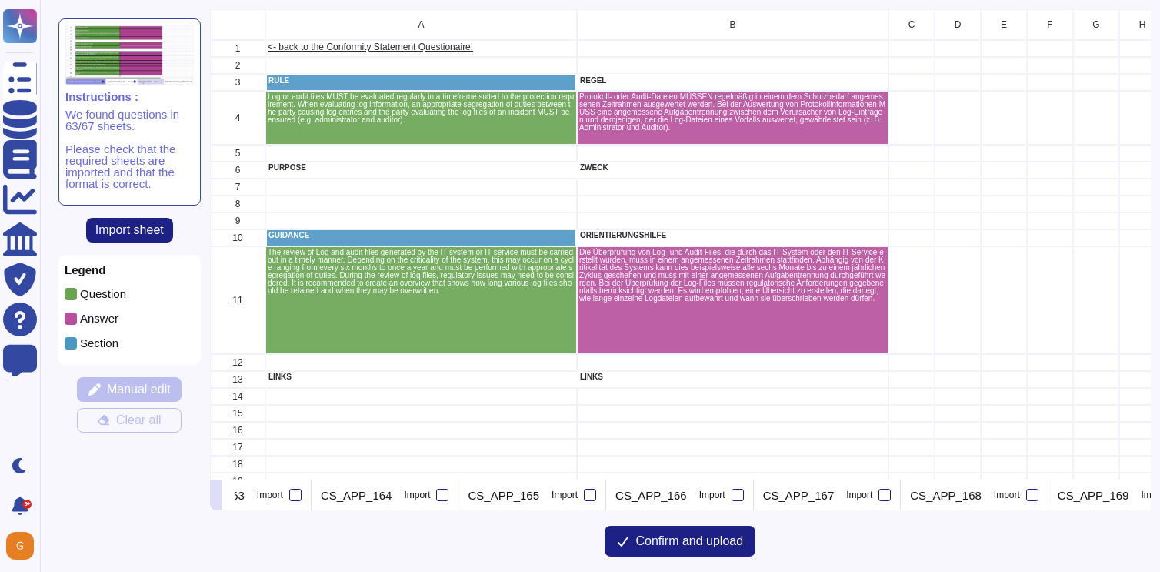
click at [216, 496] on icon at bounding box center [216, 496] width 0 height 0
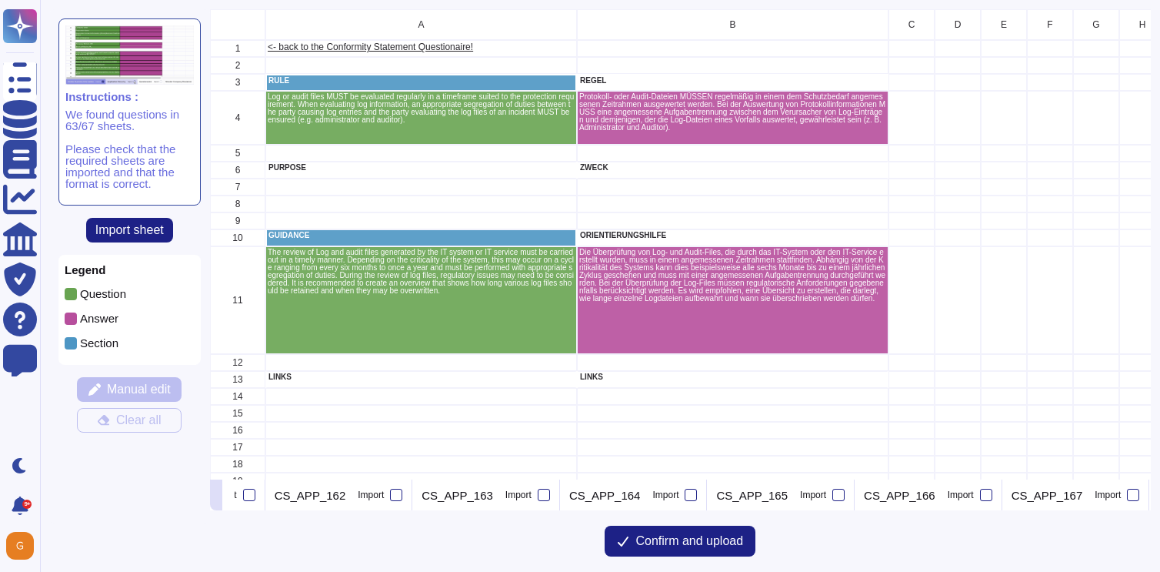
click at [216, 496] on icon at bounding box center [216, 496] width 0 height 0
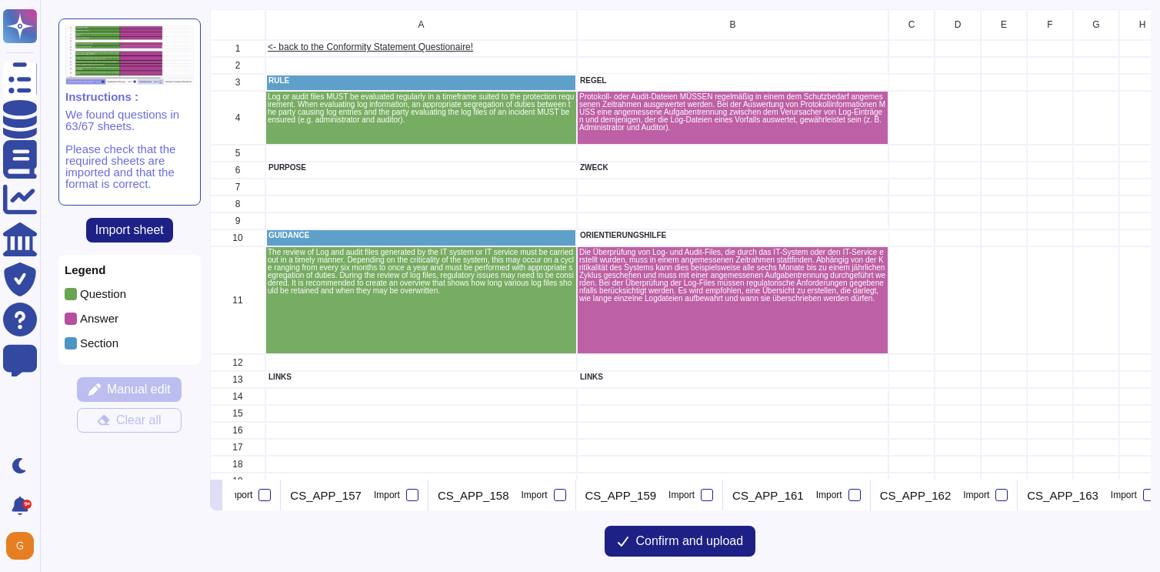
click at [216, 496] on icon at bounding box center [216, 496] width 0 height 0
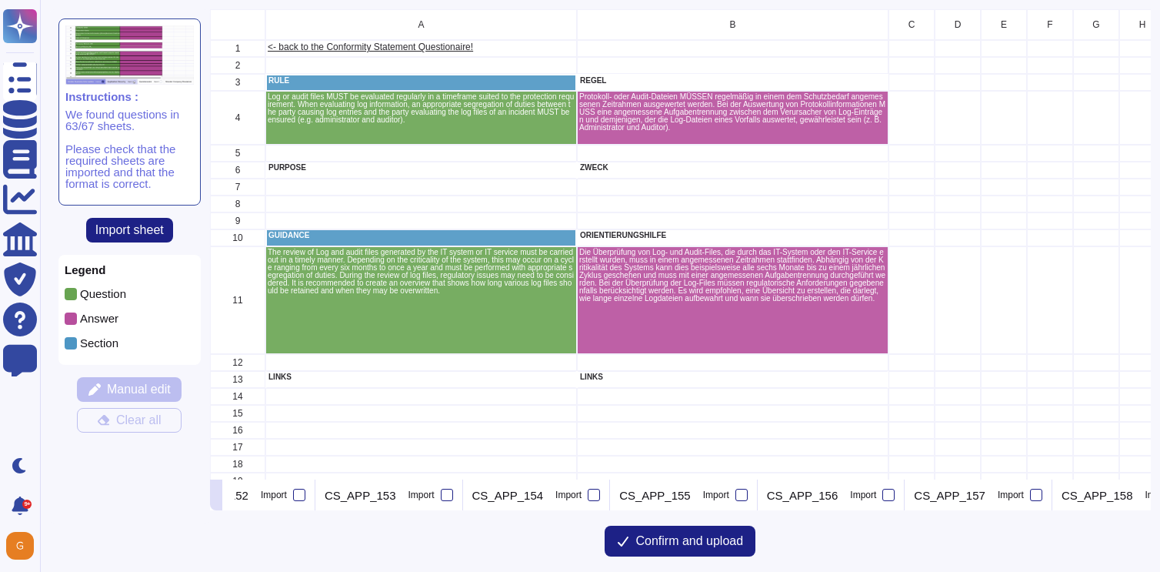
click at [216, 496] on icon at bounding box center [216, 496] width 0 height 0
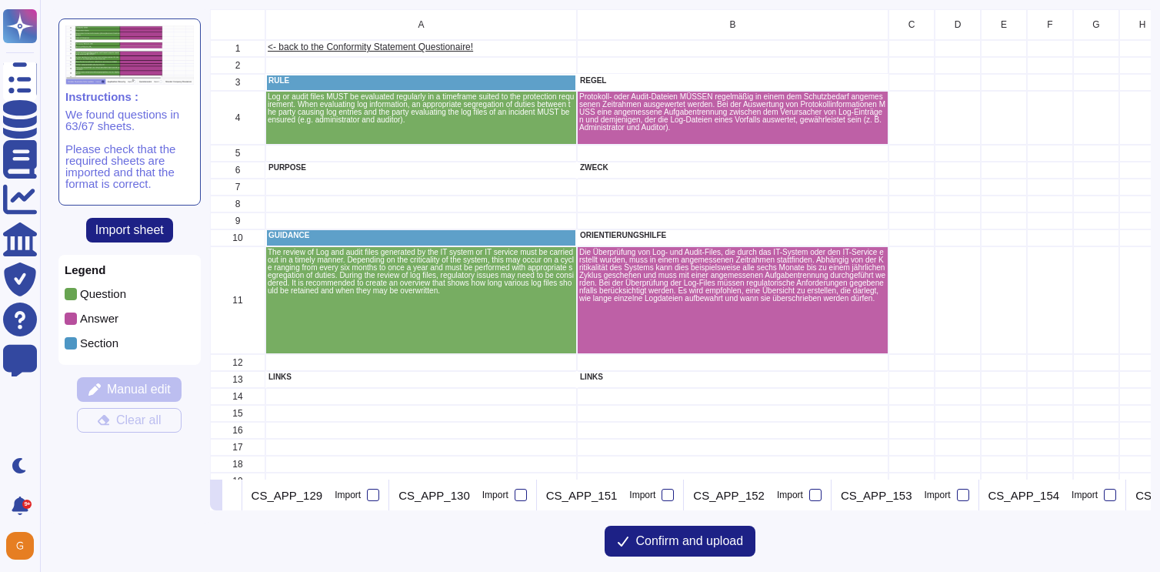
click at [216, 496] on icon at bounding box center [216, 496] width 0 height 0
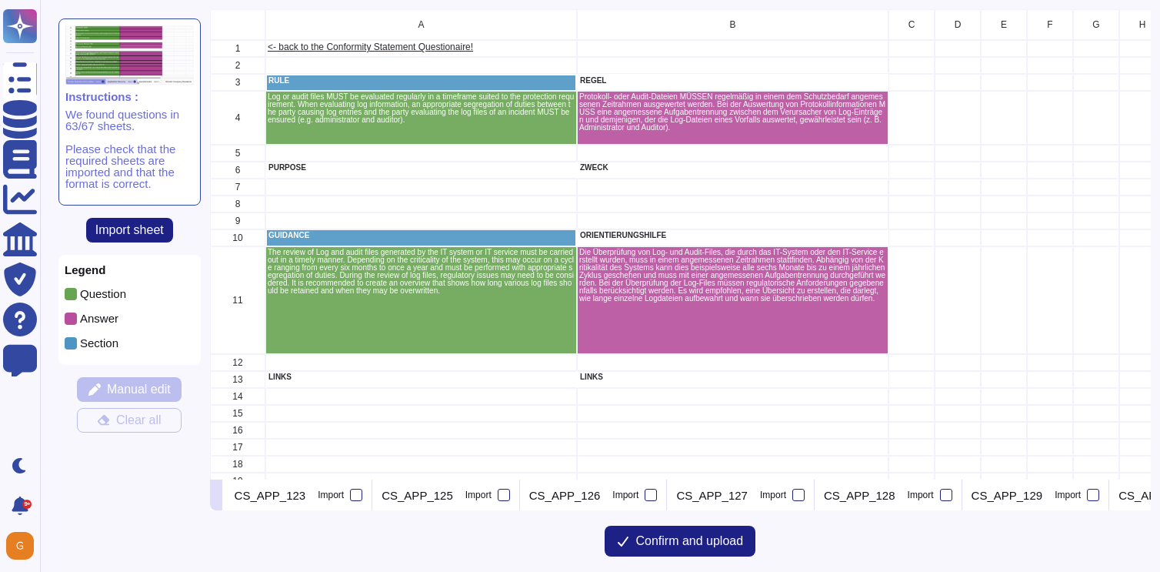
click at [216, 496] on icon at bounding box center [216, 496] width 0 height 0
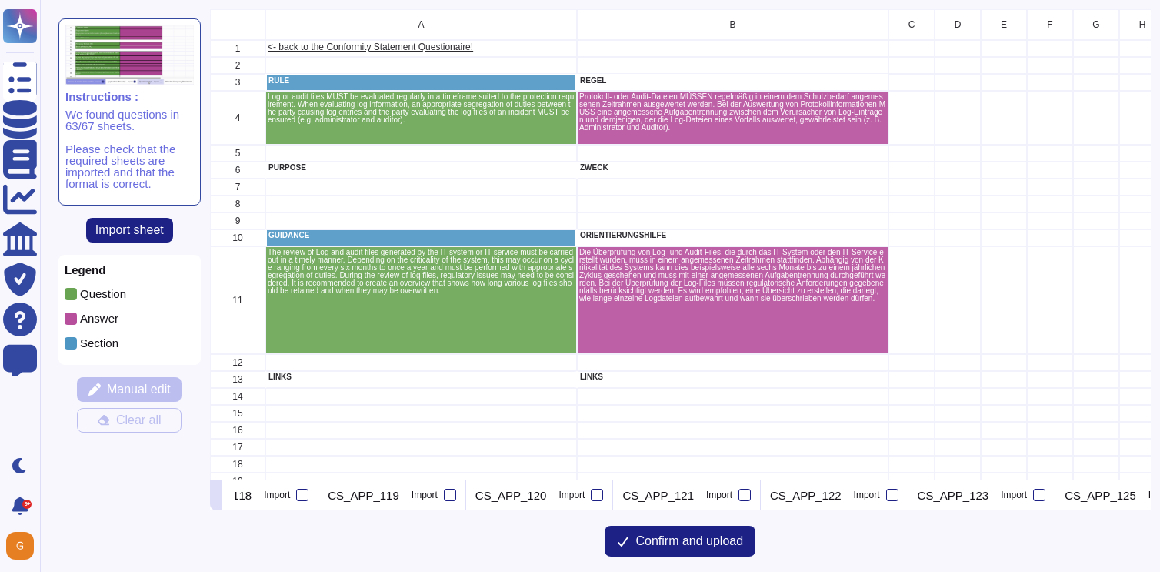
click at [216, 496] on icon at bounding box center [216, 496] width 0 height 0
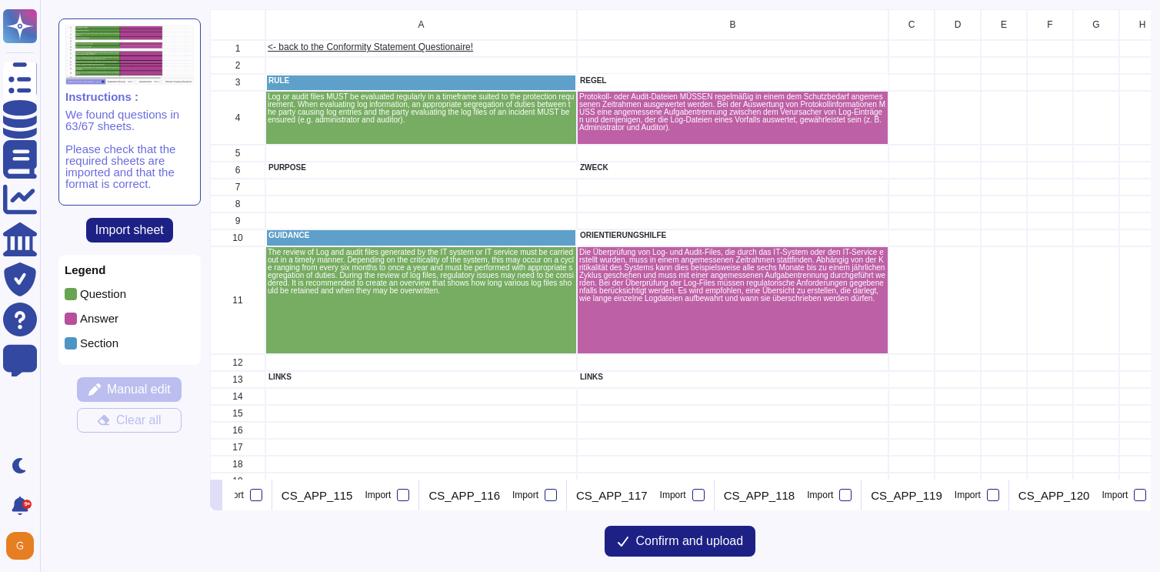
click at [216, 496] on icon at bounding box center [216, 496] width 0 height 0
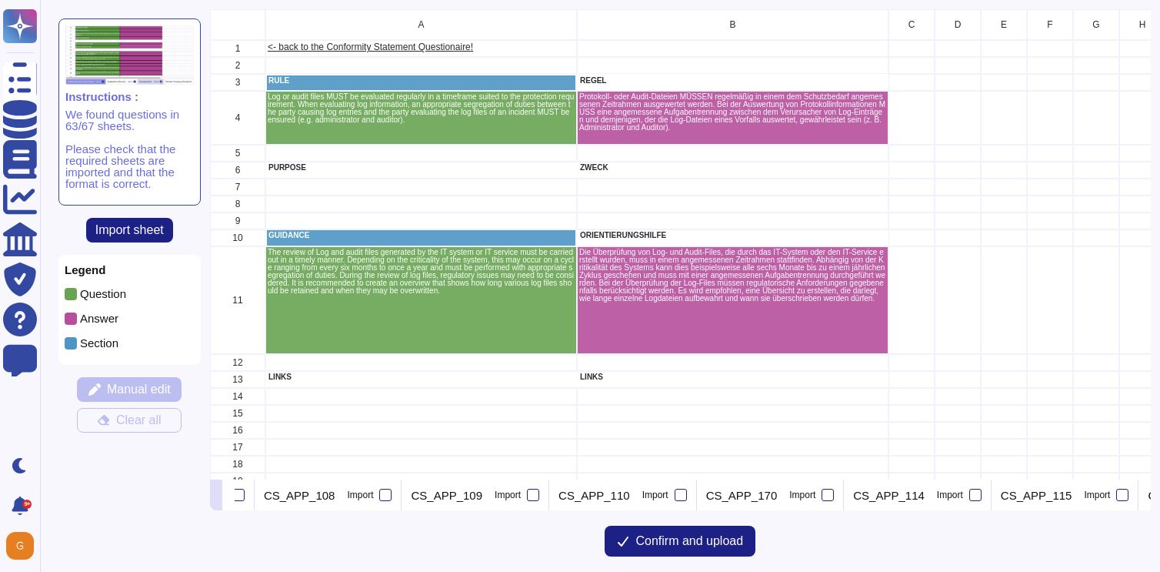
click at [216, 496] on icon at bounding box center [216, 496] width 0 height 0
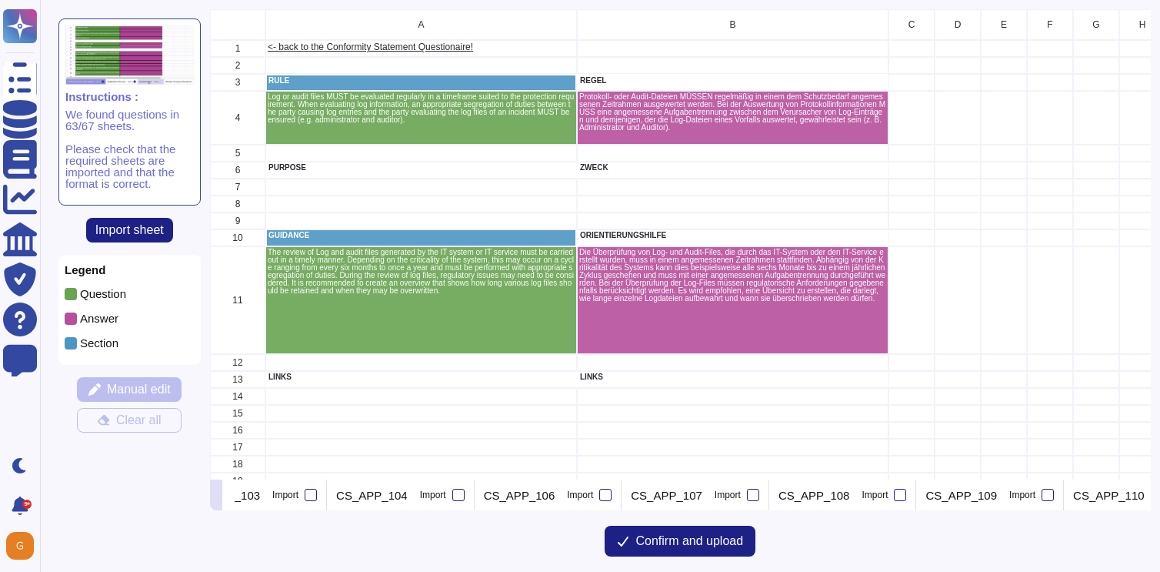
click at [216, 496] on icon at bounding box center [216, 496] width 0 height 0
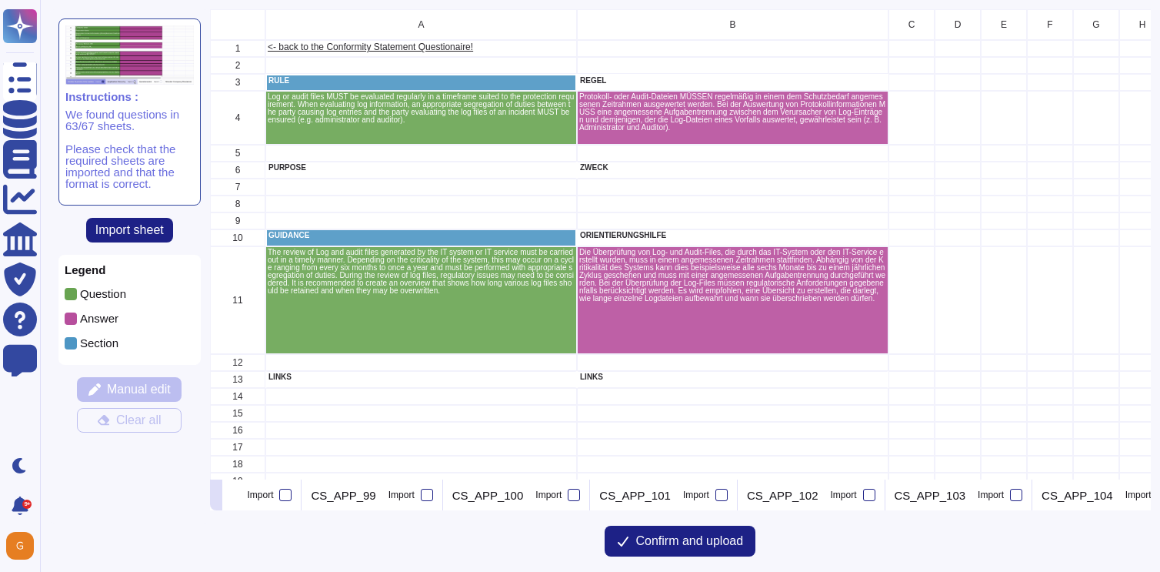
click at [216, 496] on icon at bounding box center [216, 496] width 0 height 0
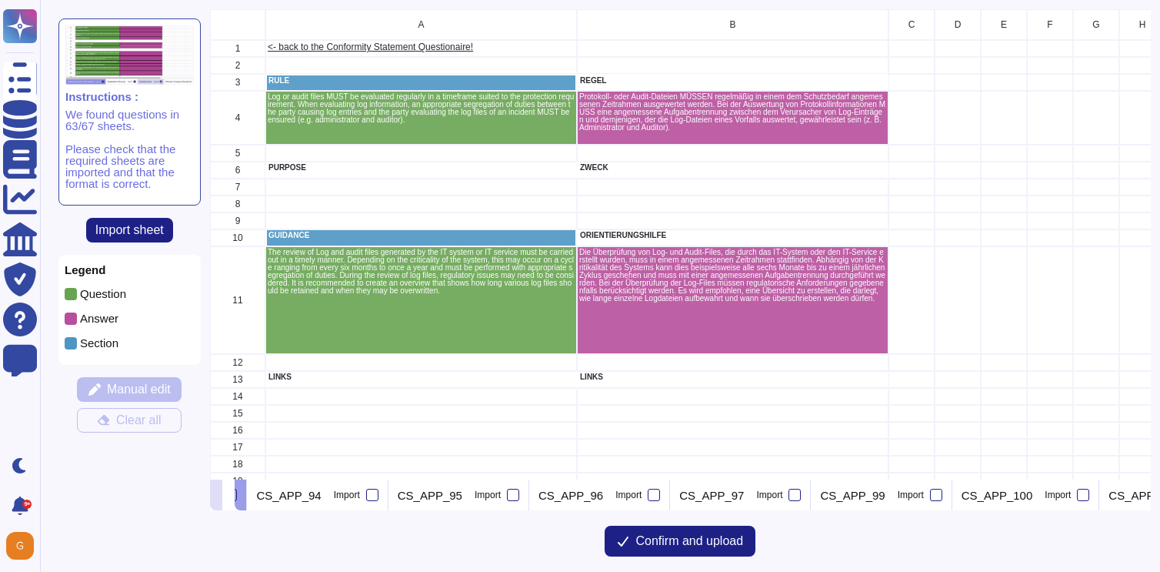
click at [216, 496] on icon at bounding box center [216, 496] width 0 height 0
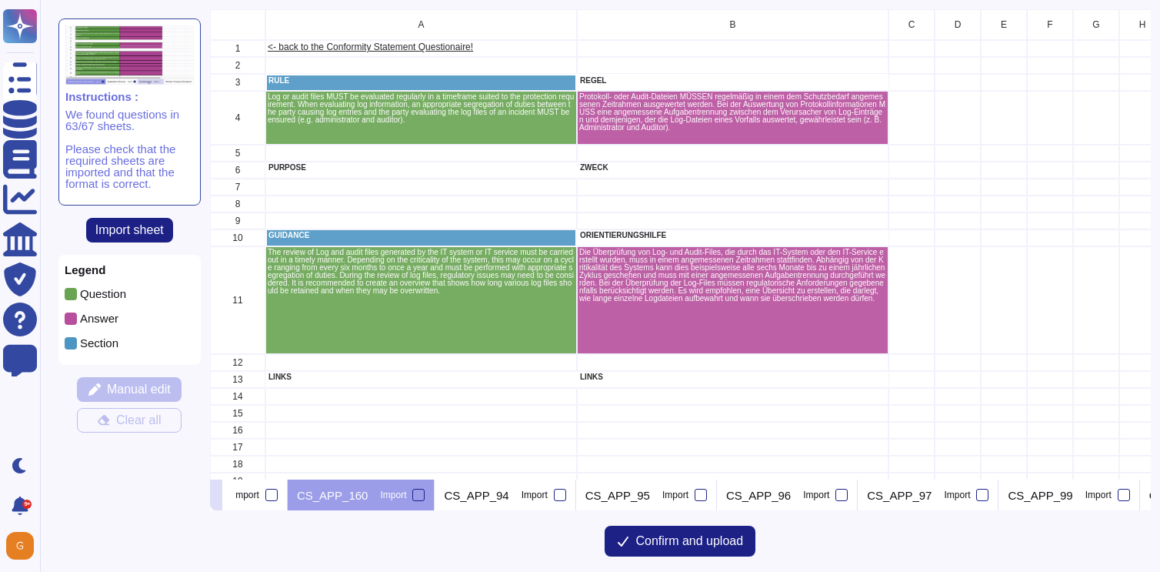
click at [216, 496] on icon at bounding box center [216, 496] width 0 height 0
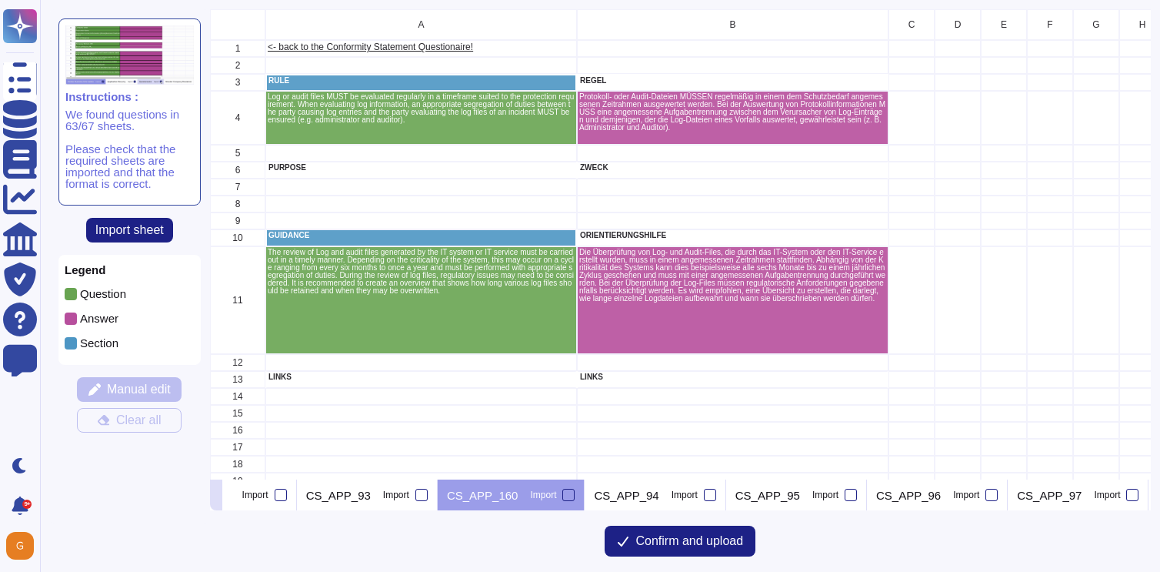
click at [216, 496] on icon at bounding box center [216, 496] width 0 height 0
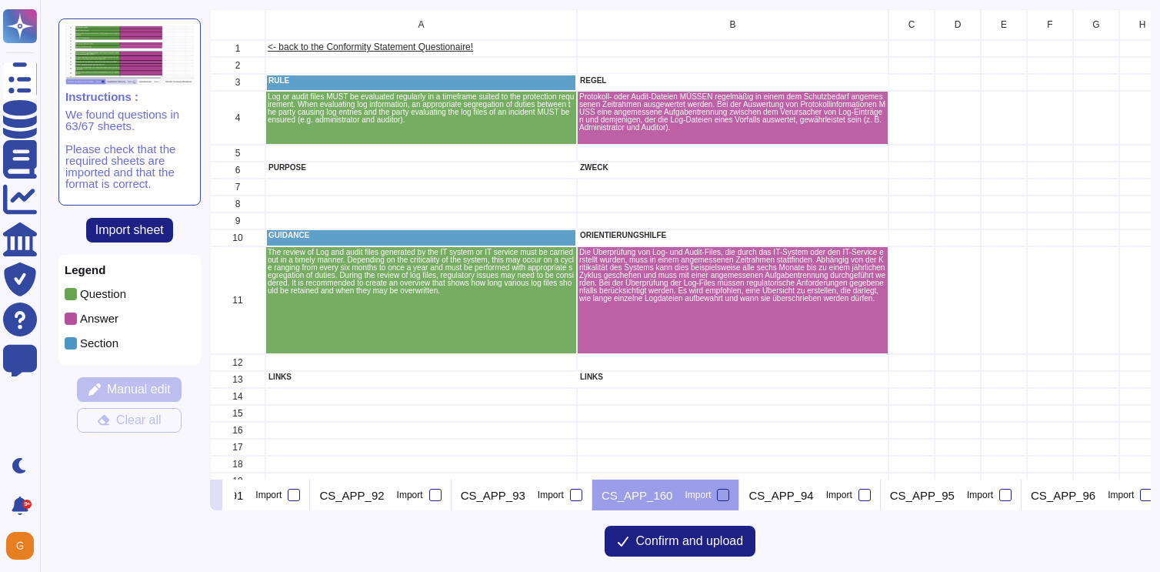
click at [216, 496] on icon at bounding box center [216, 496] width 0 height 0
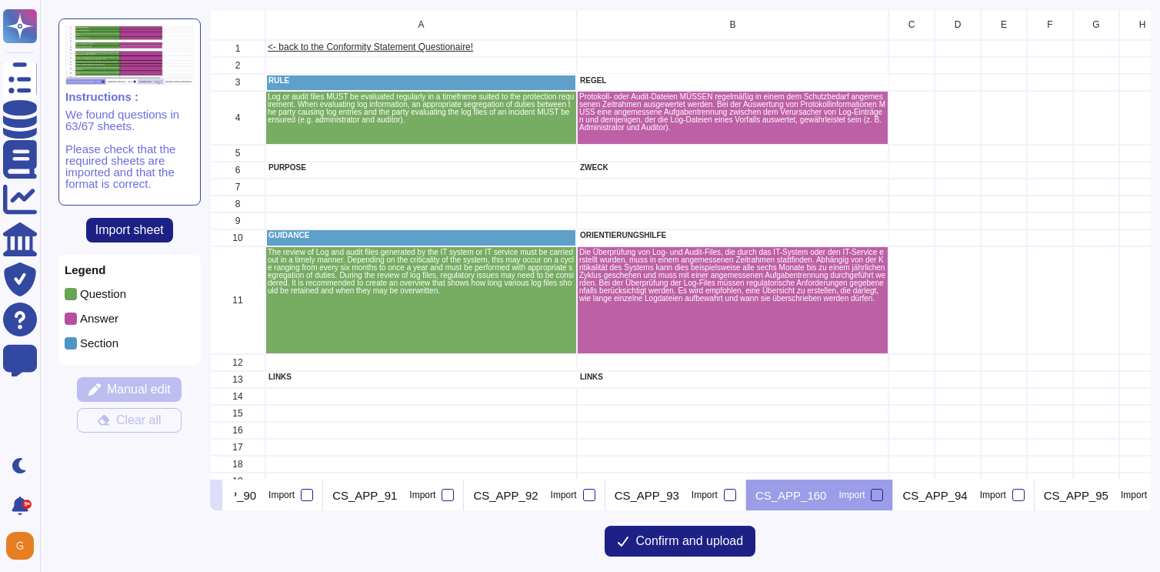
click at [216, 496] on icon at bounding box center [216, 496] width 0 height 0
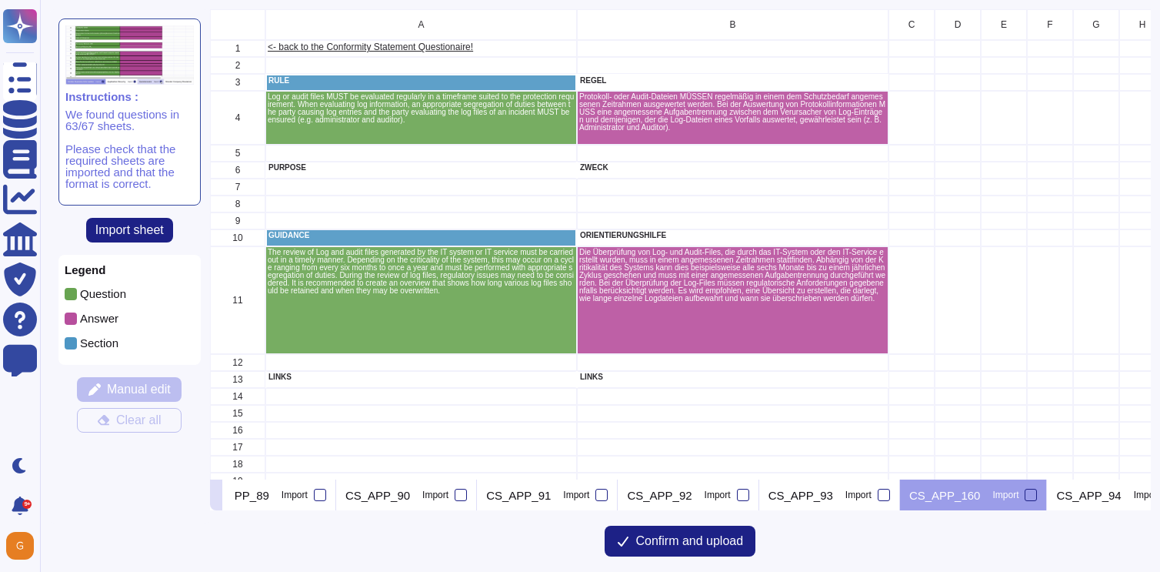
click at [216, 496] on icon at bounding box center [216, 496] width 0 height 0
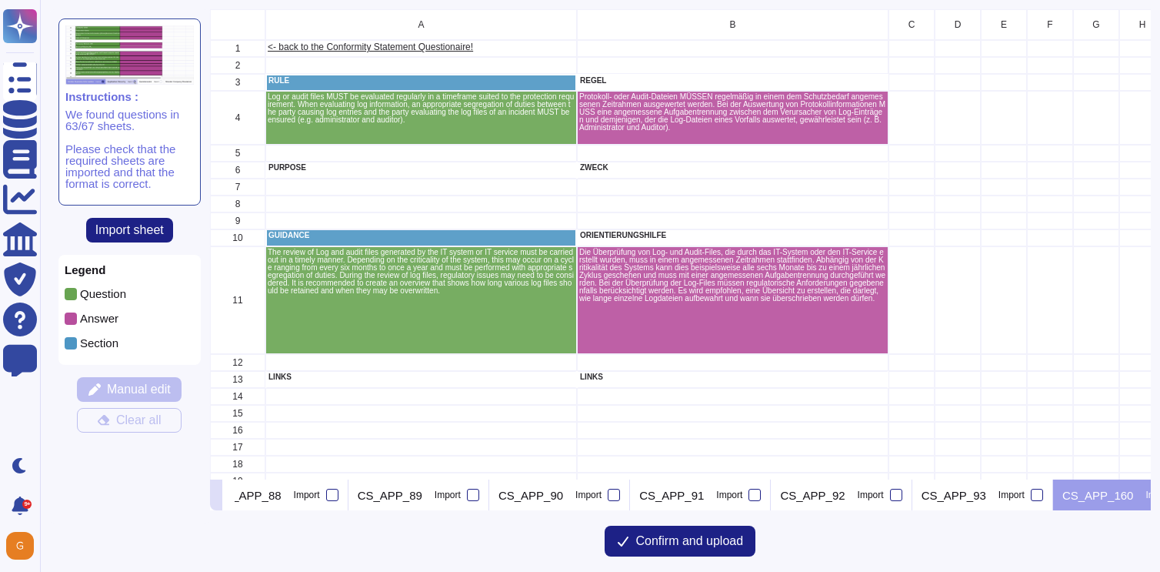
click at [216, 496] on icon at bounding box center [216, 496] width 0 height 0
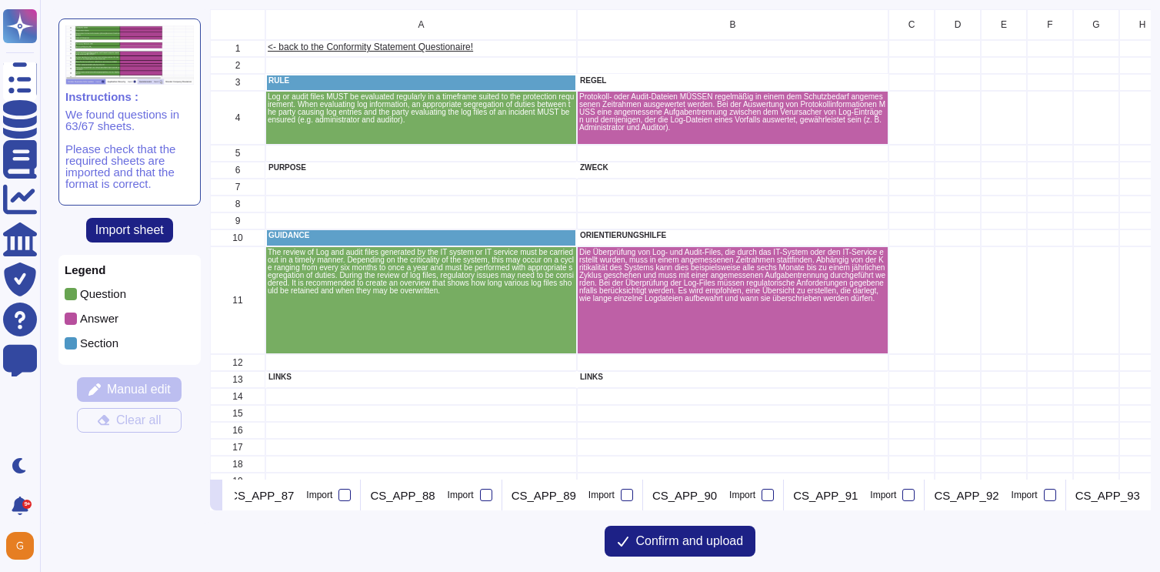
click at [216, 496] on icon at bounding box center [216, 496] width 0 height 0
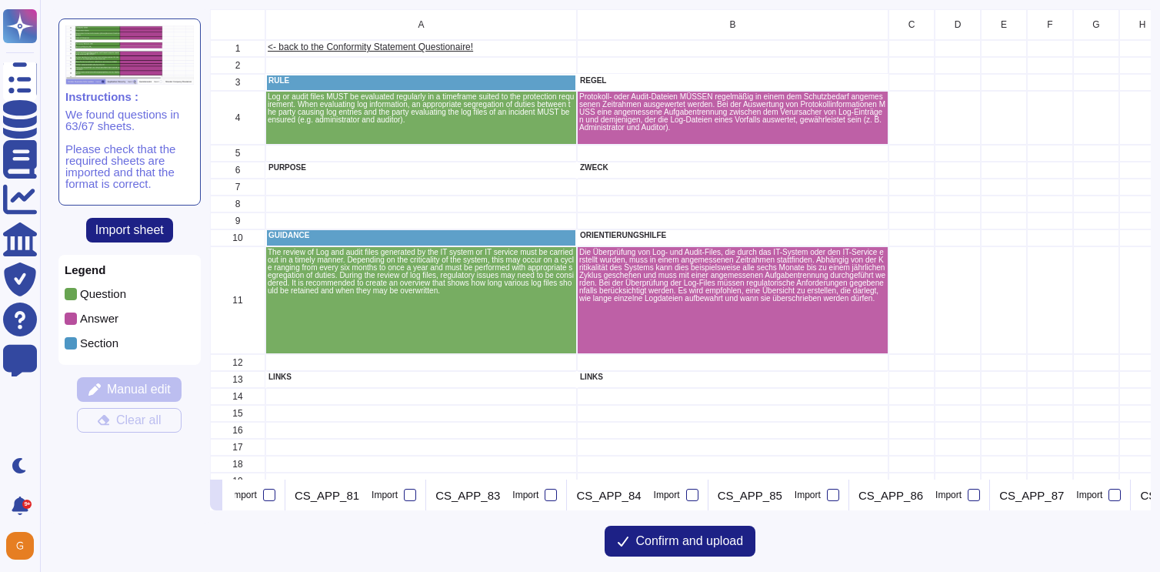
click at [216, 496] on icon at bounding box center [216, 496] width 0 height 0
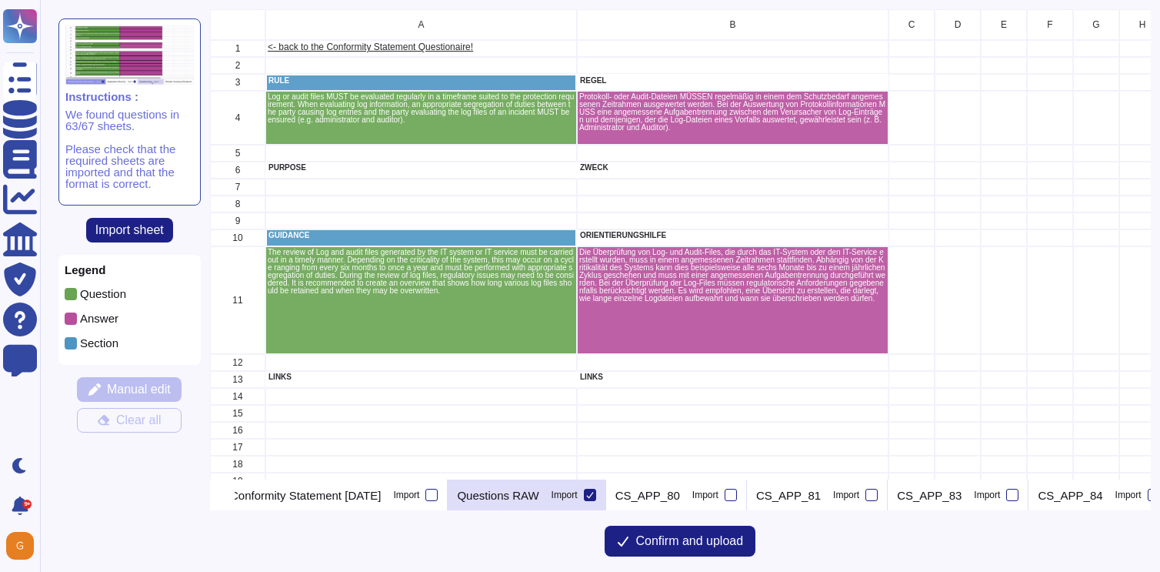
click at [538, 497] on p "Questions RAW" at bounding box center [498, 495] width 82 height 12
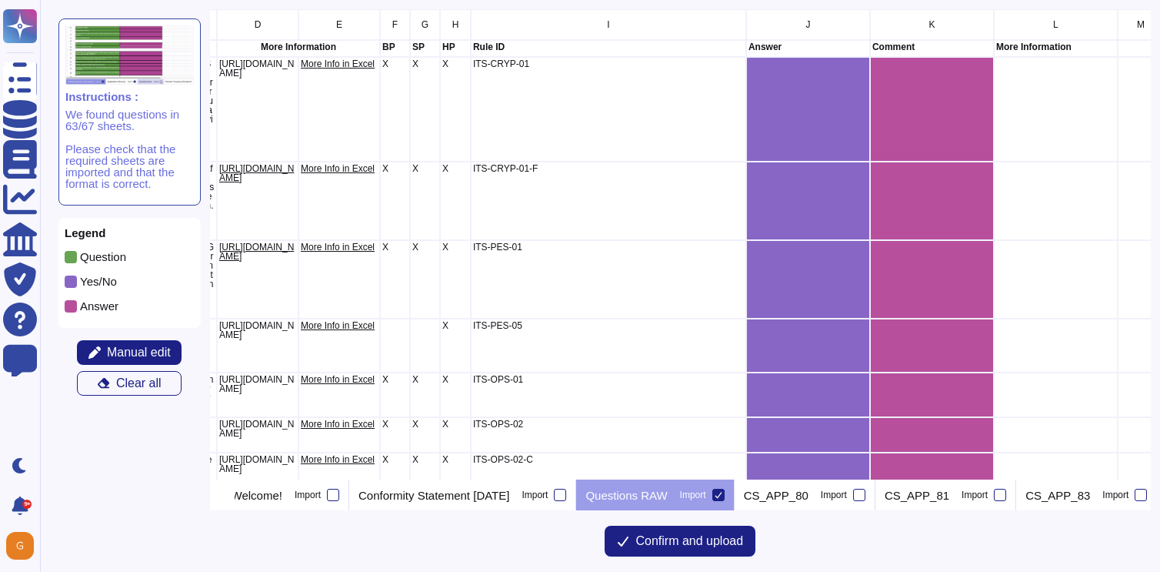
scroll to position [0, 653]
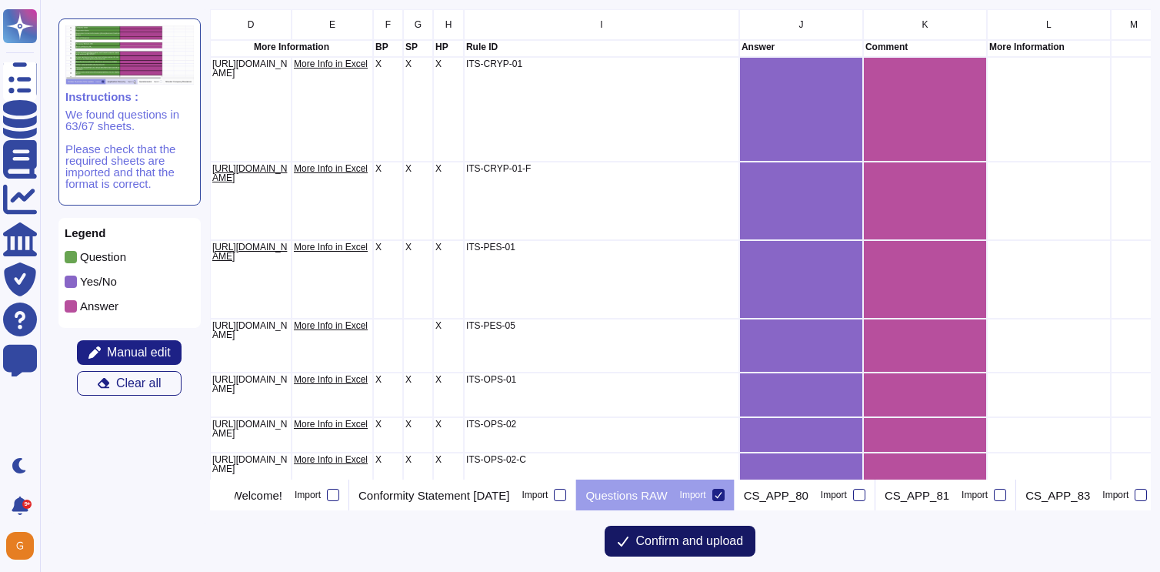
click at [673, 545] on span "Confirm and upload" at bounding box center [689, 541] width 108 height 12
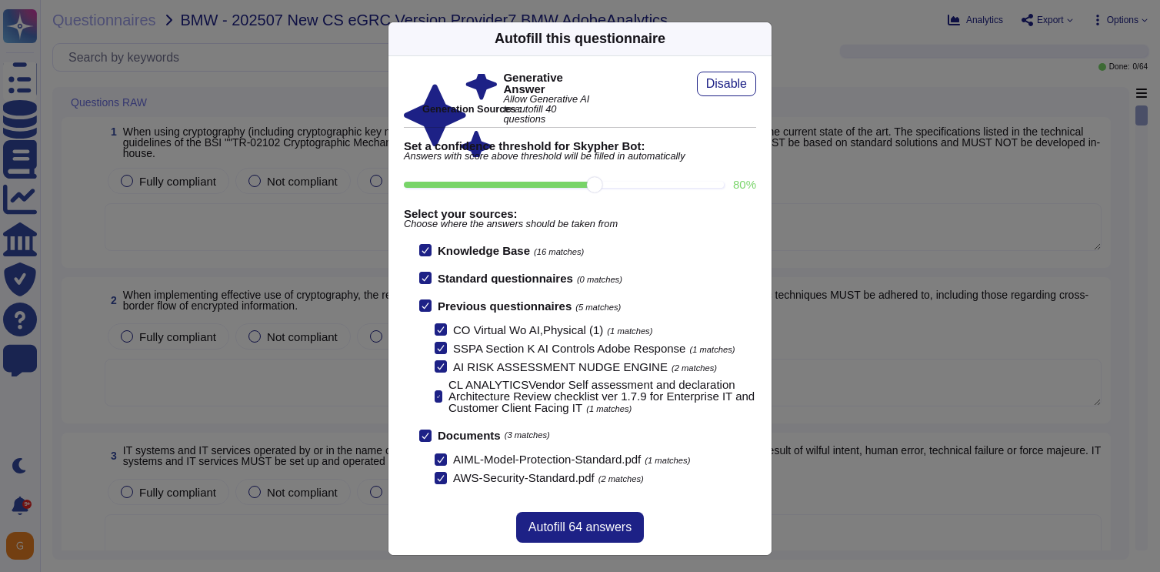
click at [665, 182] on input "80 %" at bounding box center [564, 185] width 320 height 6
click at [713, 182] on input "100 %" at bounding box center [561, 185] width 314 height 6
click at [600, 185] on input "80 %" at bounding box center [564, 185] width 320 height 6
type input "80"
click at [578, 521] on span "Autofill 64 answers" at bounding box center [579, 527] width 103 height 12
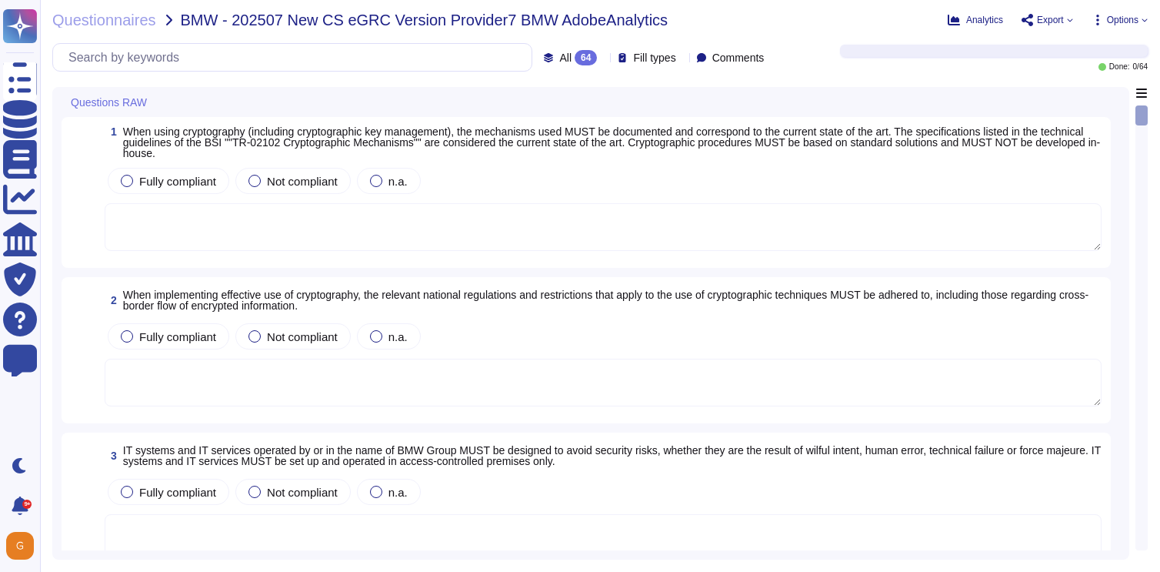
click at [557, 230] on textarea at bounding box center [603, 227] width 997 height 48
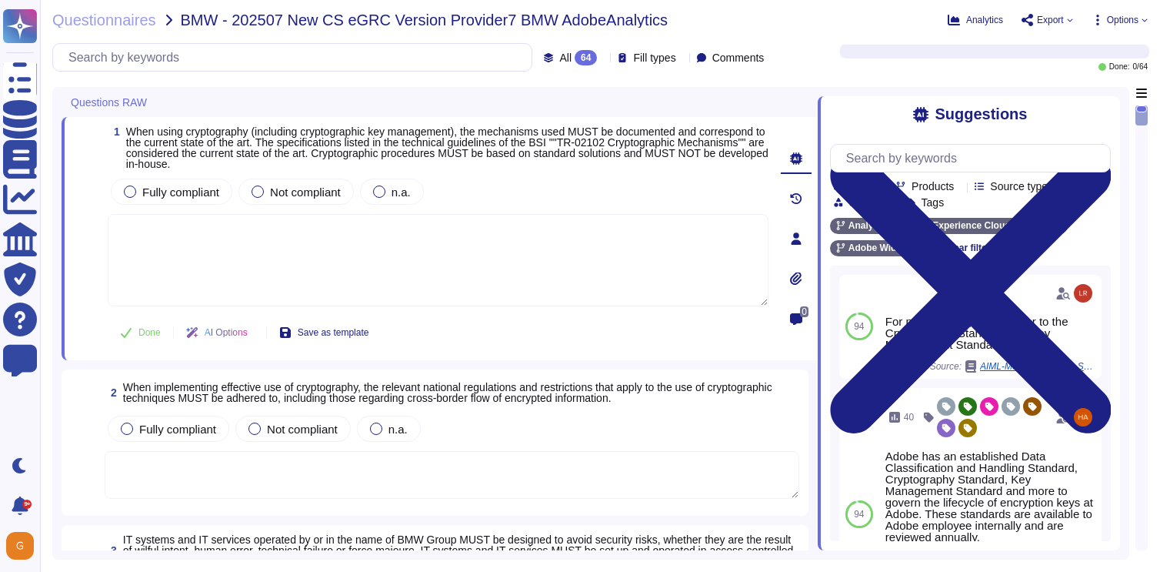
click at [254, 334] on icon at bounding box center [254, 334] width 0 height 0
click at [643, 146] on span "When using cryptography (including cryptographic key management), the mechanism…" at bounding box center [447, 147] width 642 height 45
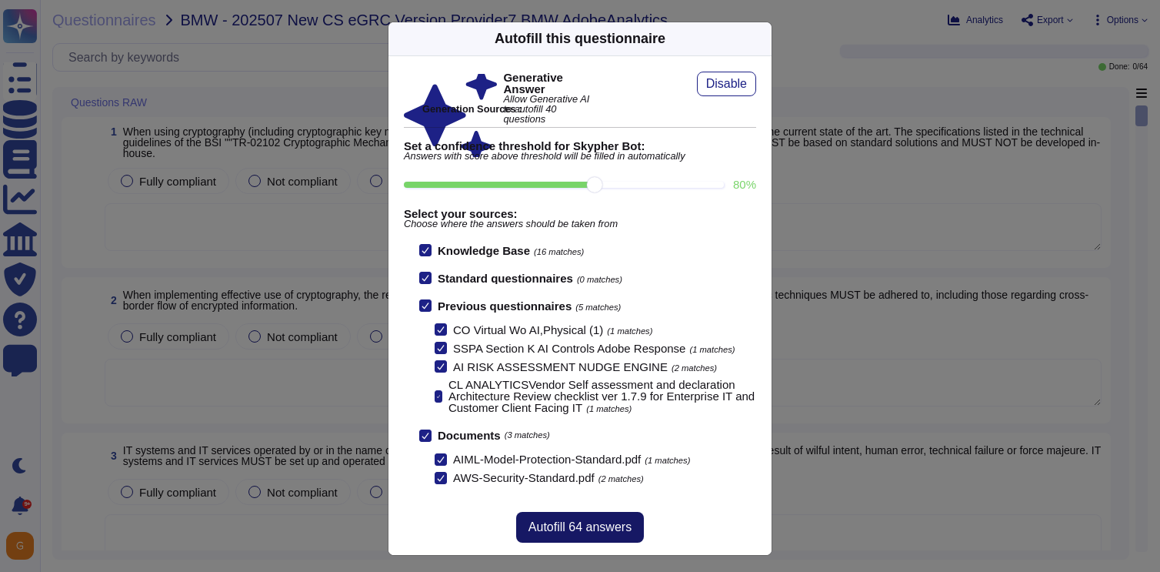
click at [569, 522] on span "Autofill 64 answers" at bounding box center [579, 527] width 103 height 12
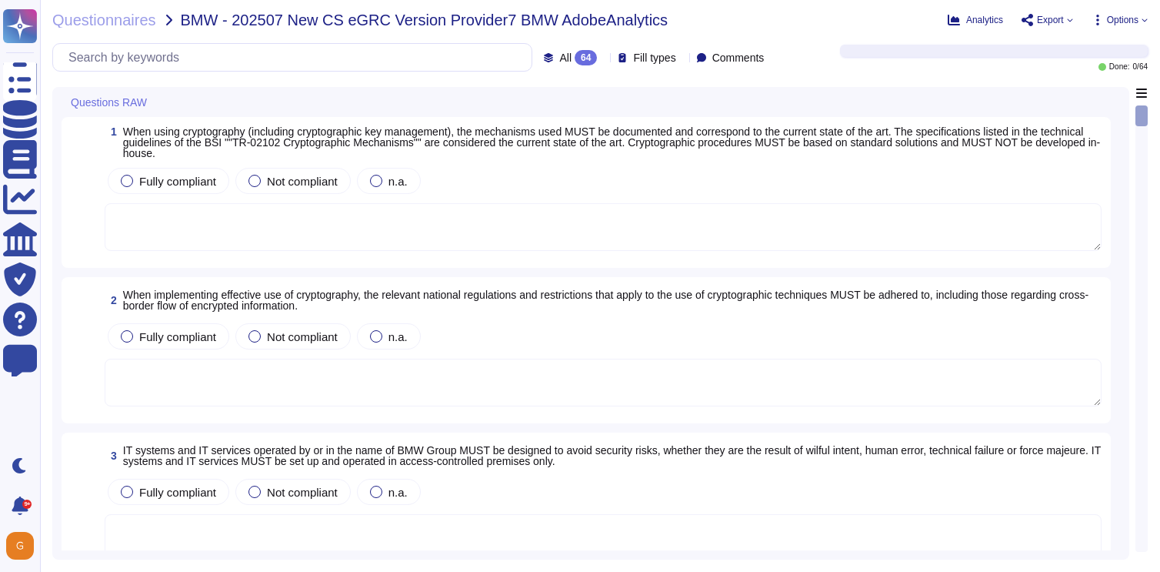
click at [1144, 22] on icon at bounding box center [1144, 20] width 6 height 6
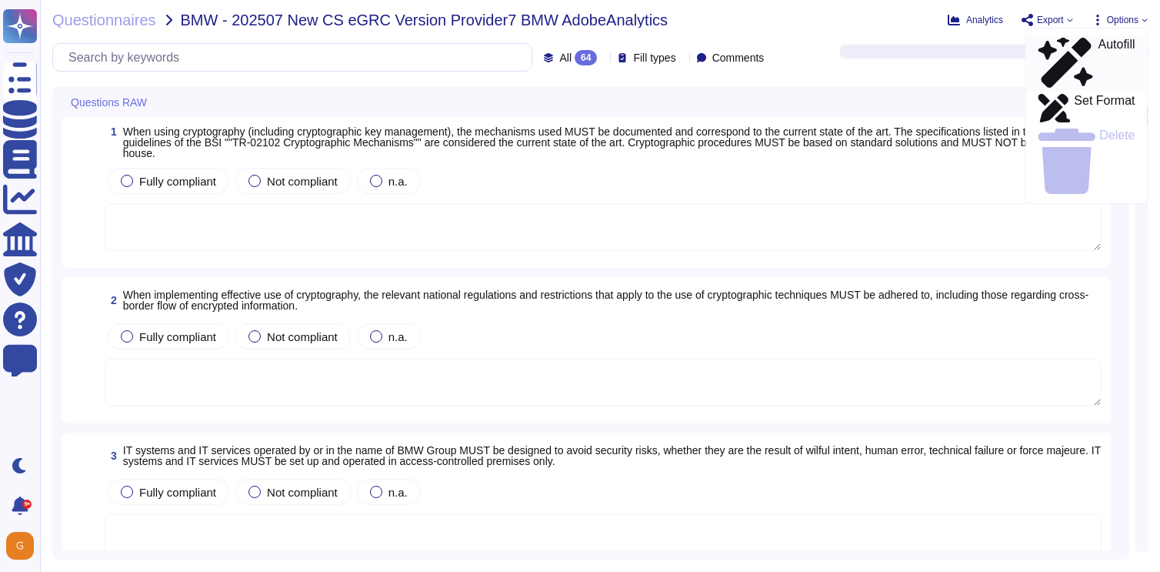
click at [1098, 45] on p "Autofill" at bounding box center [1116, 62] width 37 height 49
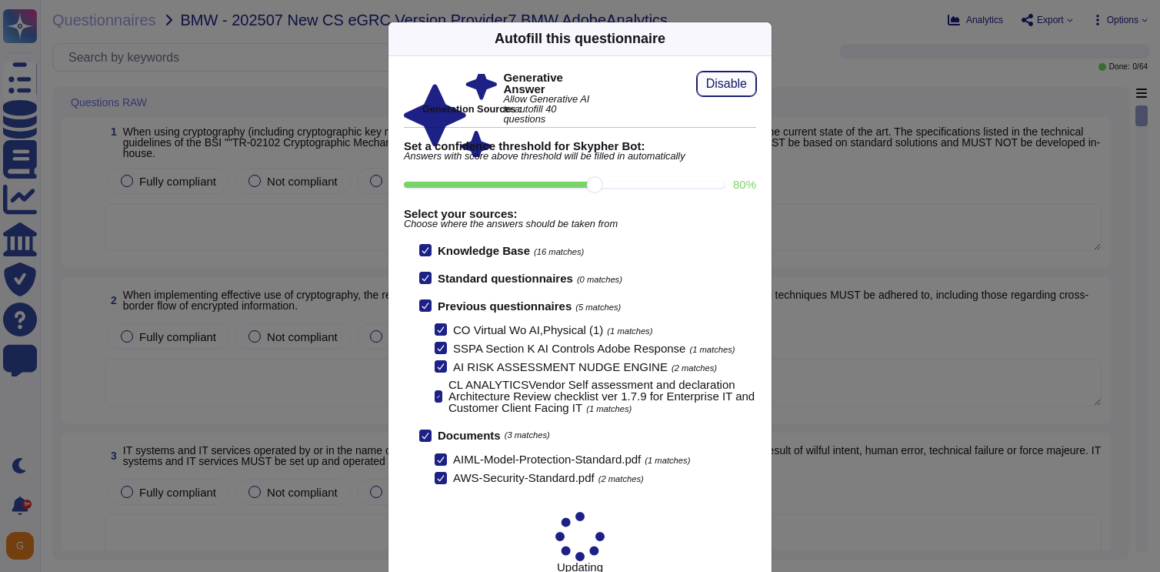
click at [742, 85] on span "Disable" at bounding box center [726, 84] width 41 height 12
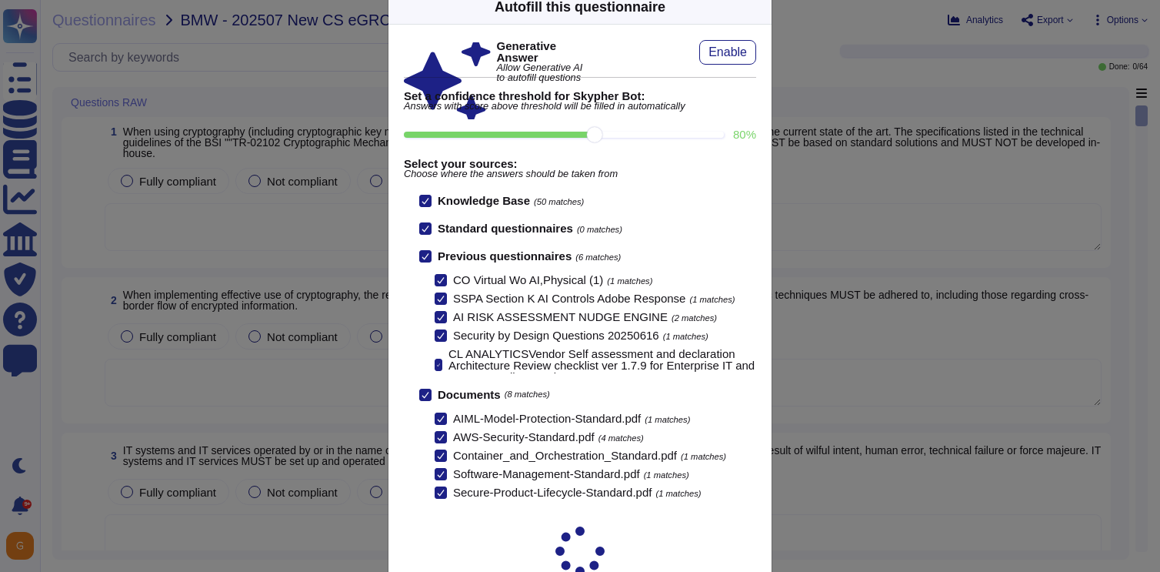
scroll to position [10, 0]
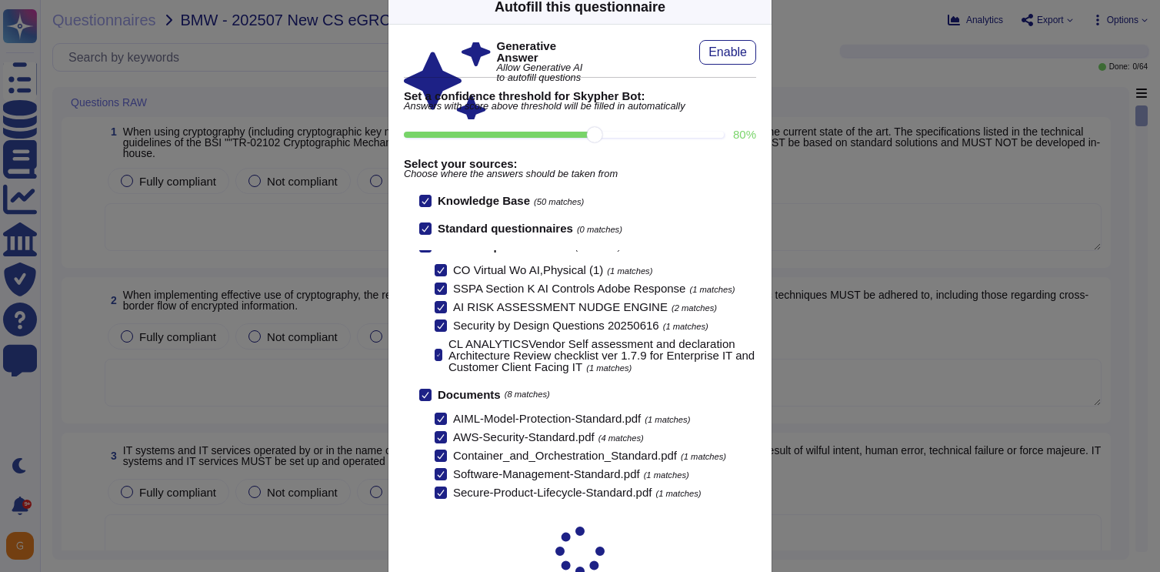
click at [762, 7] on icon at bounding box center [762, 7] width 0 height 0
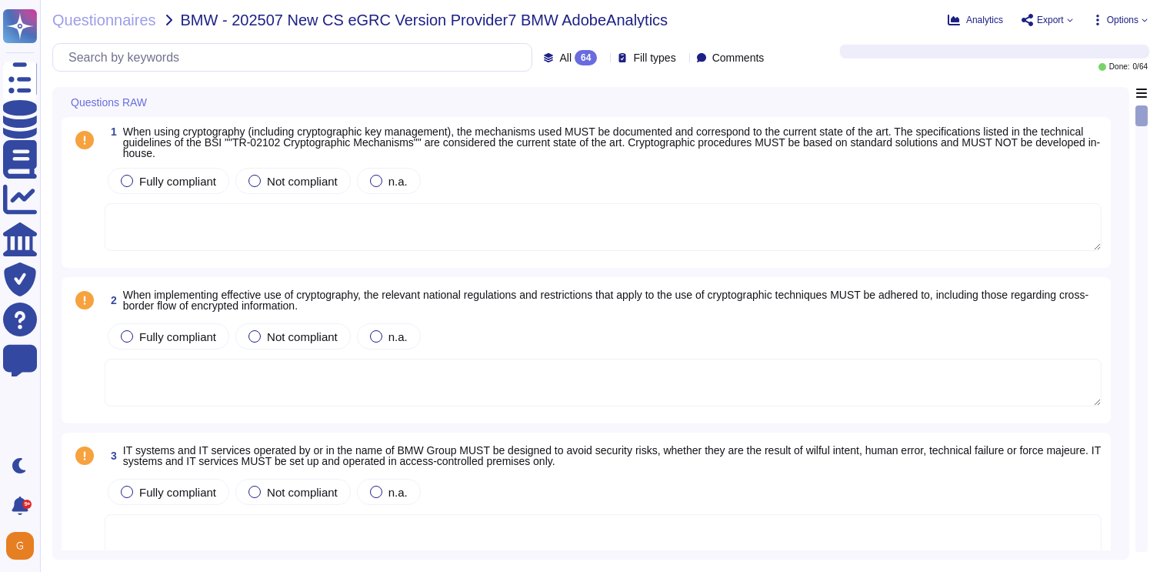
click at [1063, 21] on span "Export" at bounding box center [1047, 20] width 52 height 12
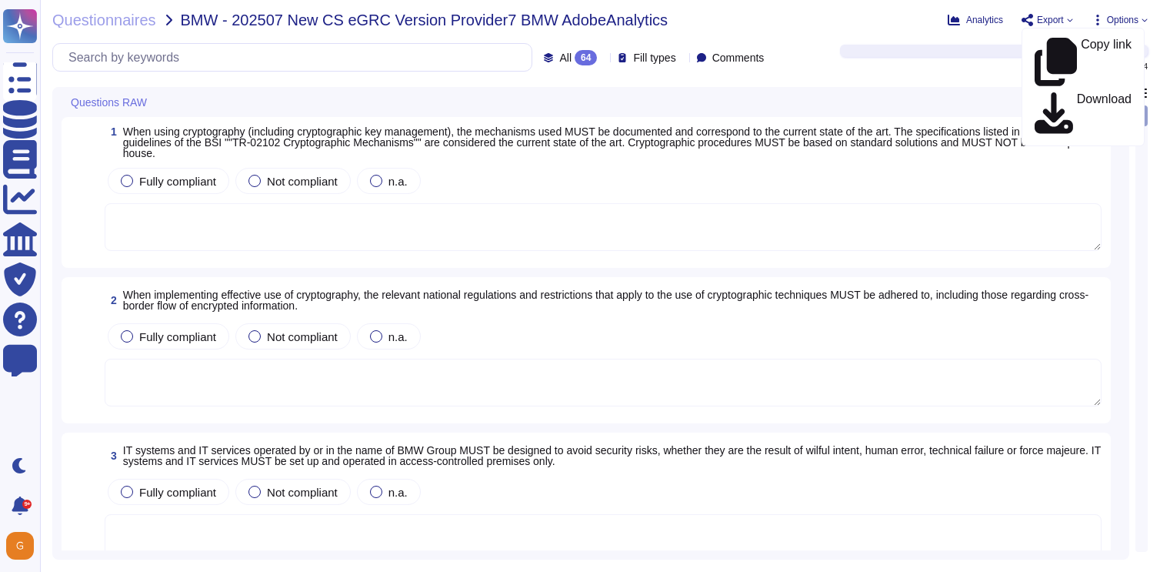
click at [1140, 21] on span "Options" at bounding box center [1119, 20] width 56 height 12
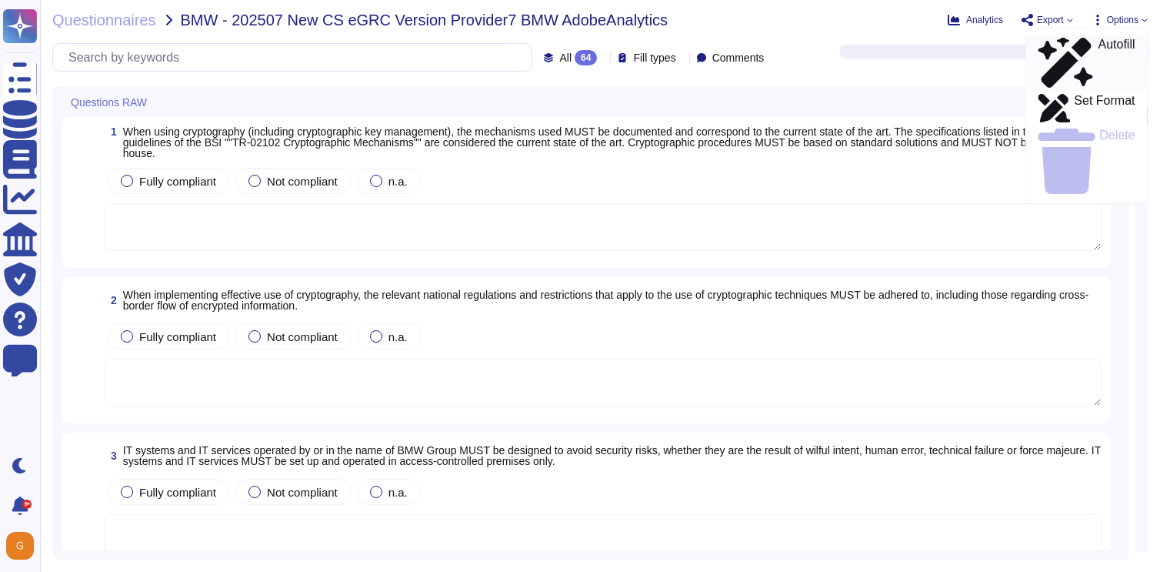
click at [1098, 47] on p "Autofill" at bounding box center [1116, 62] width 37 height 49
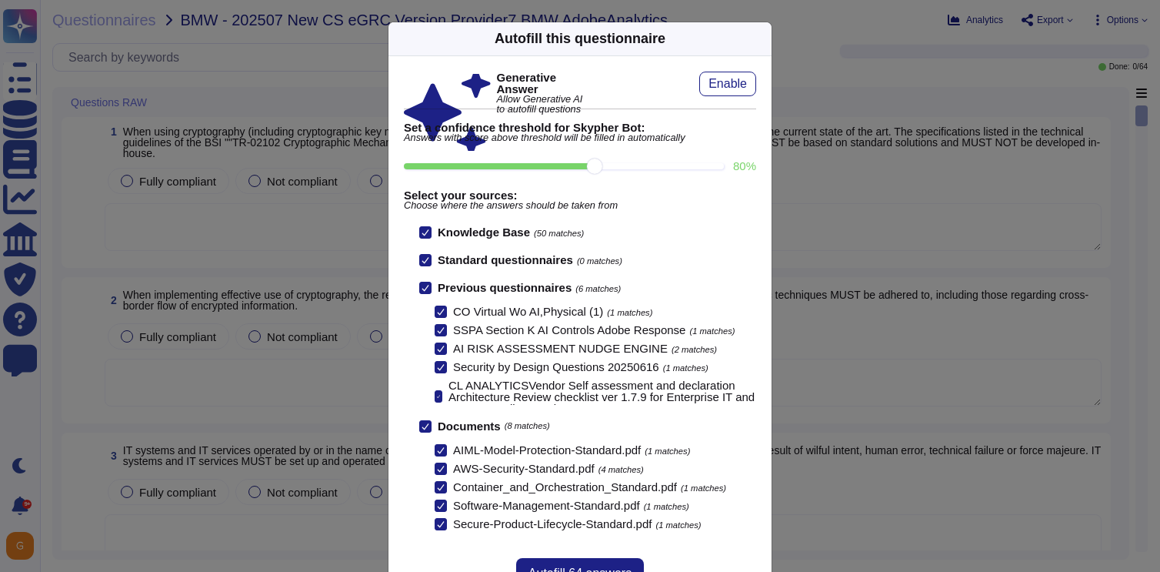
scroll to position [0, 0]
click at [585, 563] on button "Autofill 64 answers" at bounding box center [580, 573] width 128 height 31
